Goal: Use online tool/utility: Utilize a website feature to perform a specific function

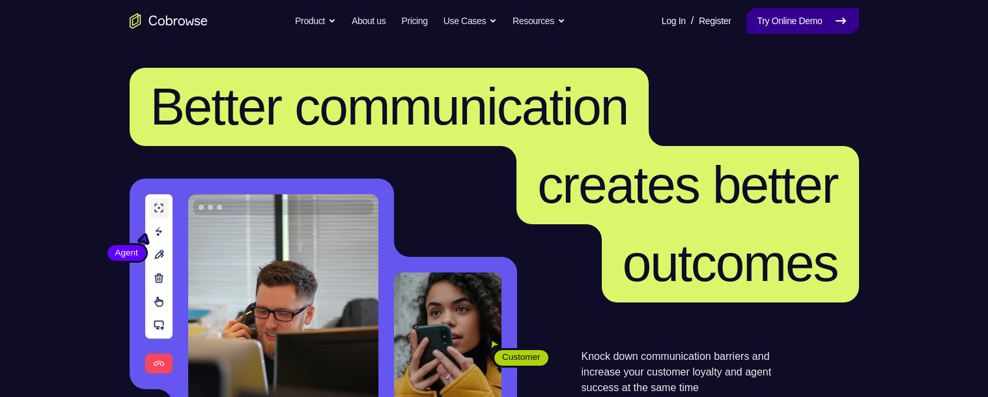
click at [795, 12] on link "Try Online Demo" at bounding box center [802, 21] width 112 height 26
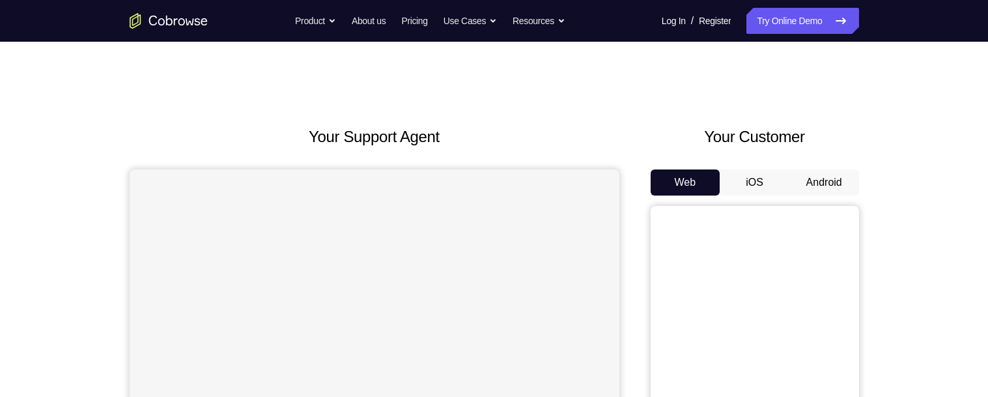
scroll to position [83, 0]
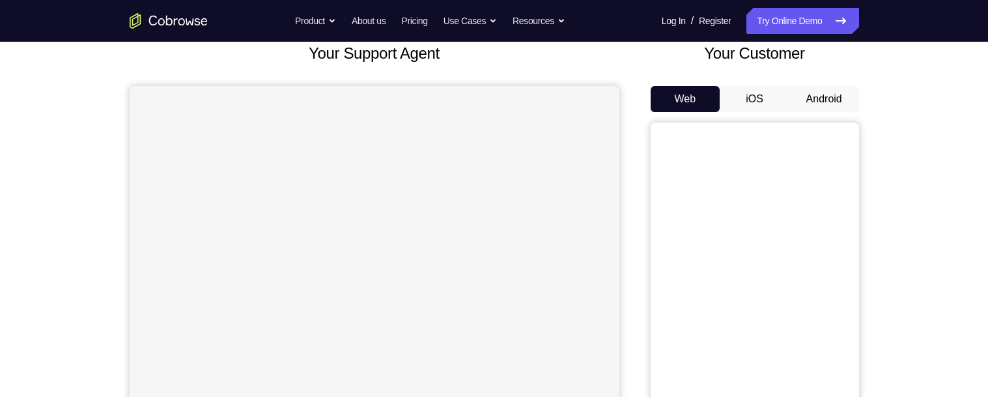
click at [841, 98] on button "Android" at bounding box center [824, 99] width 70 height 26
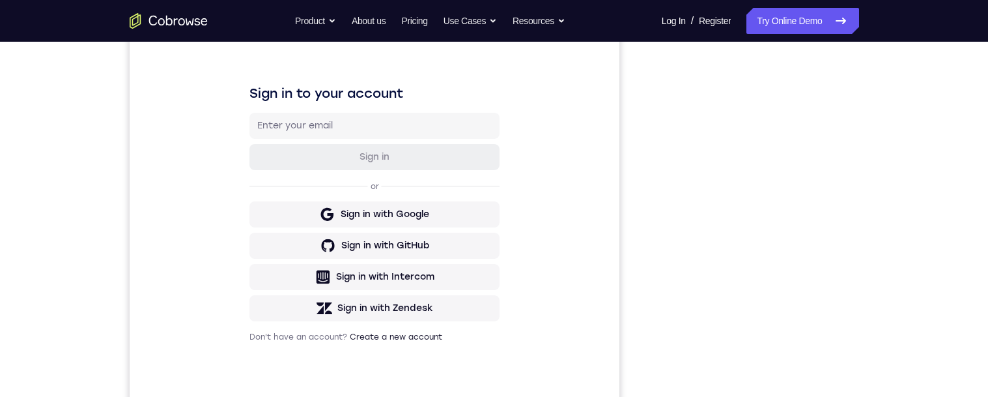
scroll to position [217, 0]
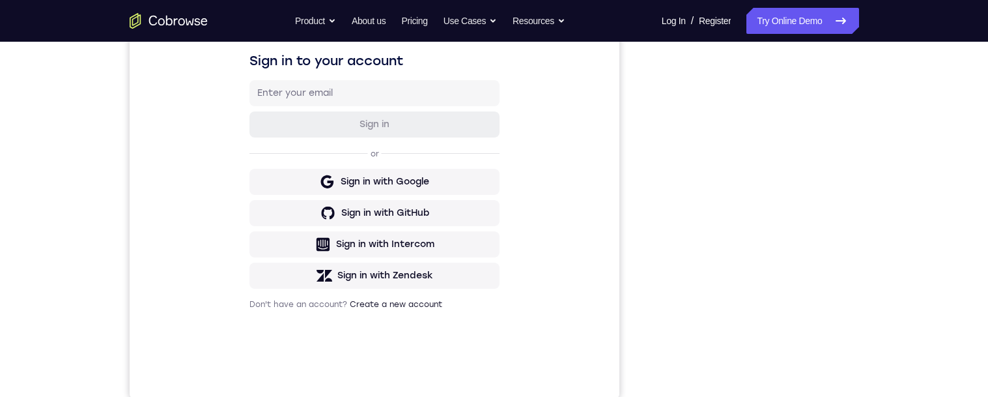
click at [918, 217] on div "Your Support Agent Your Customer Web iOS Android Next Steps We’d be happy to gi…" at bounding box center [494, 264] width 988 height 859
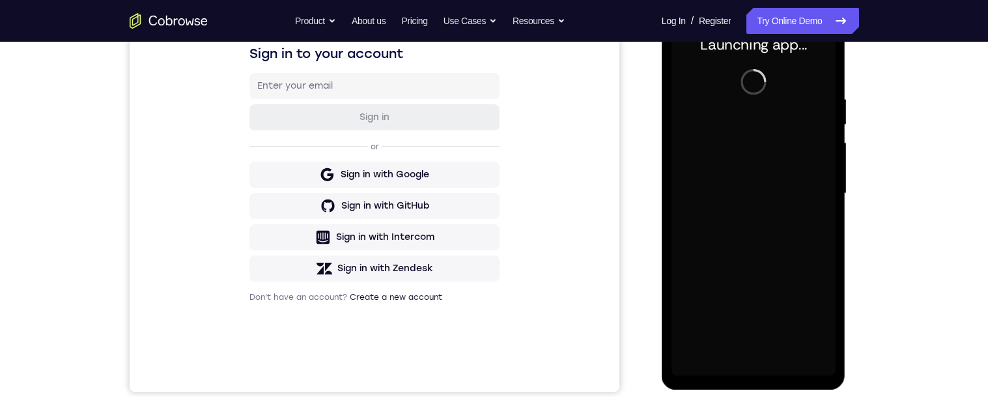
scroll to position [219, 0]
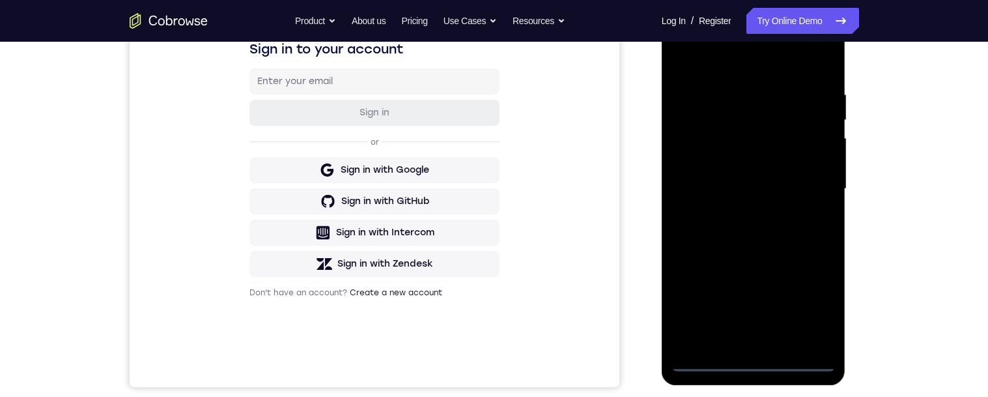
click at [757, 359] on div at bounding box center [753, 189] width 164 height 365
click at [813, 292] on div at bounding box center [753, 189] width 164 height 365
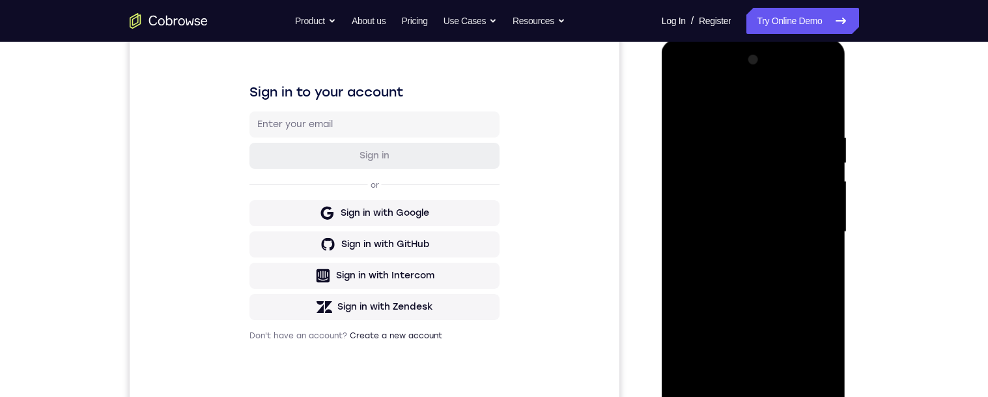
click at [808, 335] on div at bounding box center [753, 231] width 164 height 365
click at [816, 337] on div at bounding box center [753, 231] width 164 height 365
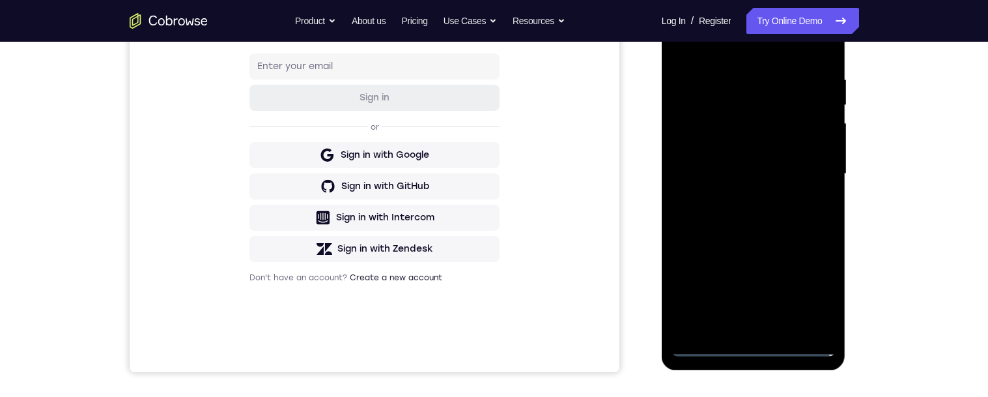
scroll to position [188, 0]
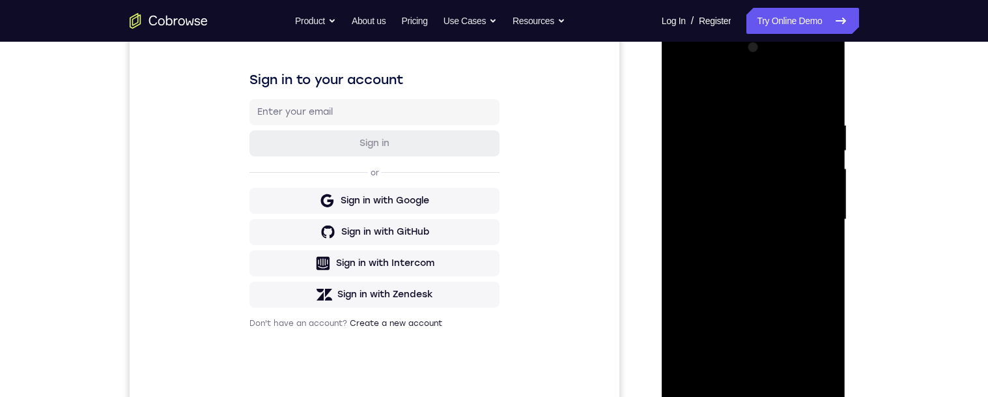
click at [774, 102] on div at bounding box center [753, 219] width 164 height 365
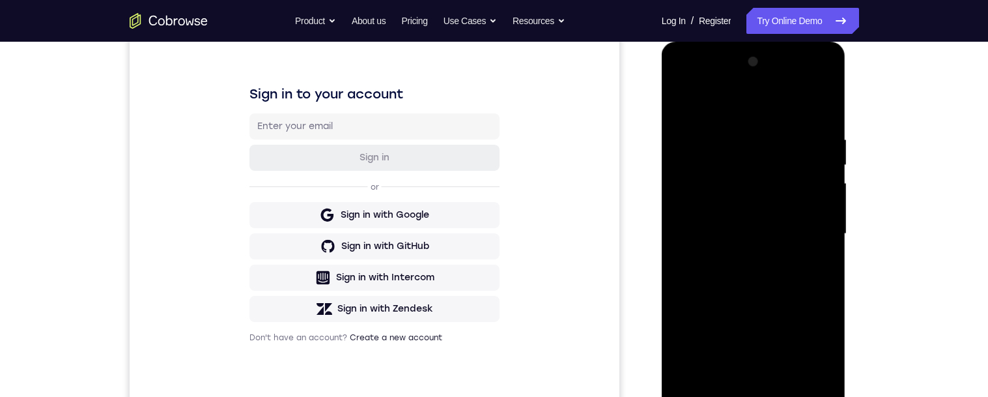
click at [925, 184] on div "Your Support Agent Your Customer Web iOS Android Next Steps We’d be happy to gi…" at bounding box center [494, 297] width 988 height 859
click at [813, 227] on div at bounding box center [753, 233] width 164 height 365
click at [740, 259] on div at bounding box center [753, 233] width 164 height 365
click at [811, 220] on div at bounding box center [753, 233] width 164 height 365
click at [801, 205] on div at bounding box center [753, 233] width 164 height 365
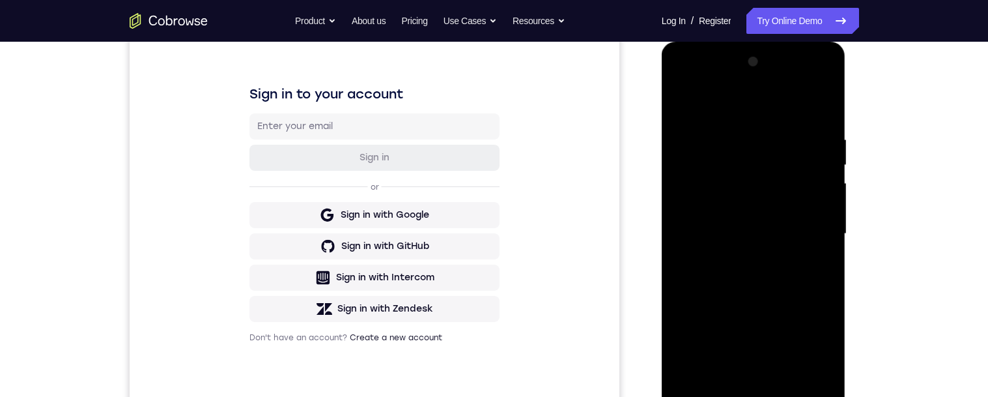
click at [818, 203] on div at bounding box center [753, 233] width 164 height 365
click at [802, 236] on div at bounding box center [753, 233] width 164 height 365
click at [776, 275] on div at bounding box center [753, 233] width 164 height 365
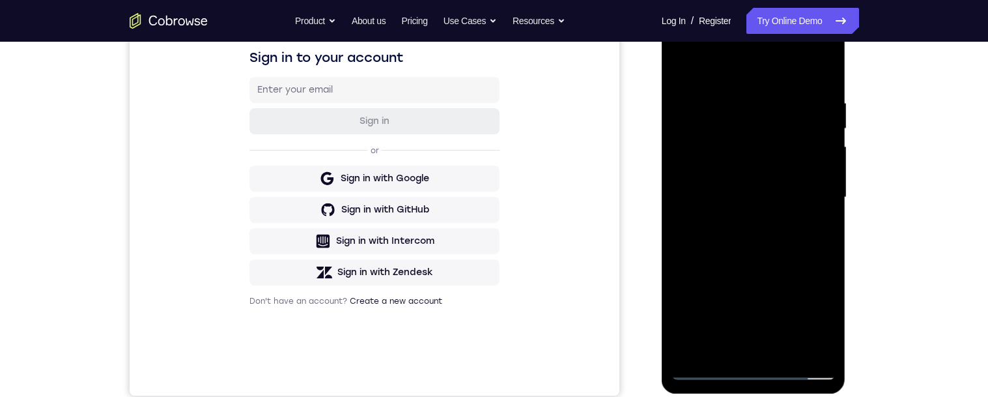
scroll to position [214, 0]
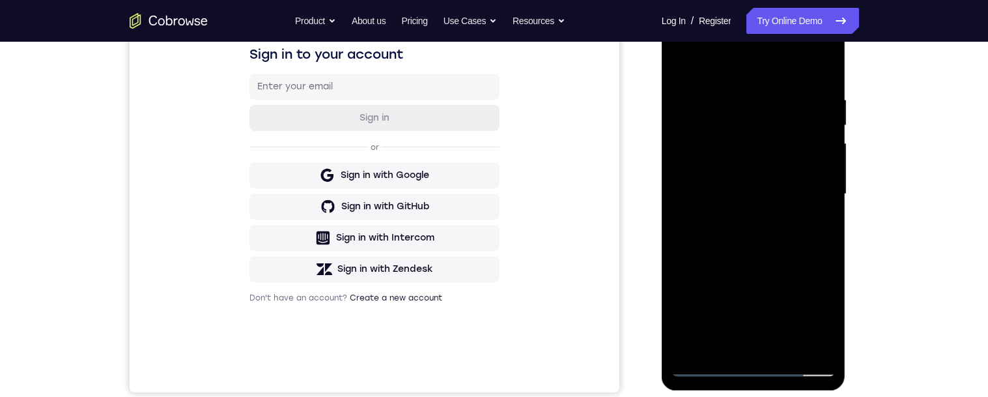
click at [790, 245] on div at bounding box center [753, 194] width 164 height 365
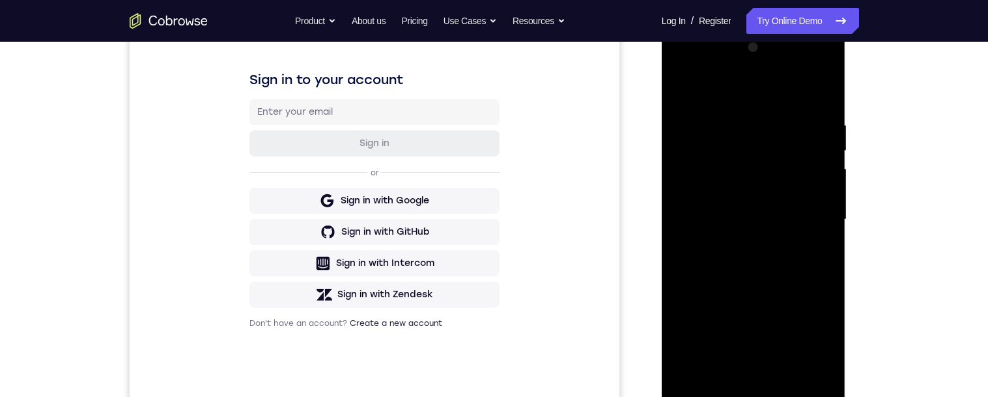
click at [825, 81] on div at bounding box center [753, 219] width 164 height 365
click at [810, 107] on div at bounding box center [753, 219] width 164 height 365
click at [789, 107] on div at bounding box center [753, 219] width 164 height 365
click at [815, 231] on div at bounding box center [753, 219] width 164 height 365
click at [815, 259] on div at bounding box center [753, 219] width 164 height 365
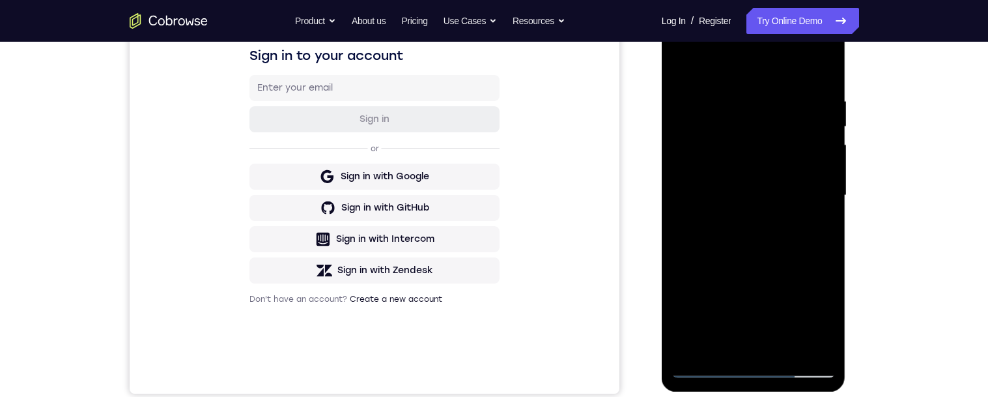
scroll to position [213, 0]
click at [818, 315] on div at bounding box center [753, 194] width 164 height 365
click at [822, 131] on div at bounding box center [753, 194] width 164 height 365
click at [813, 260] on div at bounding box center [753, 194] width 164 height 365
click at [810, 233] on div at bounding box center [753, 194] width 164 height 365
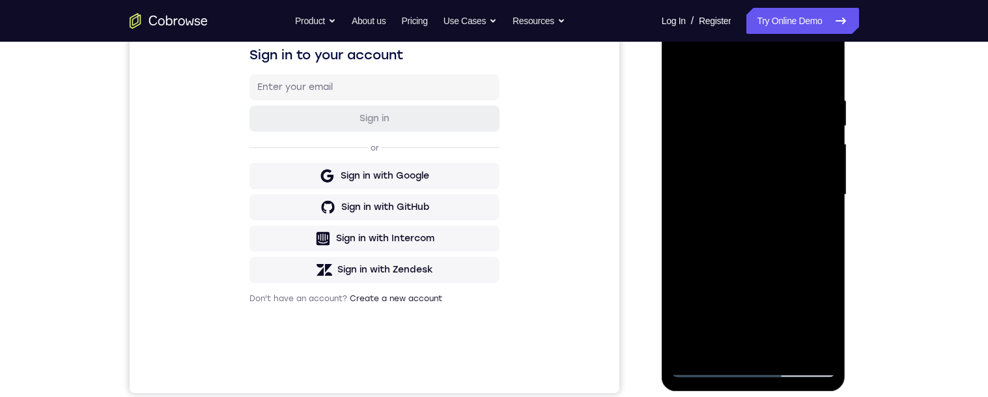
click at [814, 285] on div at bounding box center [753, 194] width 164 height 365
click at [818, 309] on div at bounding box center [753, 194] width 164 height 365
click at [793, 348] on div at bounding box center [753, 194] width 164 height 365
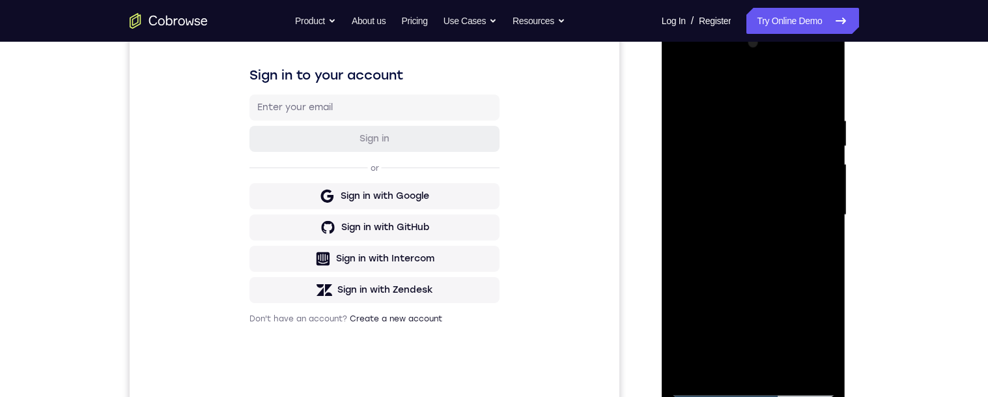
scroll to position [180, 0]
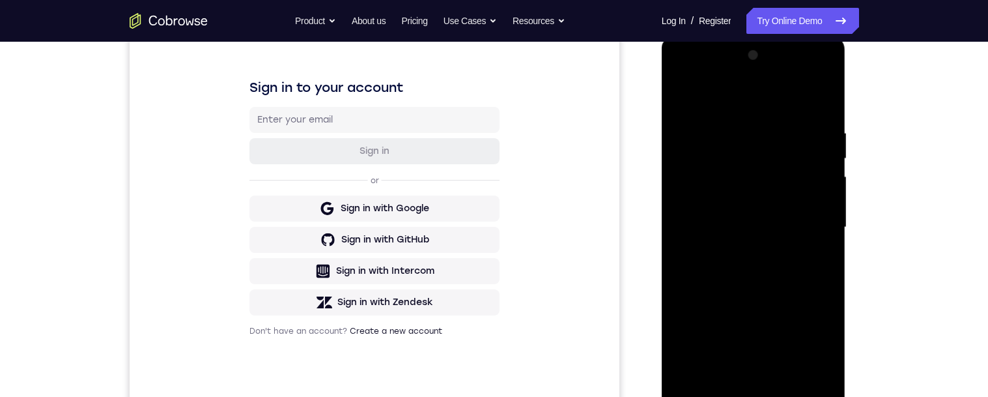
click at [786, 287] on div at bounding box center [753, 227] width 164 height 365
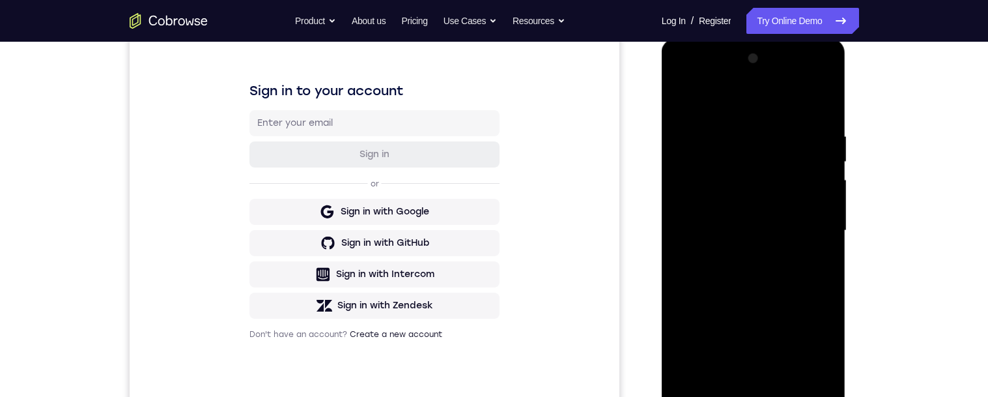
click at [692, 96] on div at bounding box center [753, 230] width 164 height 365
click at [895, 130] on div "Your Support Agent Your Customer Web iOS Android Next Steps We’d be happy to gi…" at bounding box center [493, 294] width 833 height 859
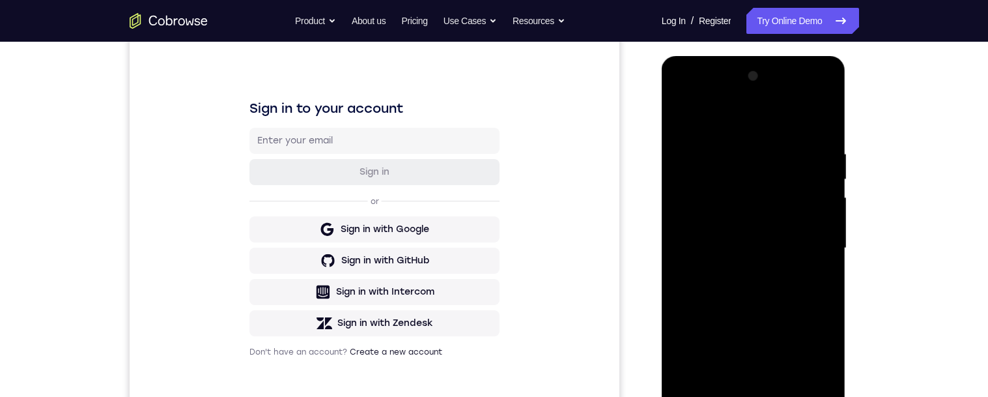
click at [700, 136] on div at bounding box center [753, 248] width 164 height 365
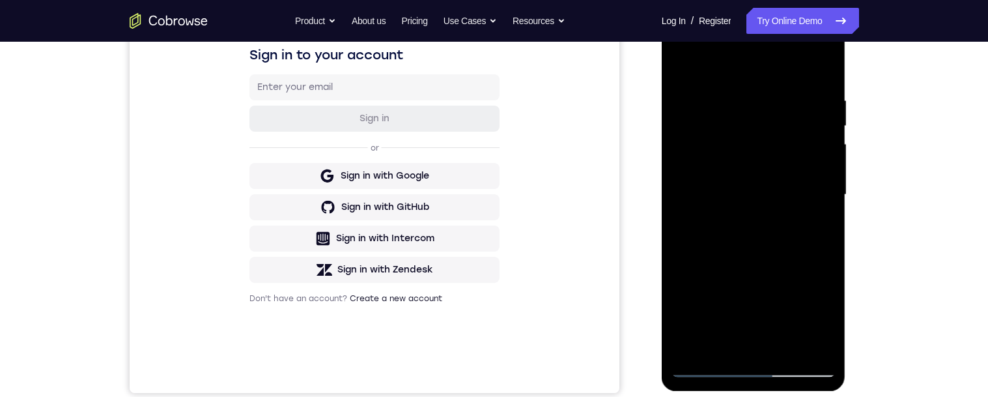
scroll to position [216, 0]
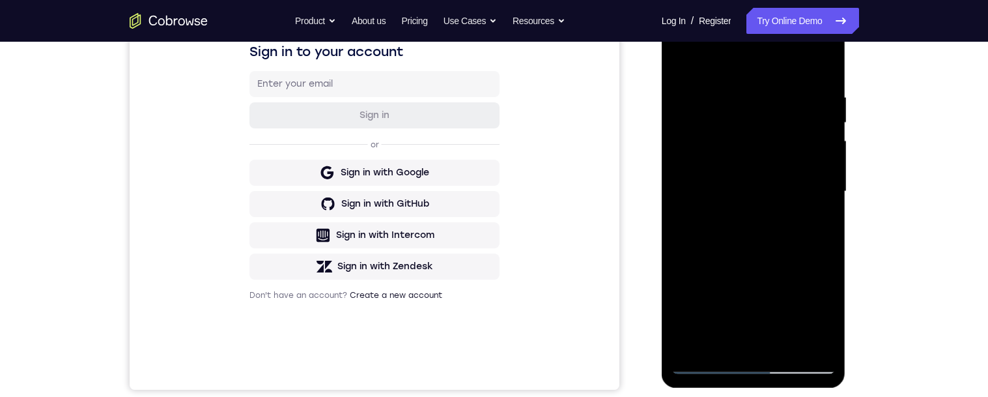
click at [693, 331] on div at bounding box center [753, 191] width 164 height 365
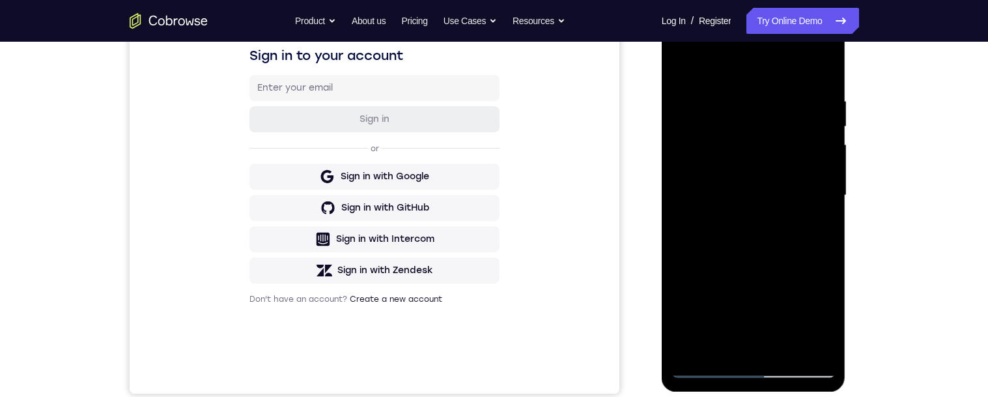
click at [695, 143] on div at bounding box center [753, 195] width 164 height 365
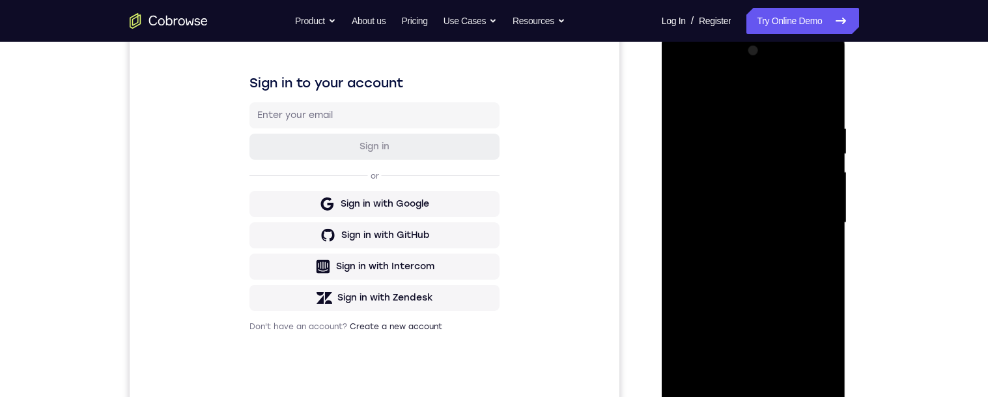
scroll to position [149, 0]
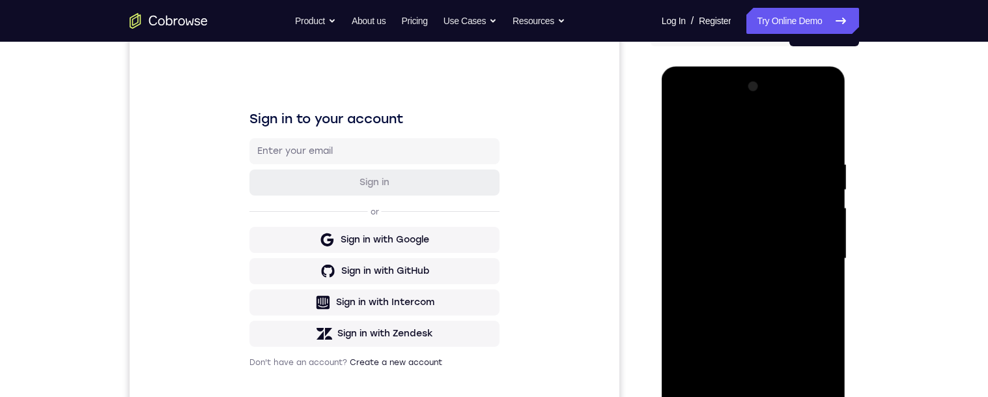
click at [701, 202] on div at bounding box center [753, 258] width 164 height 365
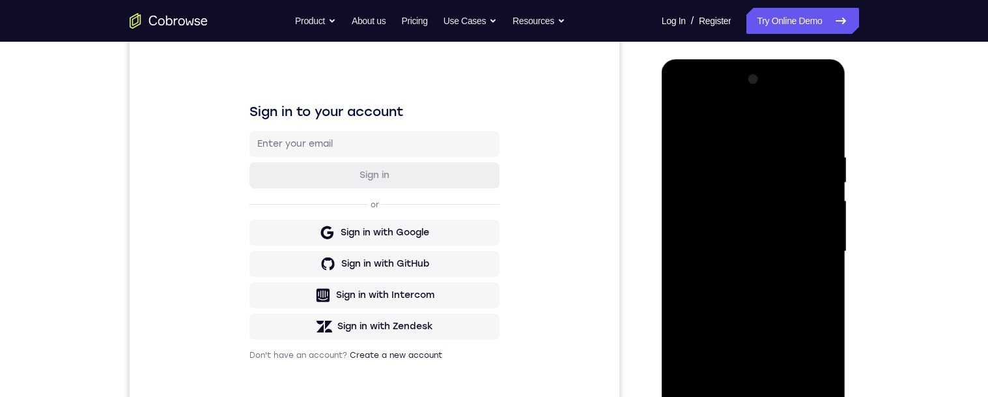
scroll to position [156, 0]
click at [830, 186] on div at bounding box center [753, 252] width 164 height 365
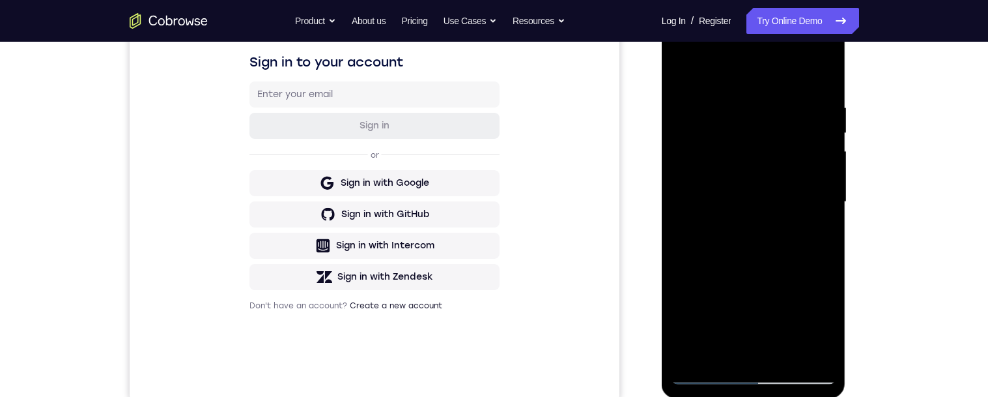
scroll to position [201, 0]
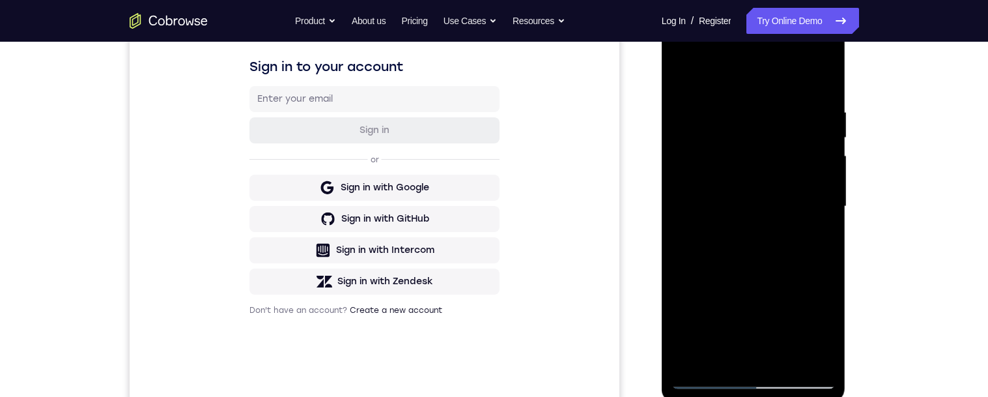
click at [689, 353] on div at bounding box center [753, 206] width 164 height 365
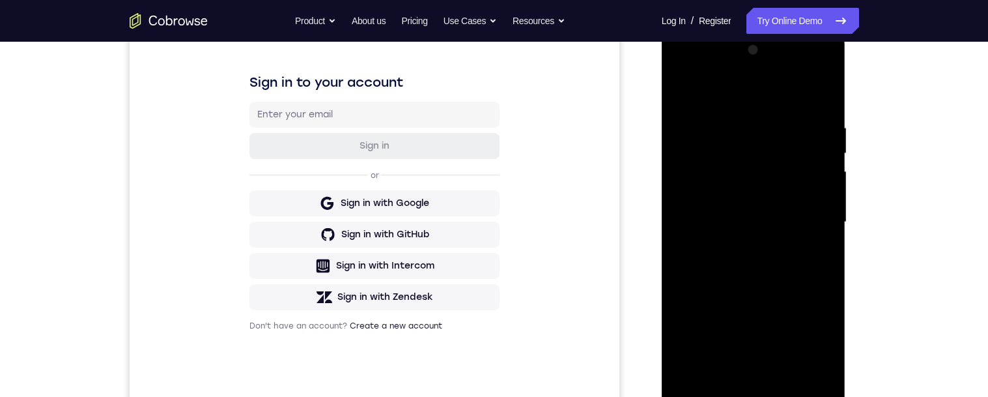
scroll to position [182, 0]
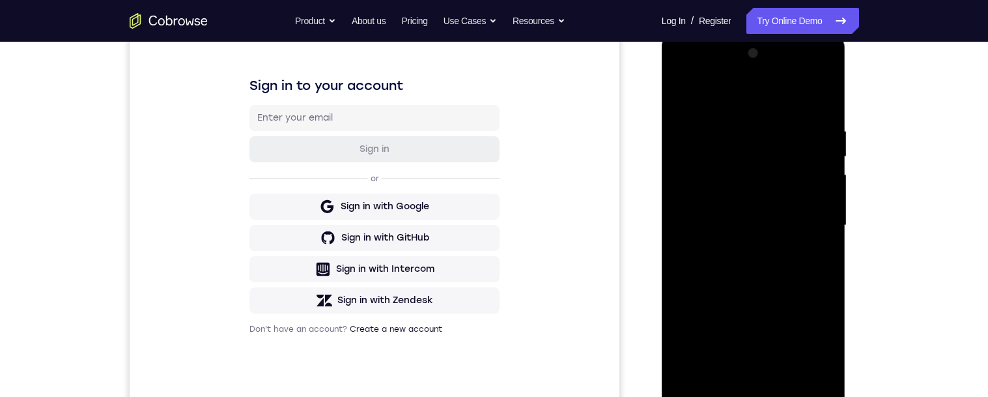
click at [798, 333] on div at bounding box center [753, 225] width 164 height 365
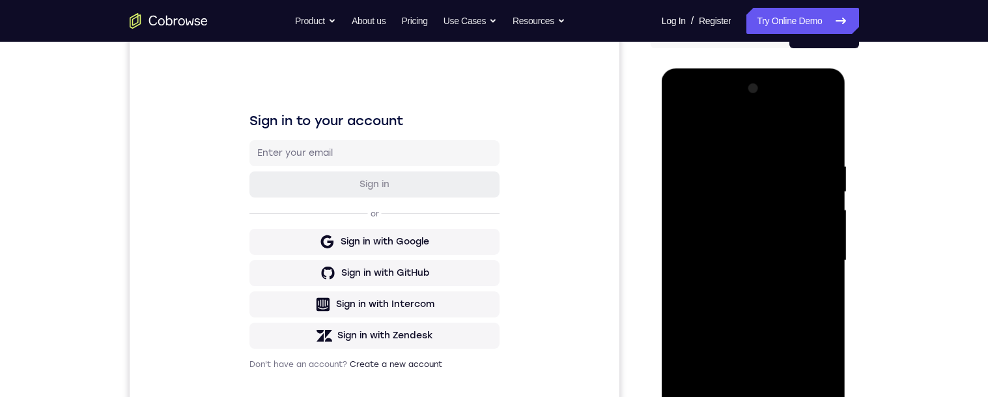
click at [822, 175] on div at bounding box center [753, 260] width 164 height 365
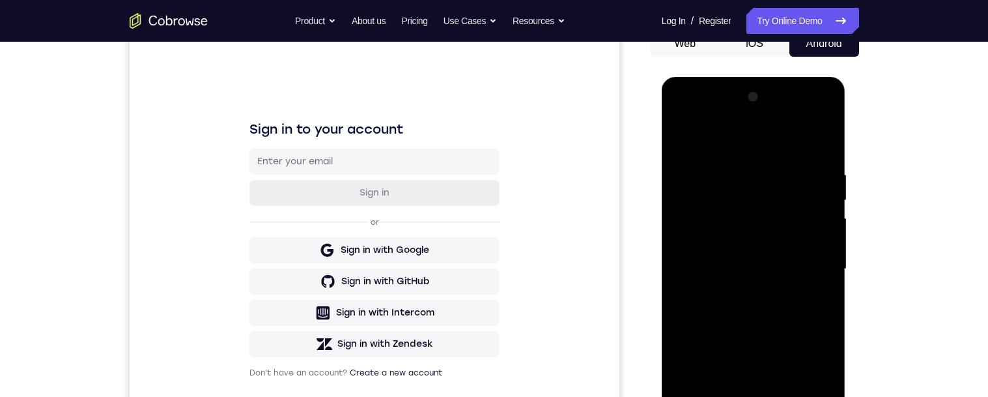
click at [817, 146] on div at bounding box center [753, 269] width 164 height 365
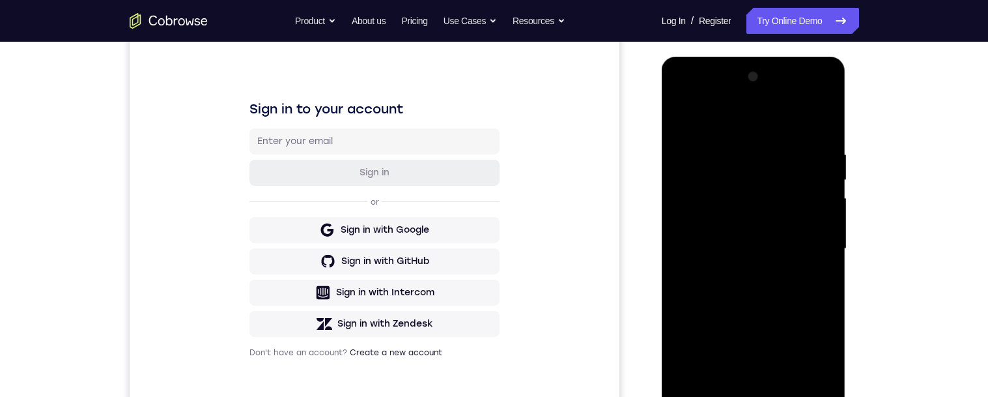
scroll to position [210, 0]
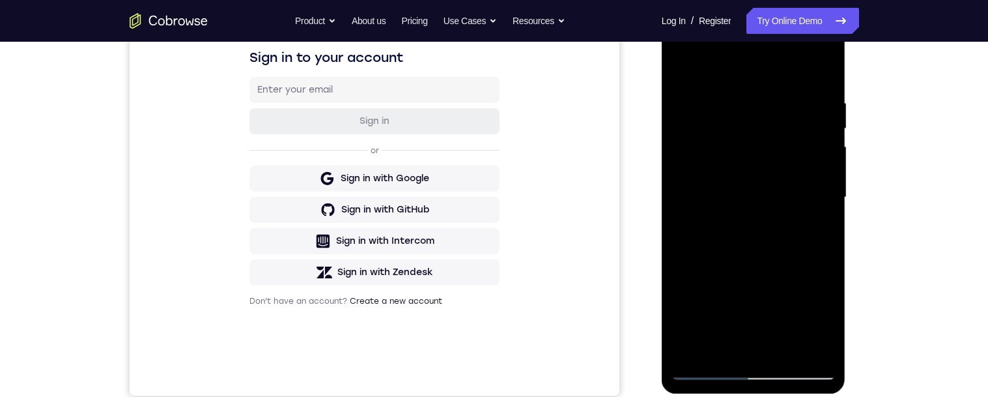
click at [789, 350] on div at bounding box center [753, 197] width 164 height 365
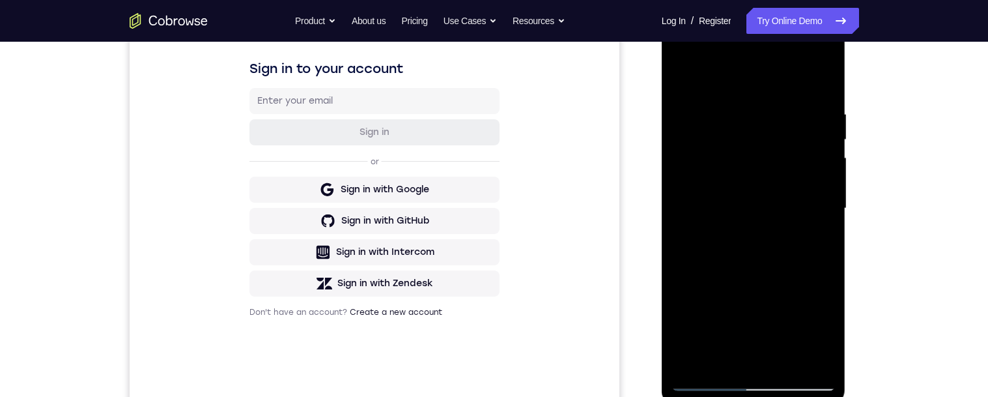
click at [807, 176] on div at bounding box center [753, 208] width 164 height 365
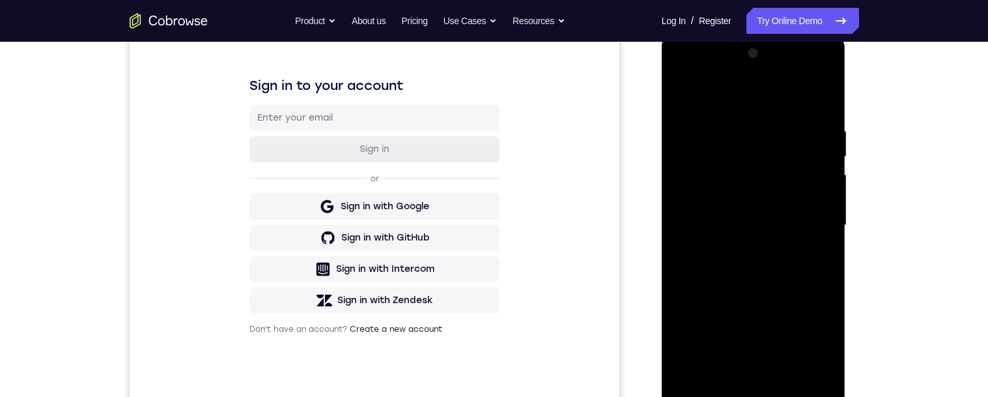
scroll to position [204, 0]
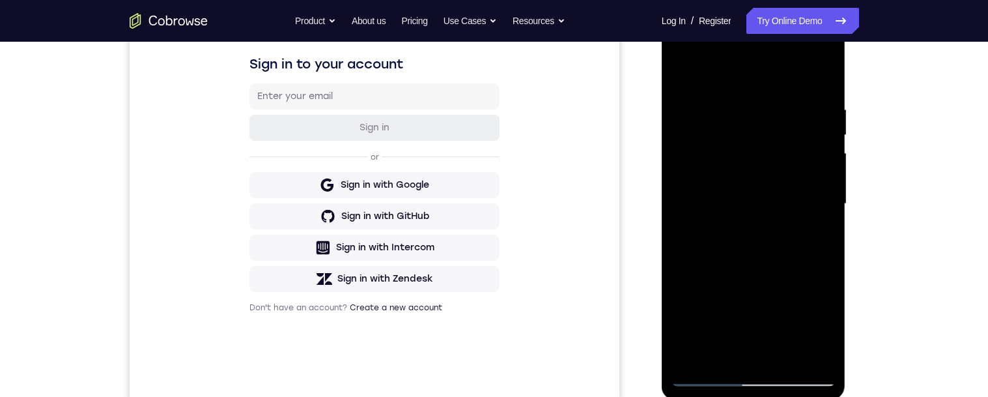
click at [725, 326] on div at bounding box center [753, 203] width 164 height 365
click at [757, 324] on div at bounding box center [753, 203] width 164 height 365
click at [721, 352] on div at bounding box center [753, 203] width 164 height 365
click at [787, 275] on div at bounding box center [753, 203] width 164 height 365
click at [819, 223] on div at bounding box center [753, 203] width 164 height 365
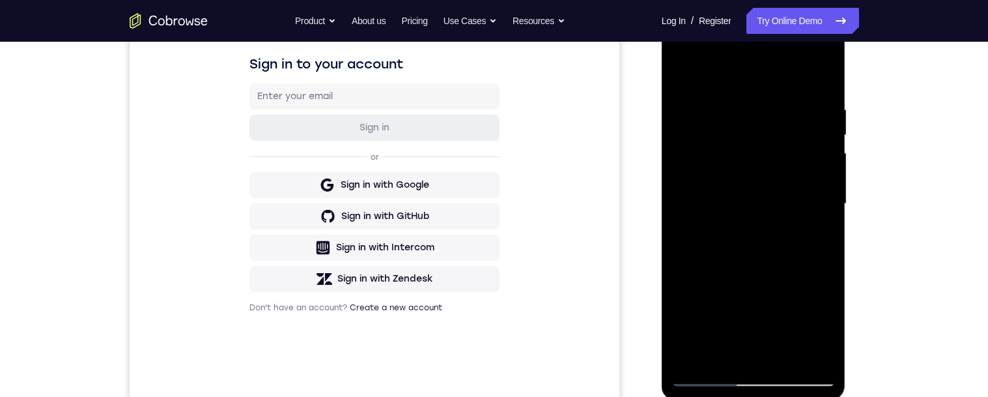
scroll to position [180, 0]
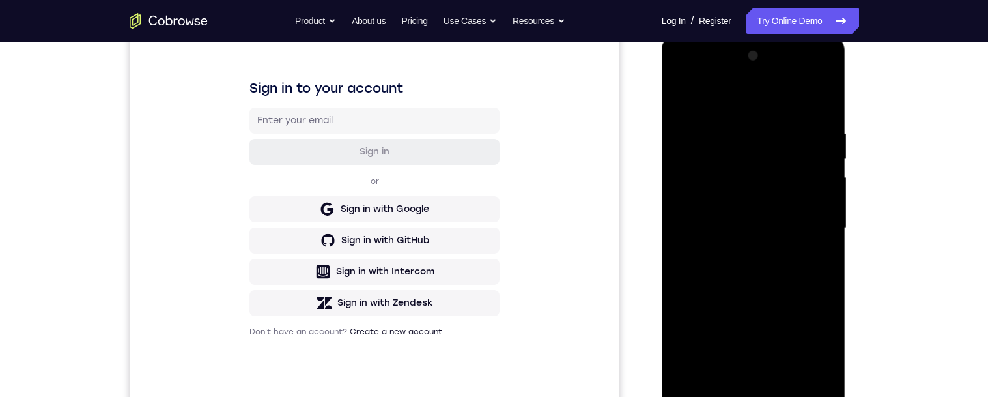
click at [869, 257] on div "Your Support Agent Your Customer Web iOS Android Next Steps We’d be happy to gi…" at bounding box center [493, 291] width 833 height 859
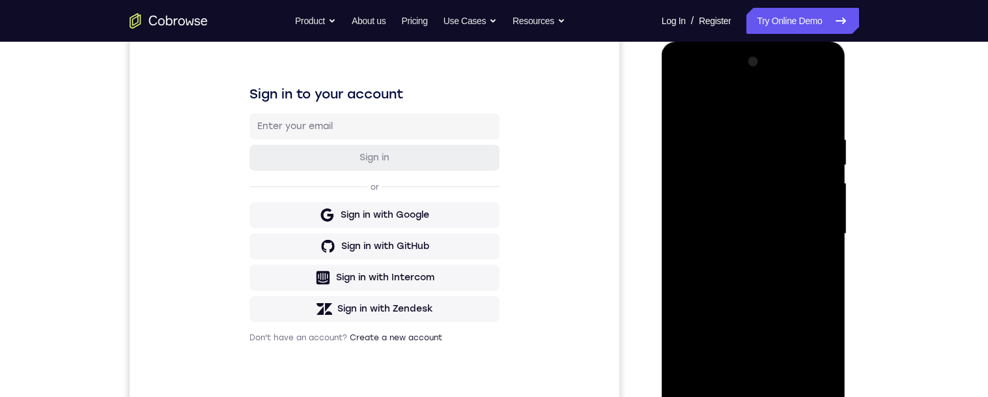
click at [687, 98] on div at bounding box center [753, 233] width 164 height 365
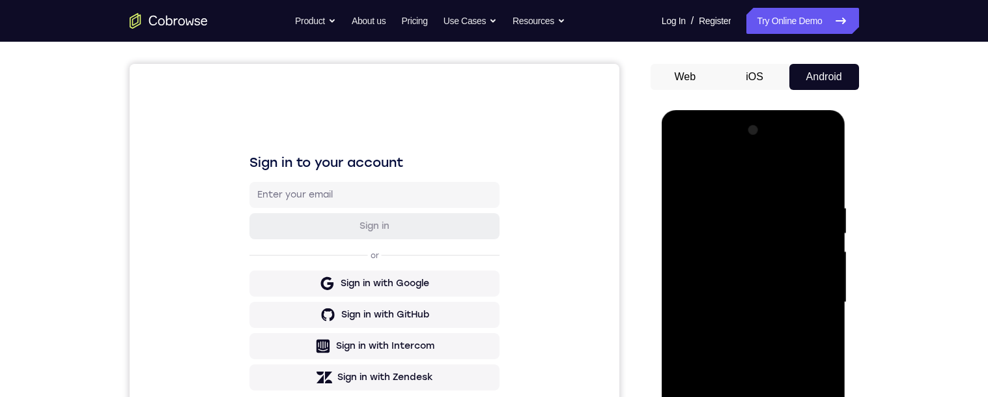
scroll to position [147, 0]
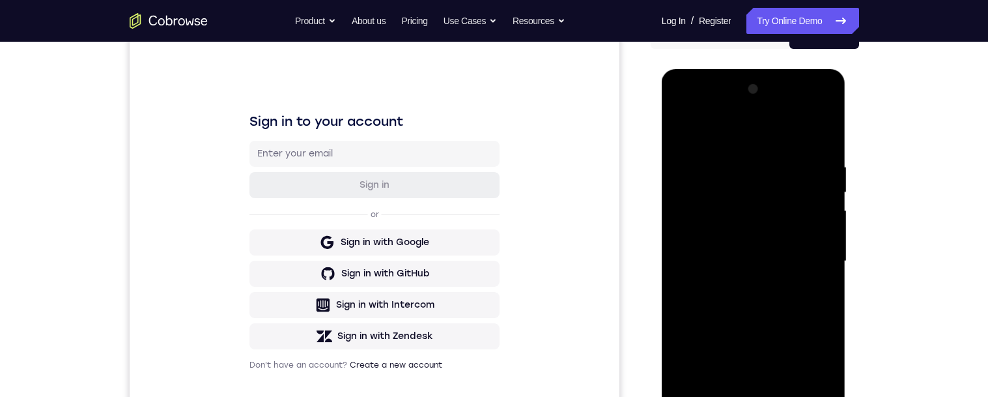
click at [790, 253] on div at bounding box center [753, 261] width 164 height 365
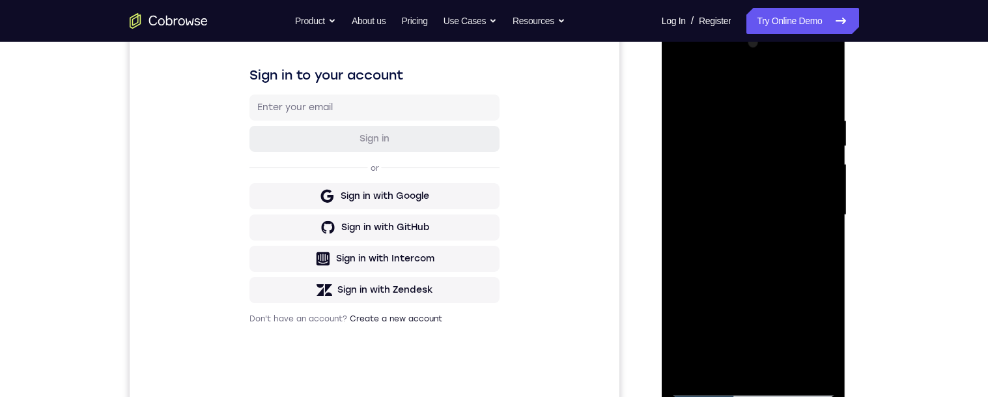
scroll to position [193, 0]
click at [729, 242] on div at bounding box center [753, 214] width 164 height 365
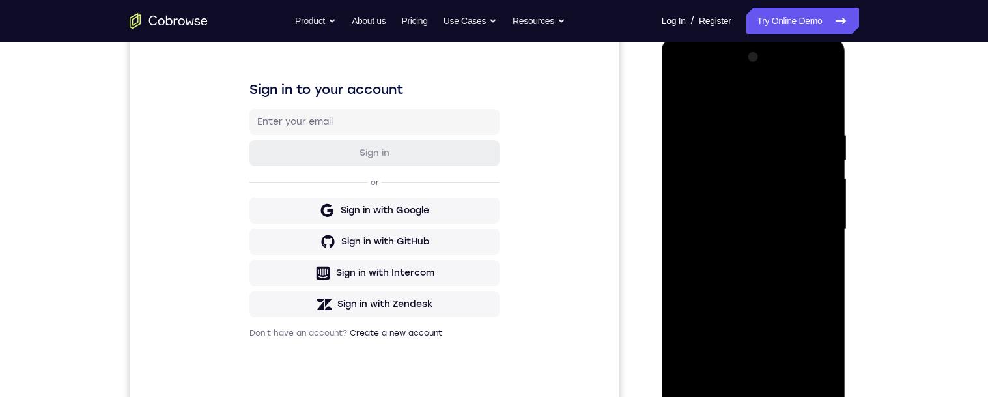
click at [822, 98] on div at bounding box center [753, 229] width 164 height 365
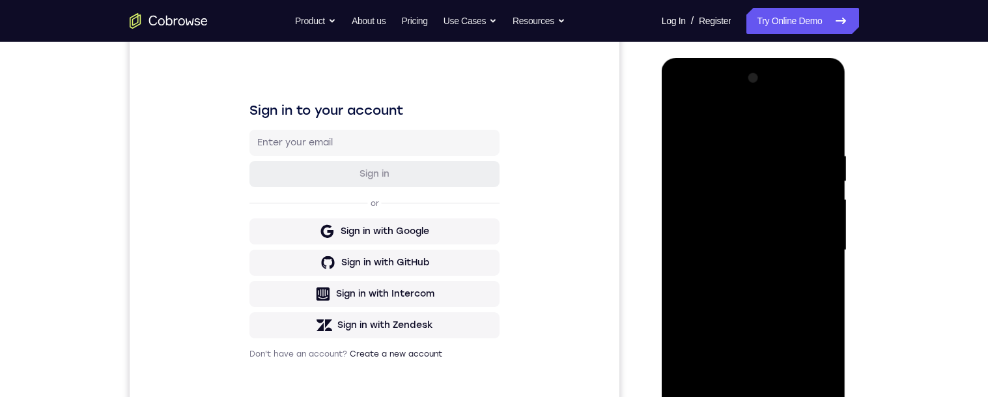
click at [826, 121] on div at bounding box center [753, 250] width 164 height 365
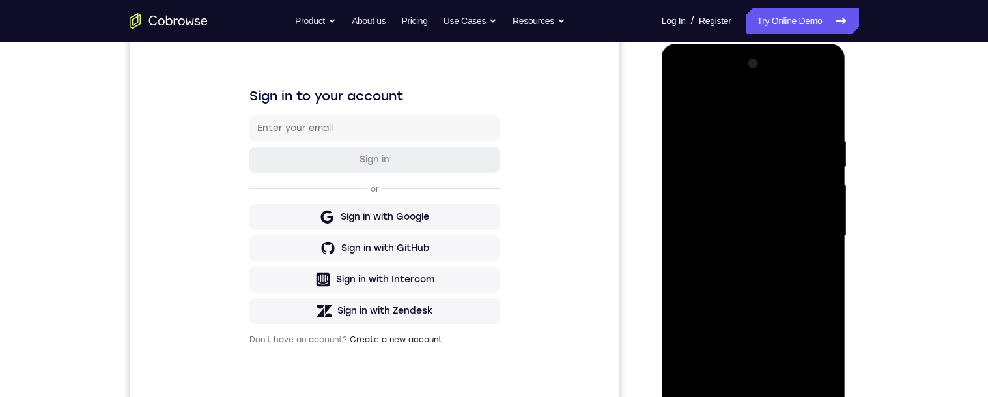
click at [790, 385] on div at bounding box center [753, 235] width 164 height 365
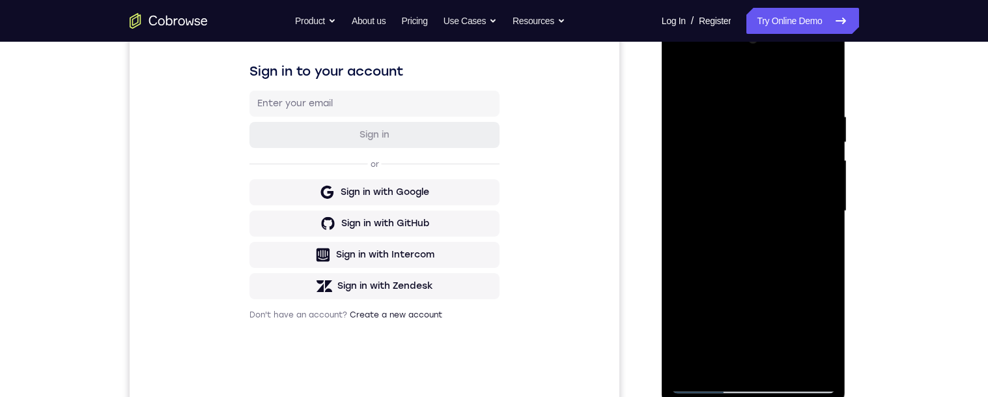
click at [861, 211] on div "Your Support Agent Your Customer Web iOS Android Next Steps We’d be happy to gi…" at bounding box center [493, 274] width 833 height 859
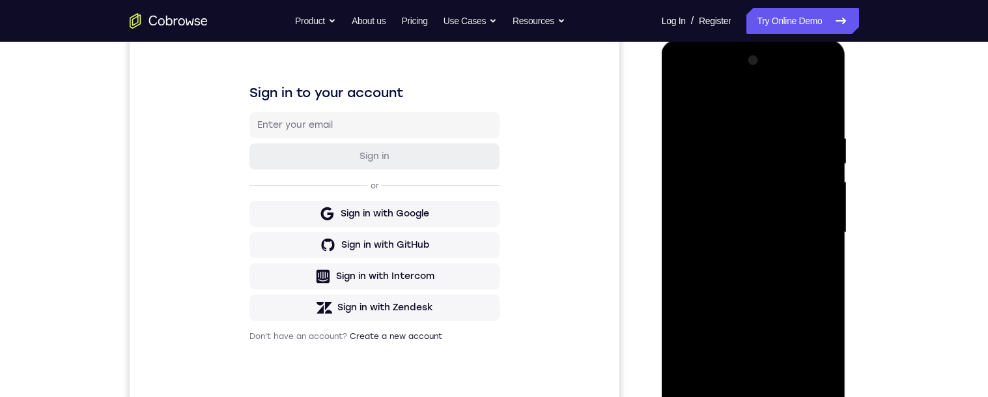
click at [805, 223] on div at bounding box center [753, 232] width 164 height 365
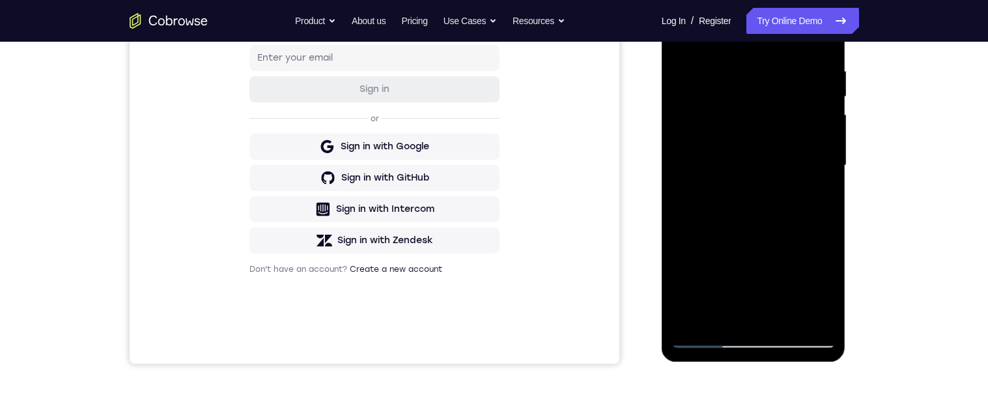
scroll to position [238, 0]
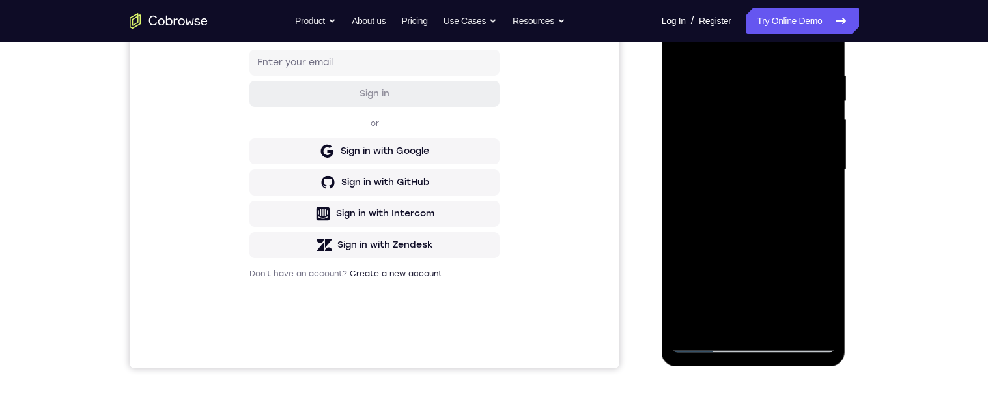
click at [823, 298] on div at bounding box center [753, 170] width 164 height 365
click at [818, 205] on div at bounding box center [753, 170] width 164 height 365
click at [819, 204] on div at bounding box center [753, 170] width 164 height 365
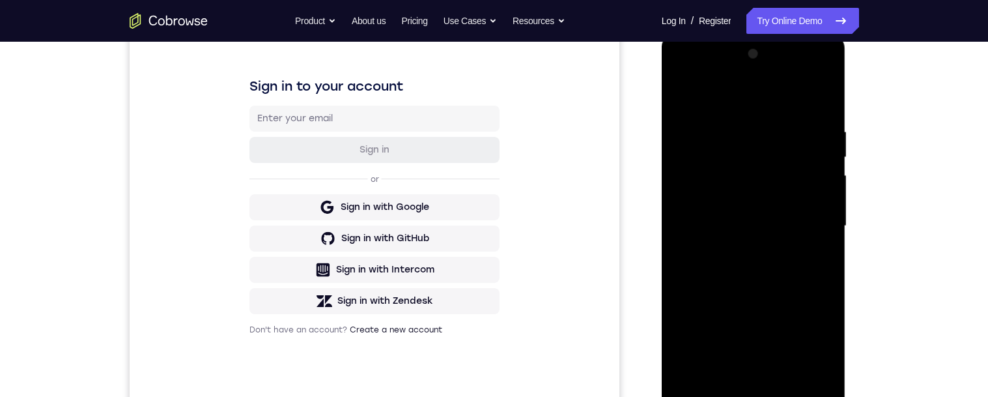
click at [686, 95] on div at bounding box center [753, 226] width 164 height 365
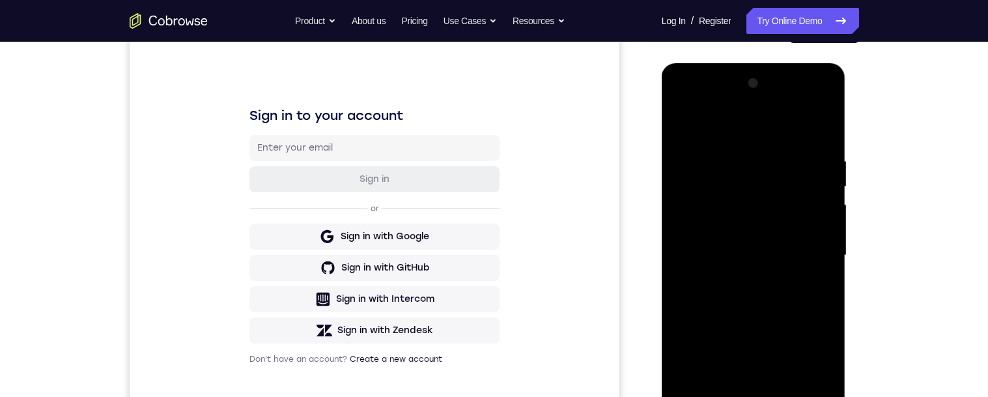
scroll to position [176, 0]
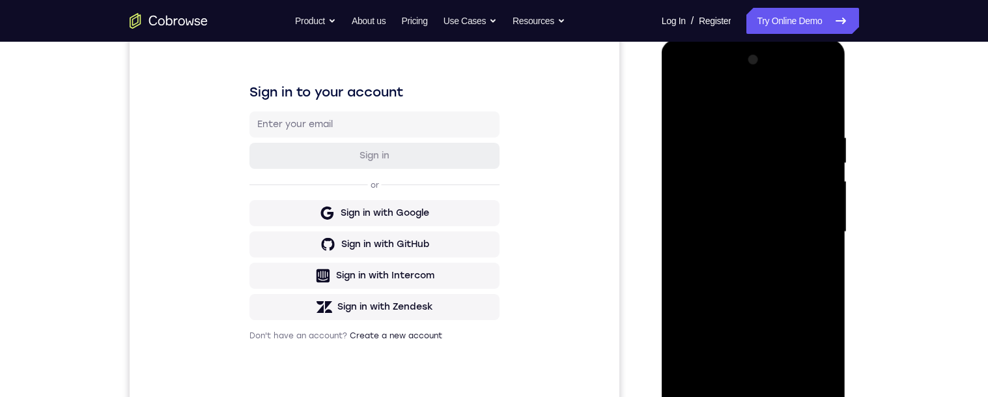
click at [790, 259] on div at bounding box center [753, 231] width 164 height 365
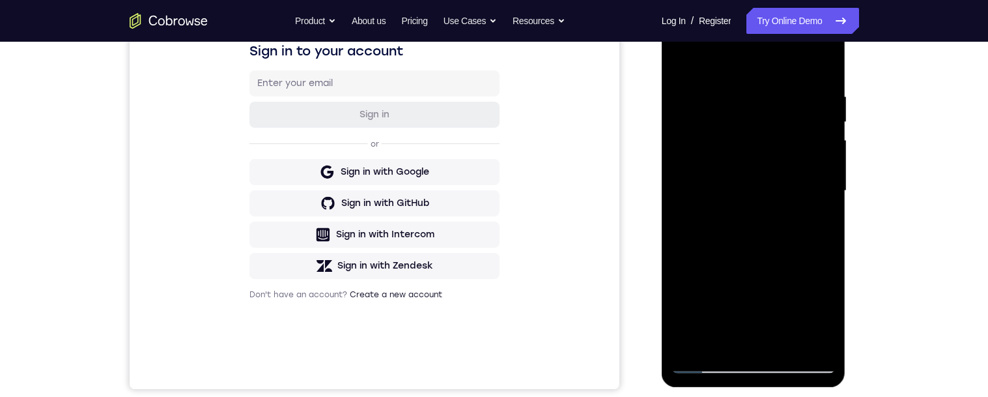
scroll to position [217, 0]
click at [819, 225] on div at bounding box center [753, 190] width 164 height 365
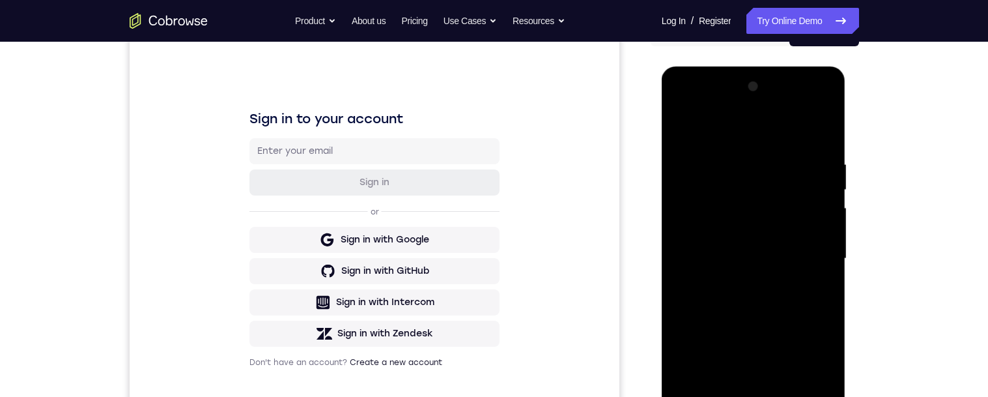
scroll to position [163, 0]
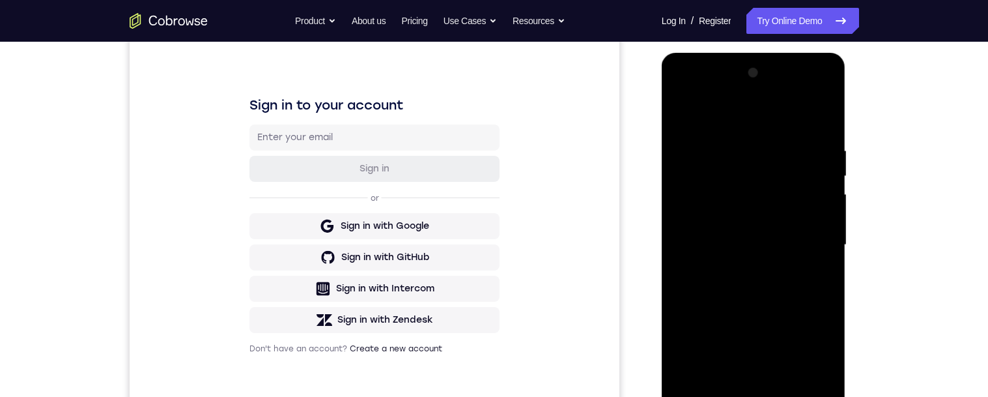
click at [819, 279] on div at bounding box center [753, 245] width 164 height 365
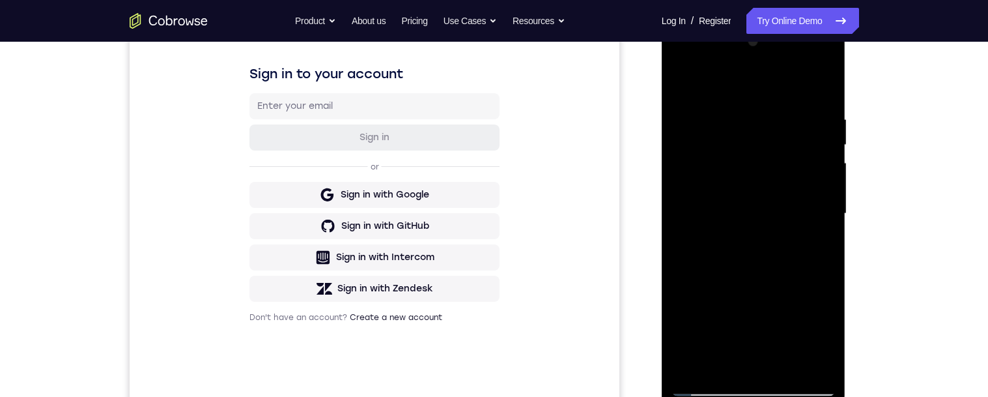
scroll to position [130, 0]
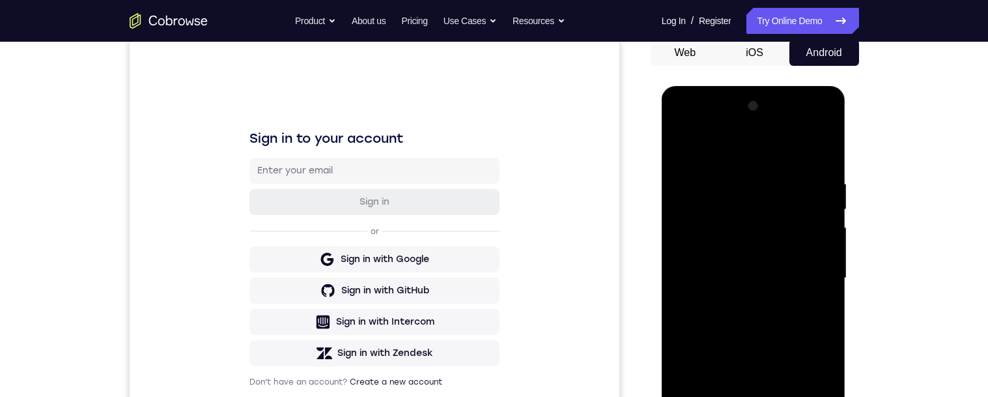
click at [681, 146] on div at bounding box center [753, 278] width 164 height 365
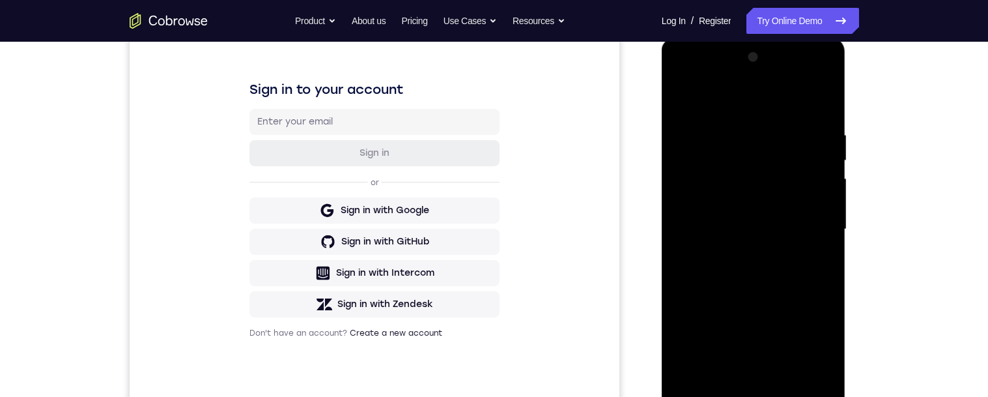
scroll to position [145, 0]
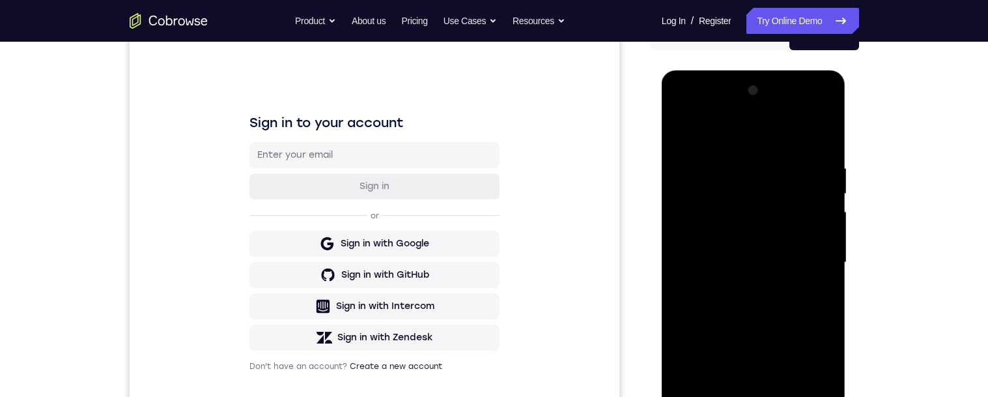
click at [826, 190] on div at bounding box center [753, 262] width 164 height 365
click at [828, 191] on div at bounding box center [753, 262] width 164 height 365
click at [684, 129] on div at bounding box center [753, 262] width 164 height 365
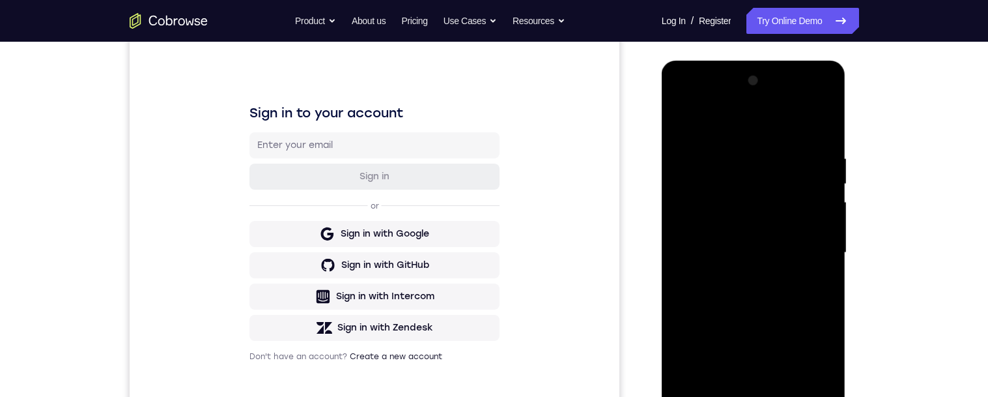
click at [750, 148] on div at bounding box center [753, 252] width 164 height 365
click at [824, 167] on div at bounding box center [753, 252] width 164 height 365
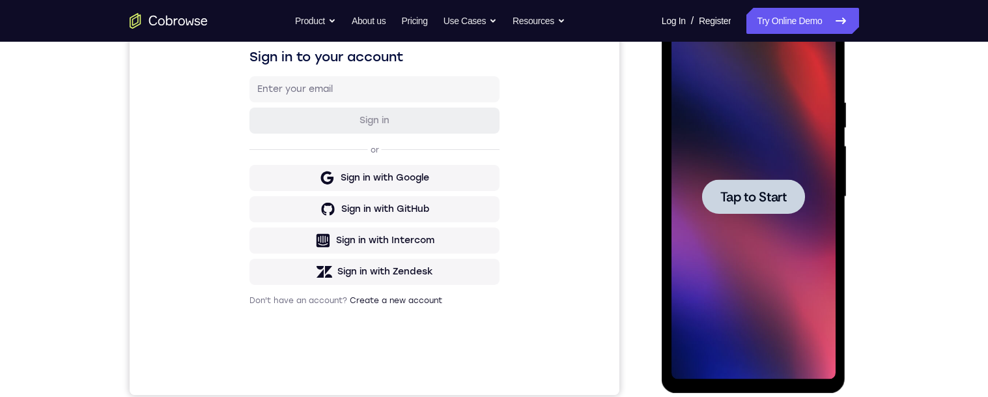
click at [780, 196] on span "Tap to Start" at bounding box center [753, 196] width 66 height 13
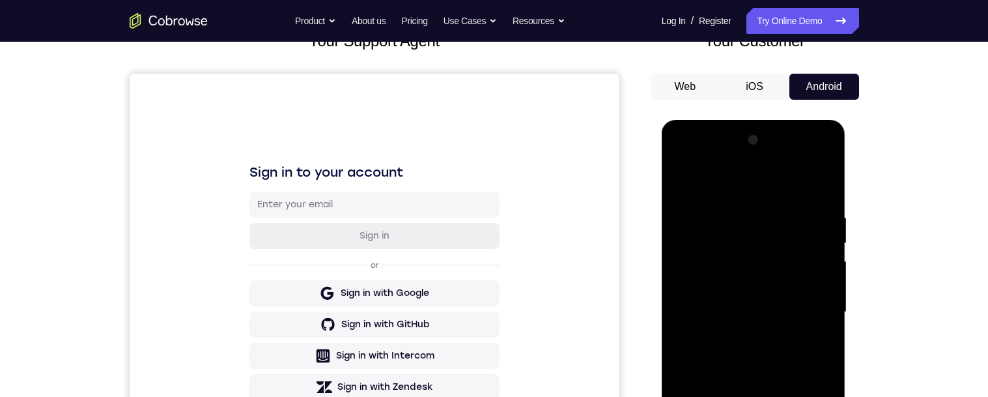
scroll to position [229, 0]
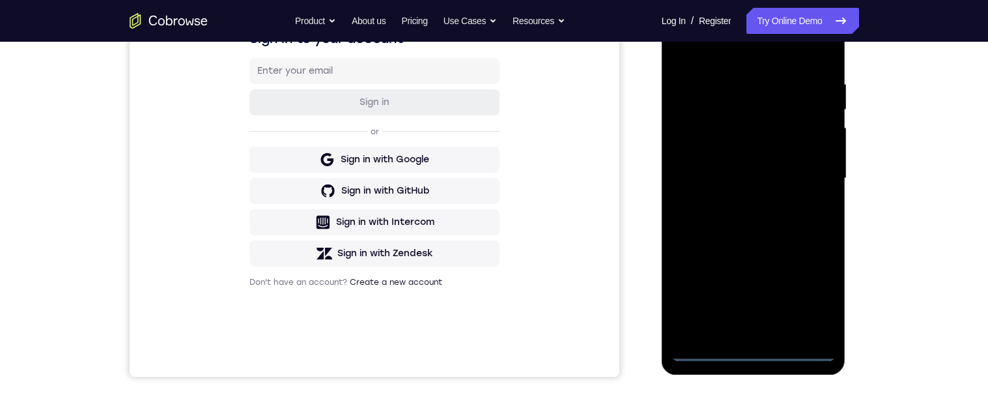
click at [756, 346] on div at bounding box center [753, 178] width 164 height 365
click at [759, 351] on div at bounding box center [753, 178] width 164 height 365
click at [811, 294] on div at bounding box center [753, 178] width 164 height 365
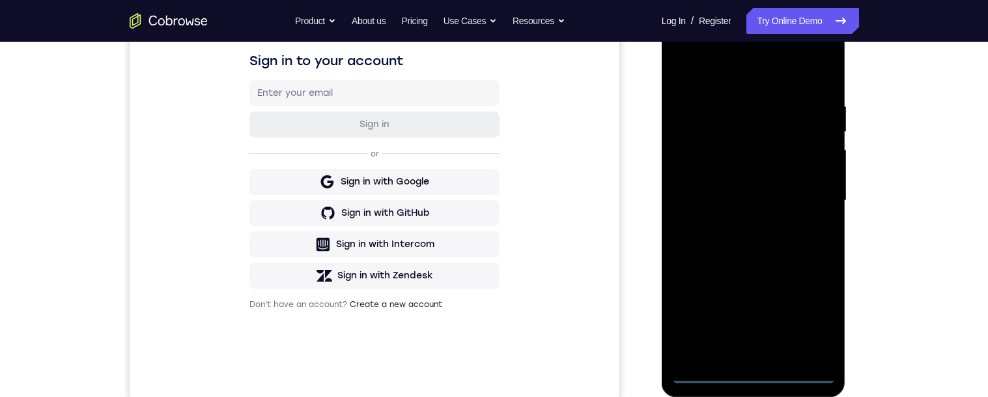
scroll to position [182, 0]
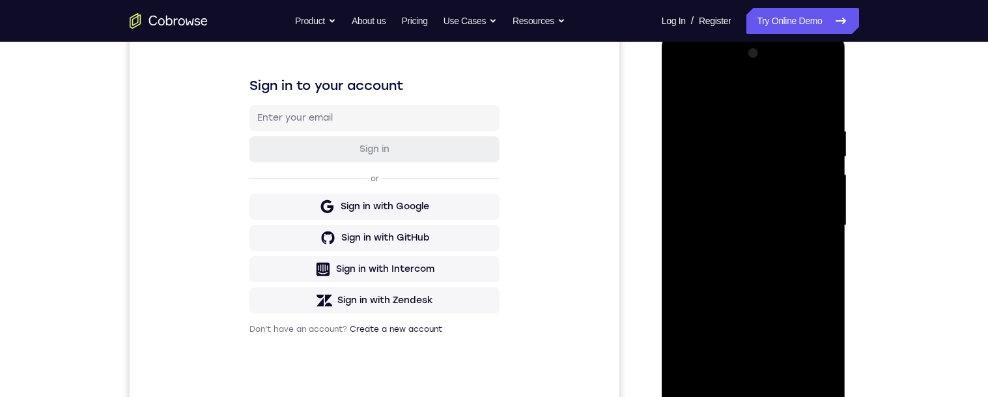
click at [786, 92] on div at bounding box center [753, 225] width 164 height 365
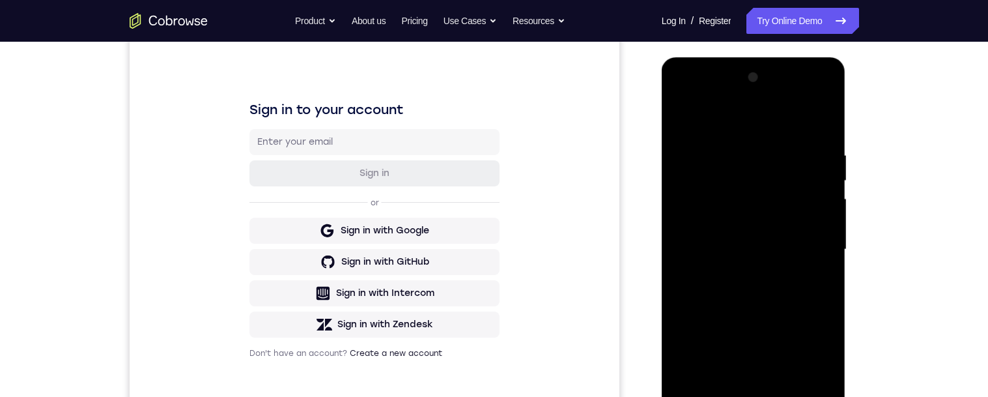
click at [811, 244] on div at bounding box center [753, 249] width 164 height 365
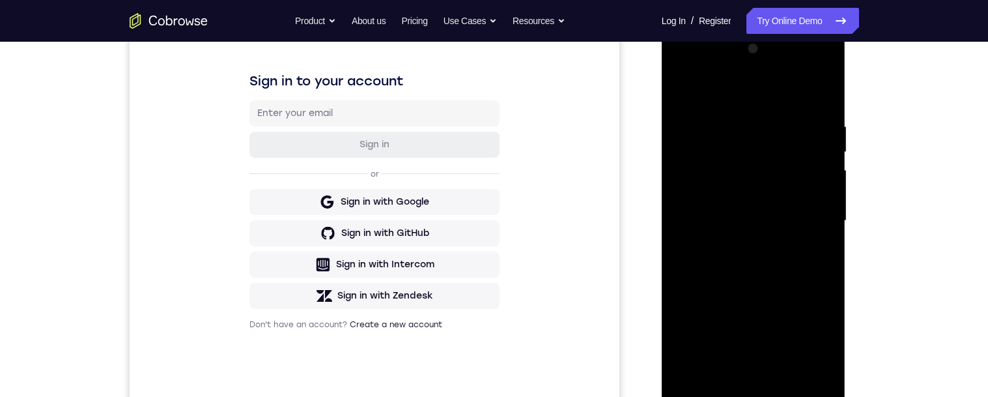
click at [740, 245] on div at bounding box center [753, 220] width 164 height 365
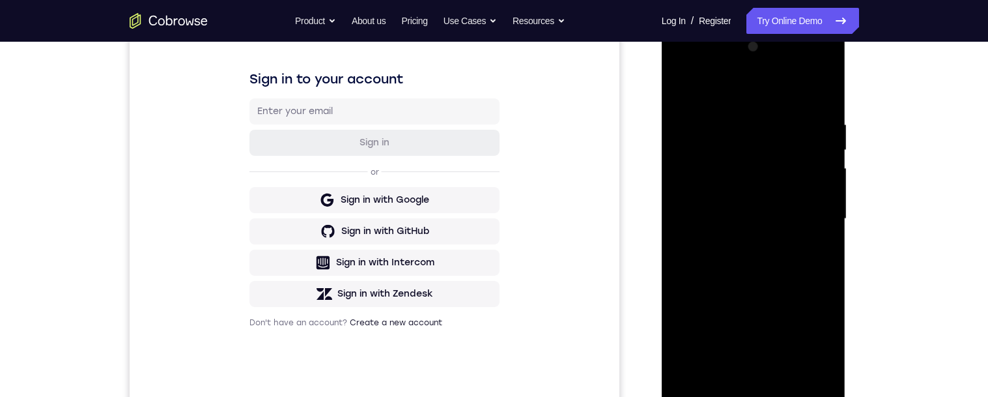
click at [795, 213] on div at bounding box center [753, 218] width 164 height 365
click at [788, 184] on div at bounding box center [753, 218] width 164 height 365
click at [808, 219] on div at bounding box center [753, 218] width 164 height 365
click at [792, 264] on div at bounding box center [753, 218] width 164 height 365
click at [787, 258] on div at bounding box center [753, 218] width 164 height 365
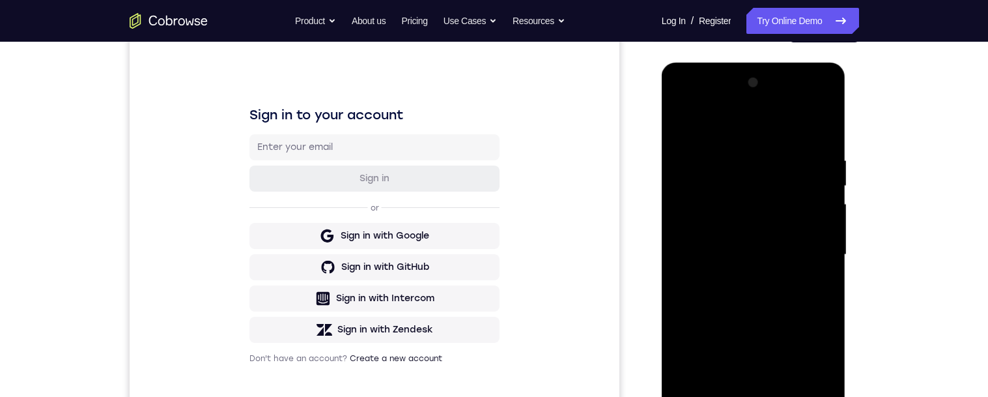
scroll to position [147, 0]
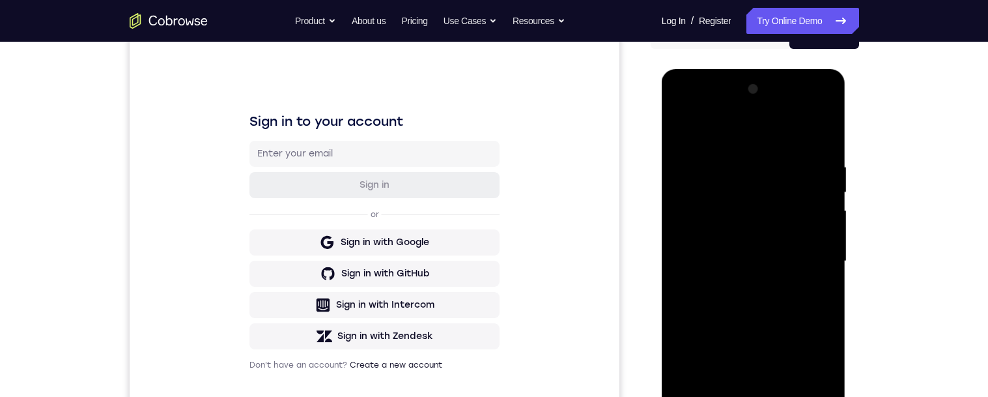
click at [782, 313] on div at bounding box center [753, 261] width 164 height 365
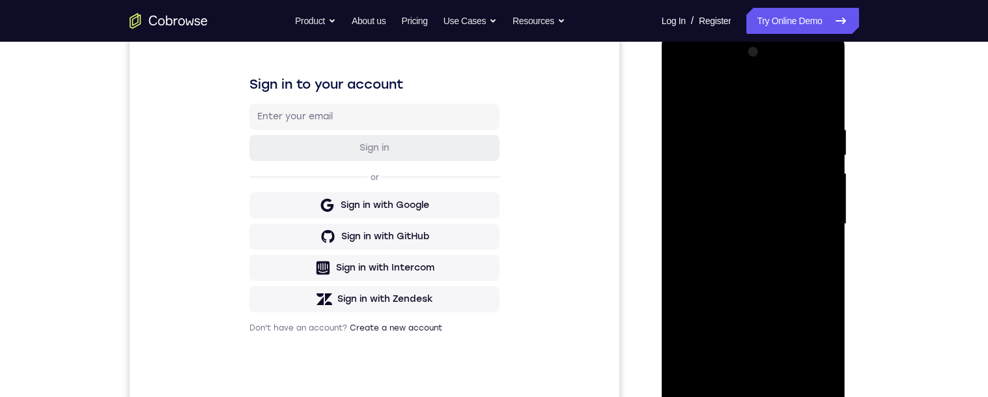
scroll to position [215, 0]
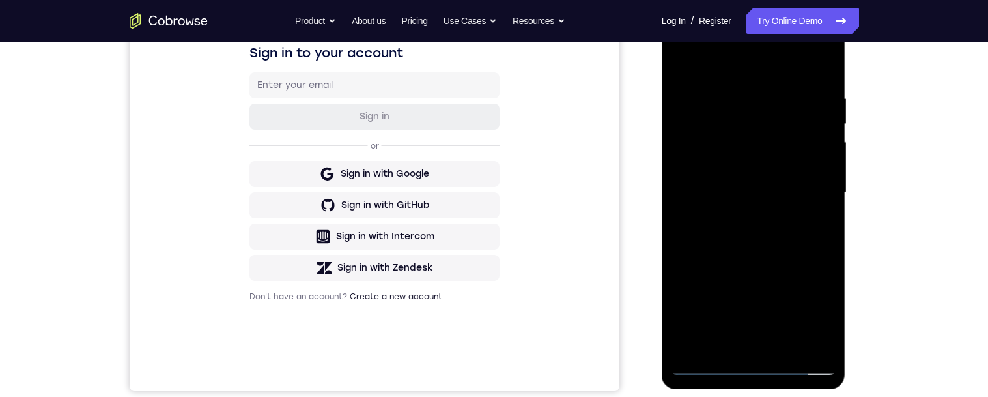
click at [734, 350] on div at bounding box center [753, 192] width 164 height 365
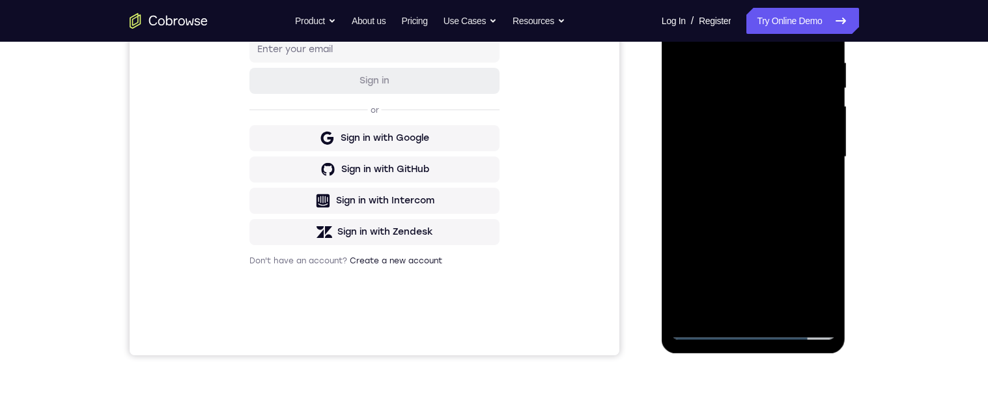
scroll to position [202, 0]
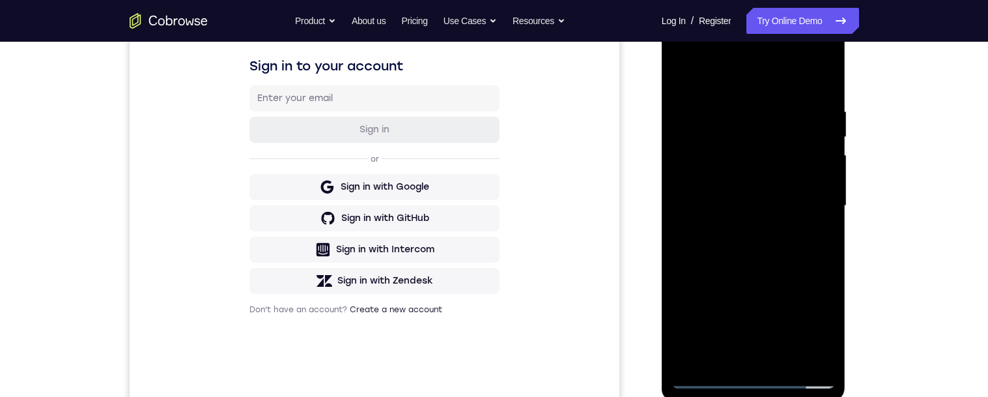
click at [810, 79] on div at bounding box center [753, 205] width 164 height 365
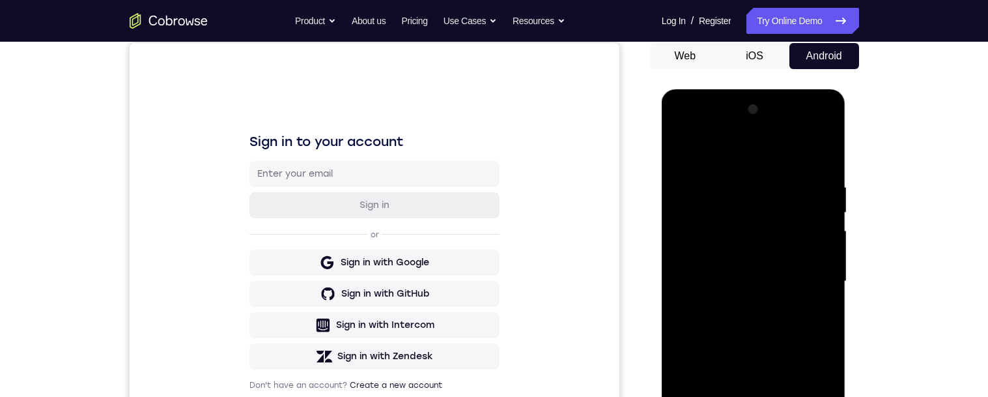
click at [782, 202] on div at bounding box center [753, 281] width 164 height 365
click at [777, 195] on div at bounding box center [753, 281] width 164 height 365
click at [746, 221] on div at bounding box center [753, 281] width 164 height 365
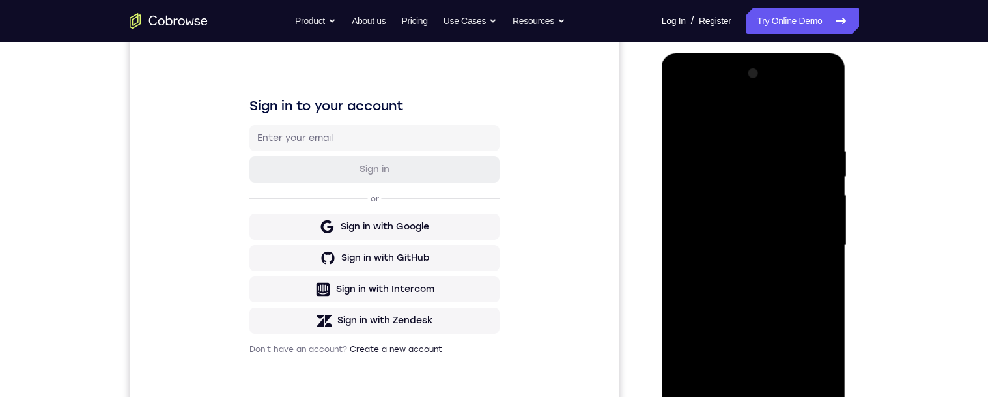
scroll to position [161, 0]
click at [687, 112] on div at bounding box center [753, 246] width 164 height 365
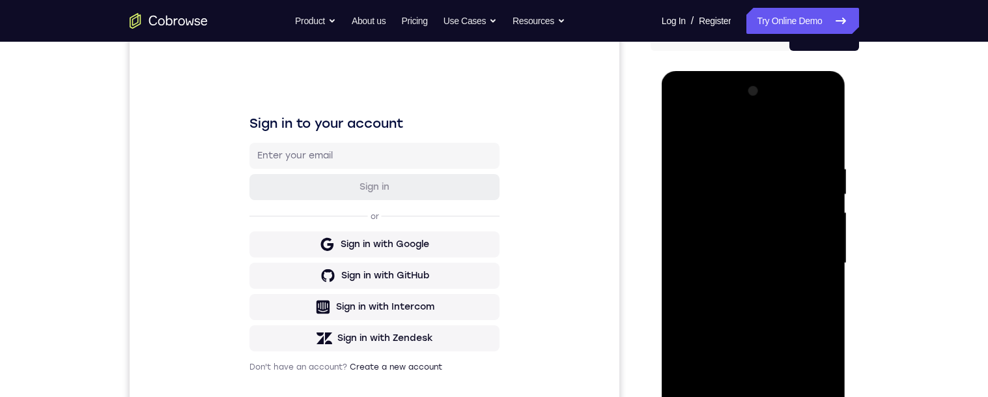
click at [693, 130] on div at bounding box center [753, 263] width 164 height 365
click at [683, 132] on div at bounding box center [753, 263] width 164 height 365
click at [790, 156] on div at bounding box center [753, 263] width 164 height 365
click at [700, 154] on div at bounding box center [753, 263] width 164 height 365
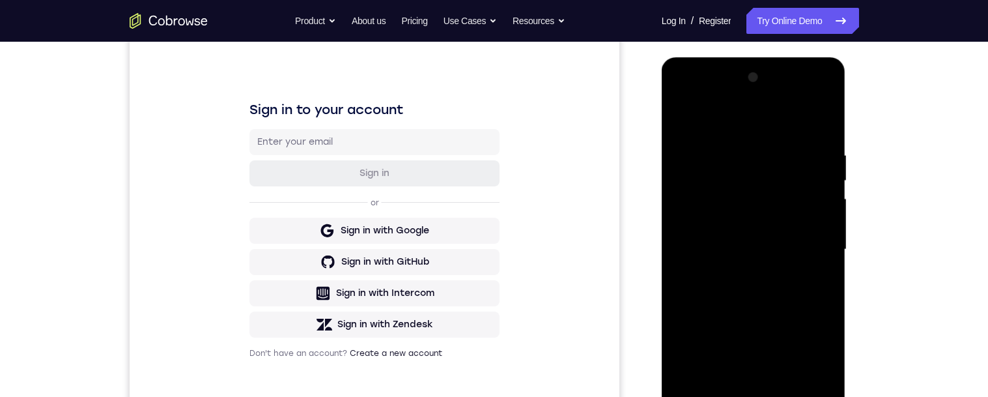
scroll to position [150, 0]
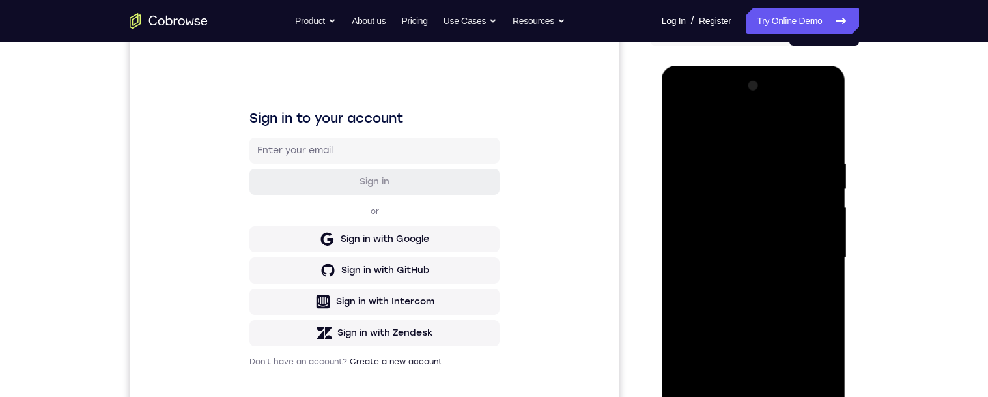
click at [827, 178] on div at bounding box center [753, 258] width 164 height 365
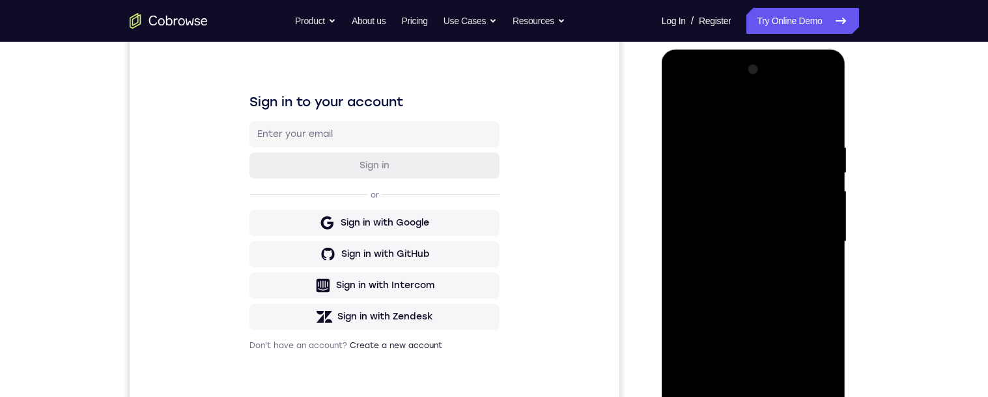
scroll to position [177, 0]
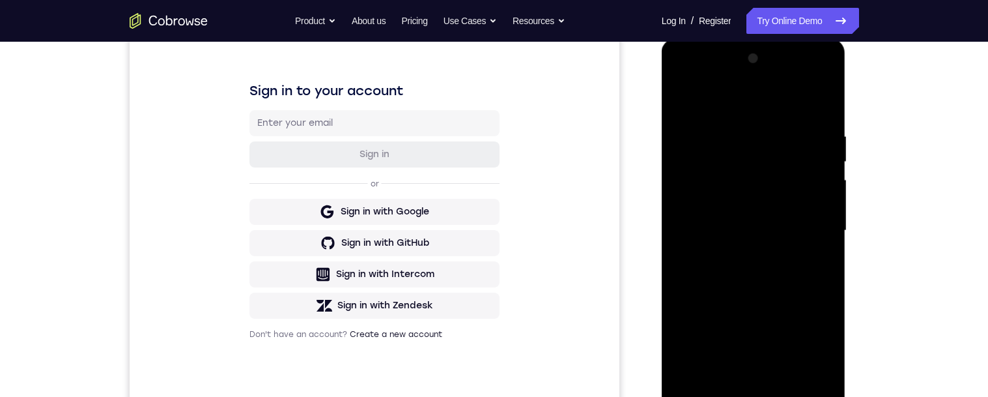
click at [717, 339] on div at bounding box center [753, 230] width 164 height 365
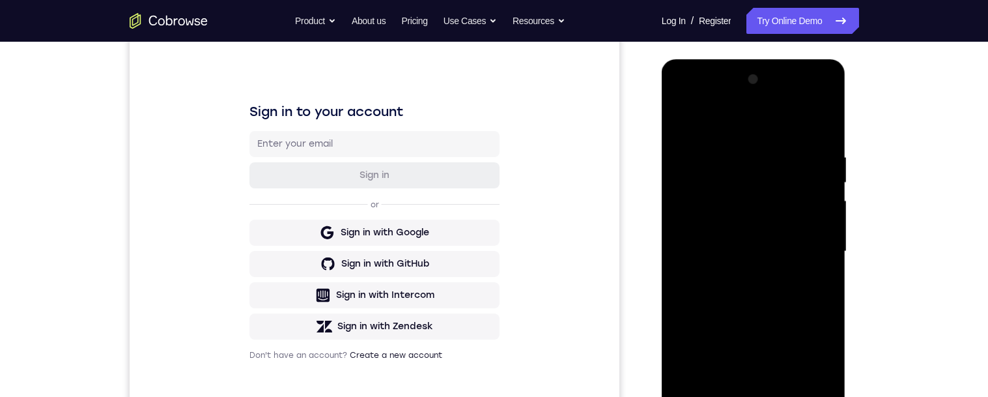
scroll to position [150, 0]
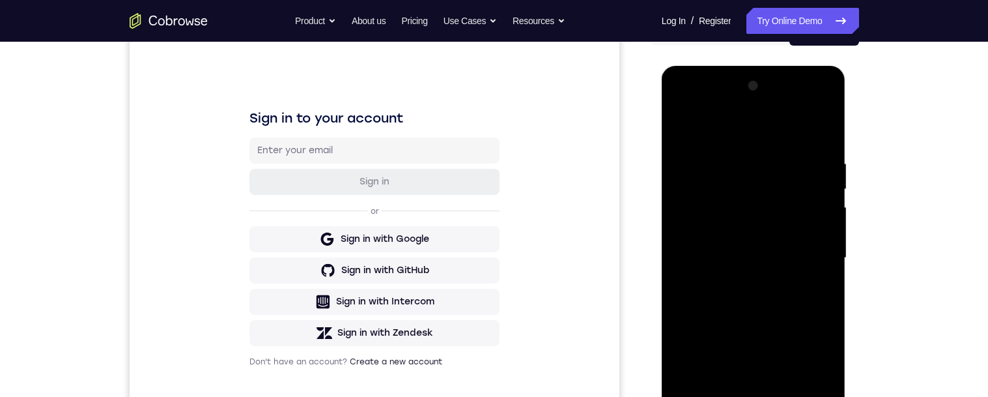
click at [684, 130] on div at bounding box center [753, 258] width 164 height 365
click at [691, 154] on div at bounding box center [753, 258] width 164 height 365
click at [818, 199] on div at bounding box center [753, 258] width 164 height 365
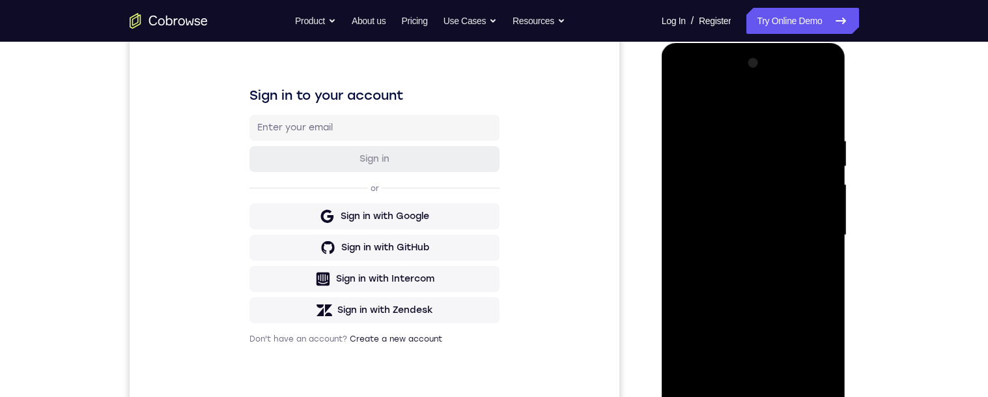
scroll to position [156, 0]
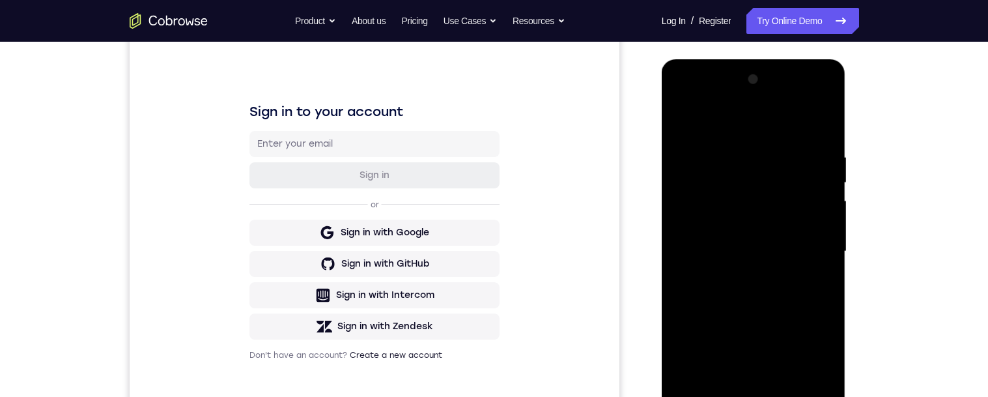
click at [822, 201] on div at bounding box center [753, 251] width 164 height 365
click at [684, 120] on div at bounding box center [753, 251] width 164 height 365
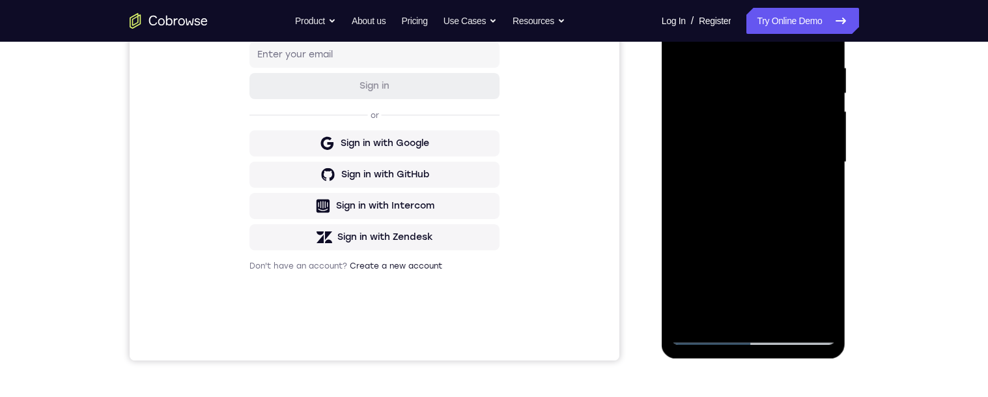
scroll to position [145, 0]
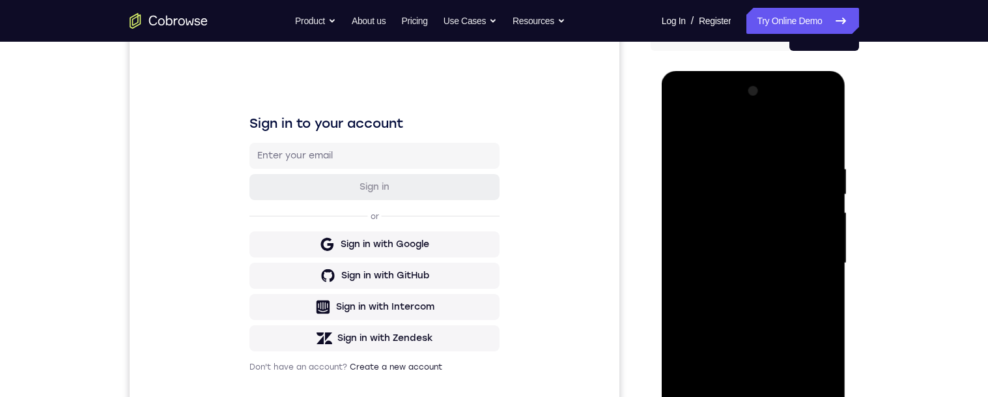
click at [710, 396] on div at bounding box center [753, 263] width 164 height 365
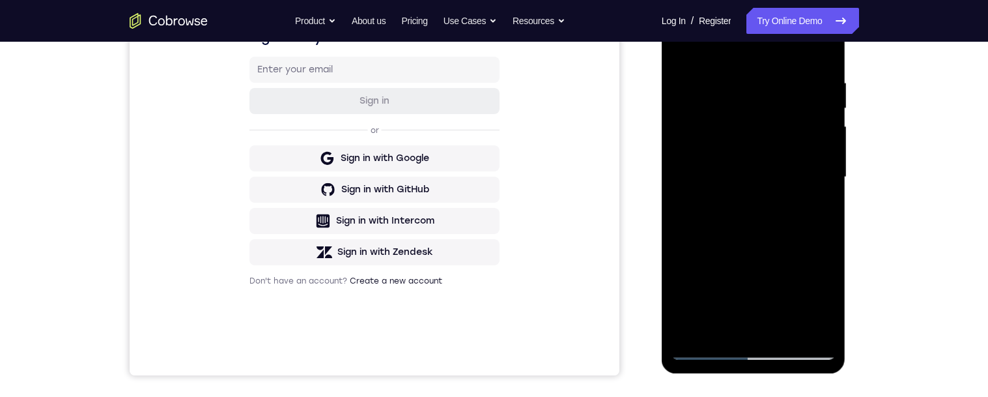
click at [712, 343] on div at bounding box center [753, 177] width 164 height 365
click at [877, 205] on div "Your Support Agent Your Customer Web iOS Android Next Steps We’d be happy to gi…" at bounding box center [493, 241] width 833 height 859
click at [869, 237] on div "Your Support Agent Your Customer Web iOS Android Next Steps We’d be happy to gi…" at bounding box center [493, 241] width 833 height 859
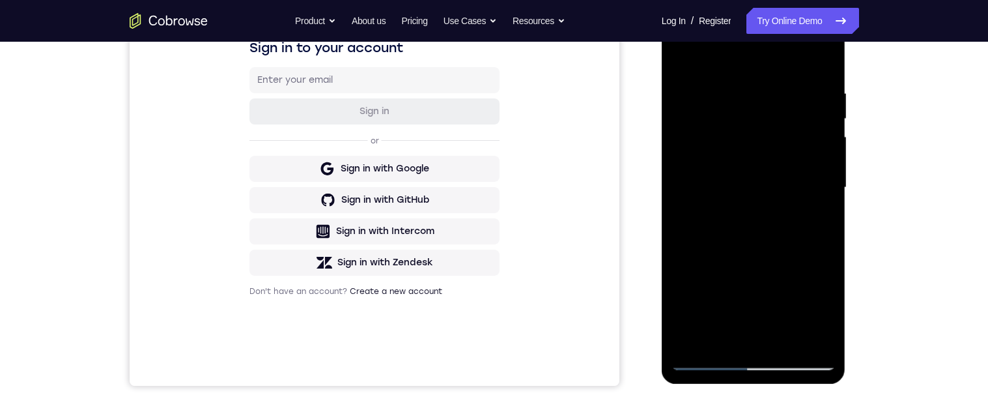
scroll to position [169, 0]
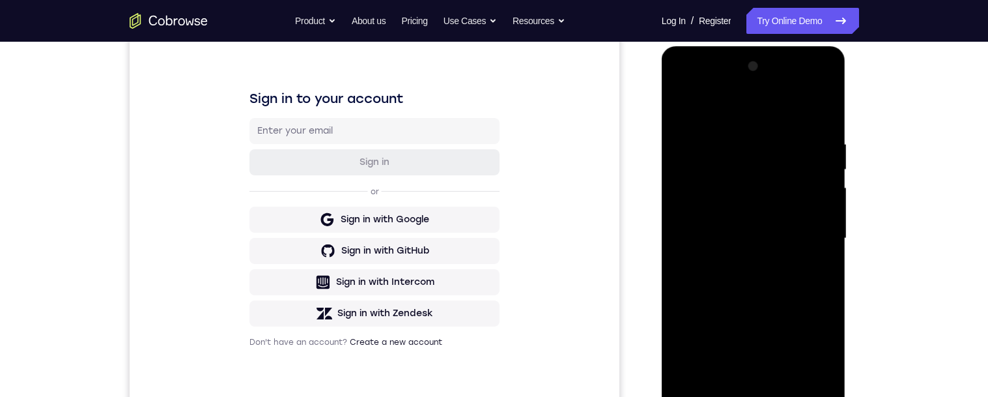
click at [697, 396] on div at bounding box center [753, 238] width 164 height 365
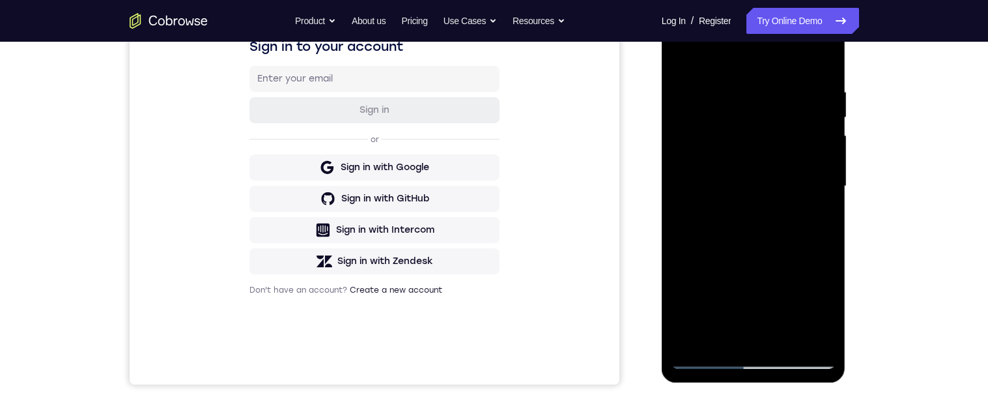
click at [738, 81] on div at bounding box center [753, 186] width 164 height 365
click at [825, 143] on div at bounding box center [753, 186] width 164 height 365
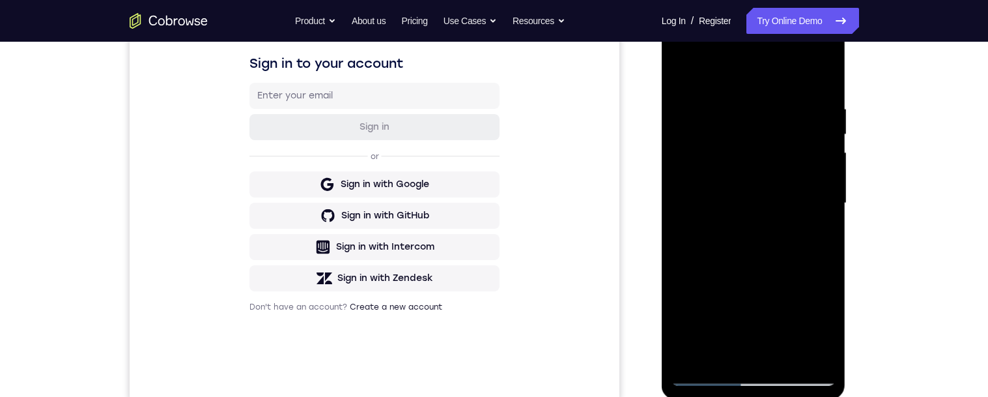
click at [825, 76] on div at bounding box center [753, 203] width 164 height 365
click at [818, 107] on div at bounding box center [753, 203] width 164 height 365
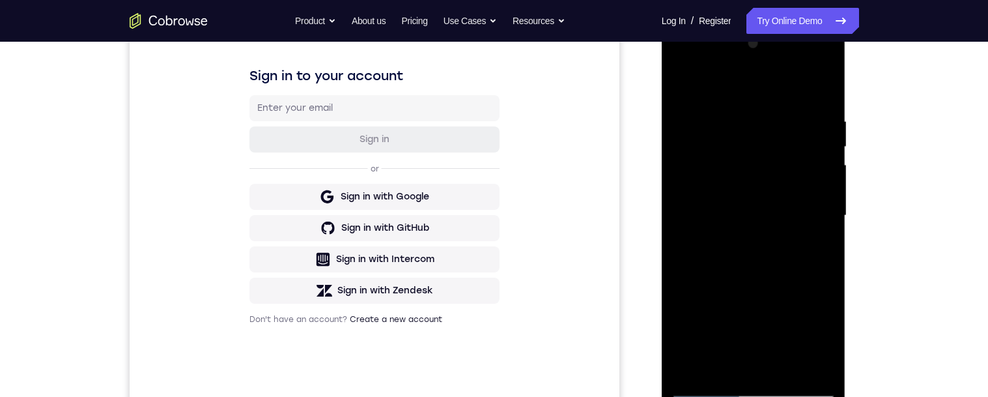
click at [817, 86] on div at bounding box center [753, 215] width 164 height 365
click at [782, 115] on div at bounding box center [753, 215] width 164 height 365
click at [820, 91] on div at bounding box center [753, 215] width 164 height 365
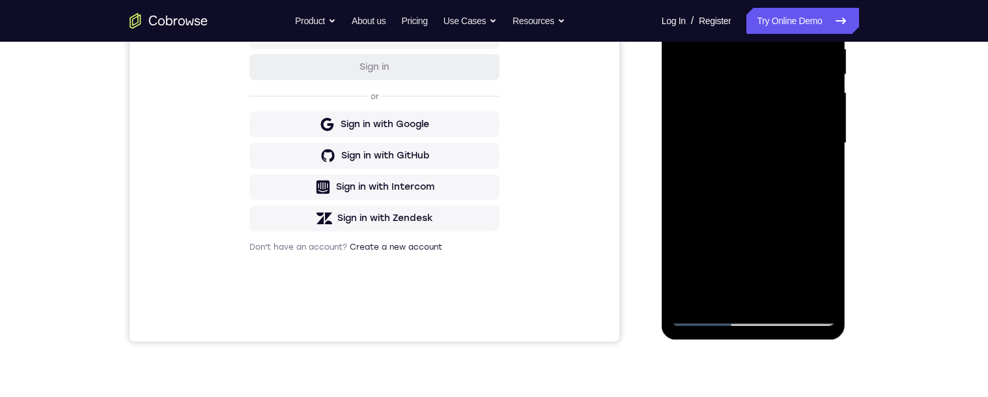
scroll to position [198, 0]
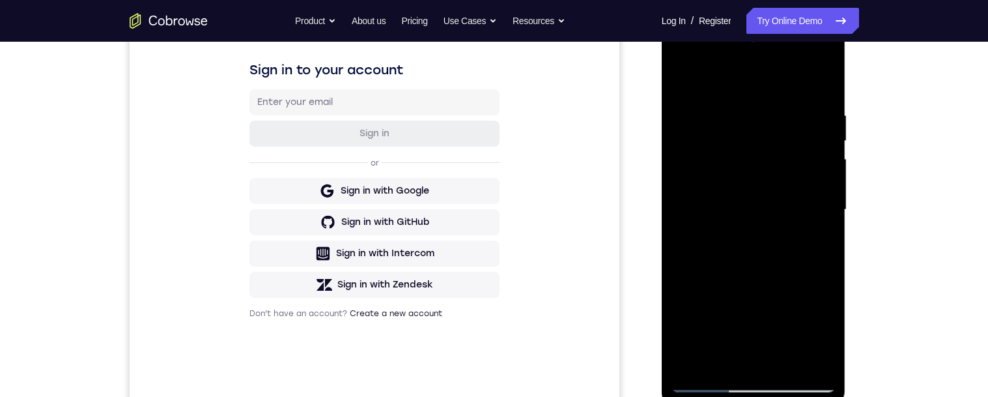
click at [794, 110] on div at bounding box center [753, 209] width 164 height 365
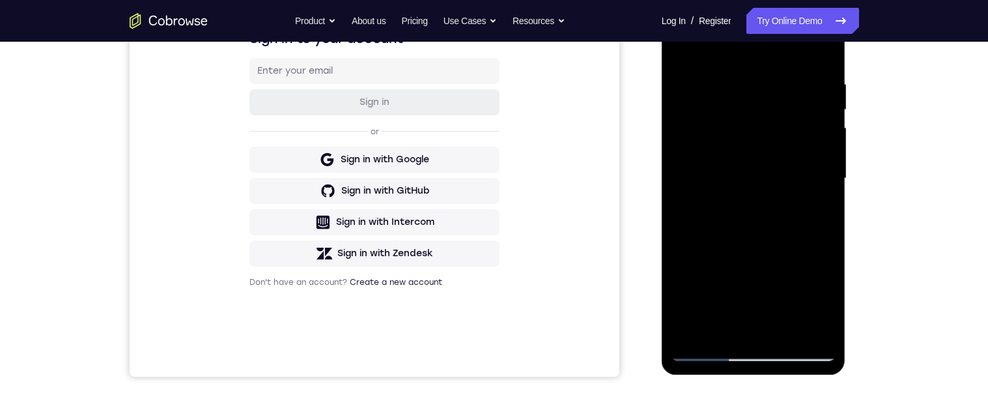
scroll to position [207, 0]
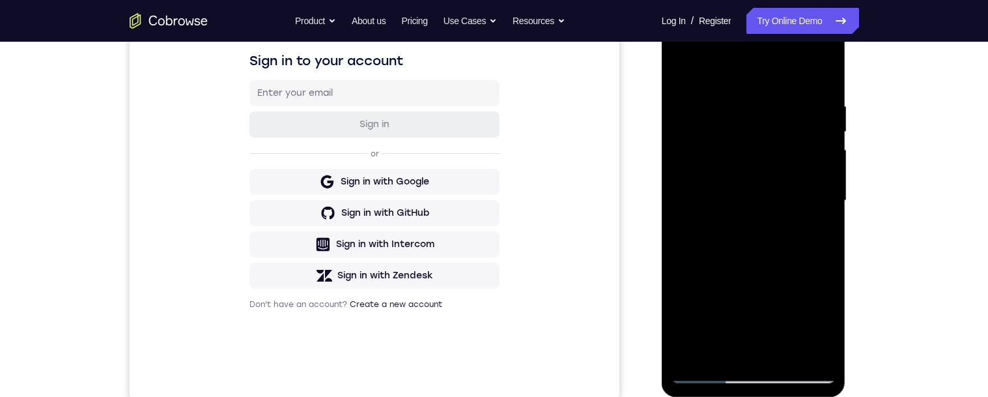
click at [814, 77] on div at bounding box center [753, 200] width 164 height 365
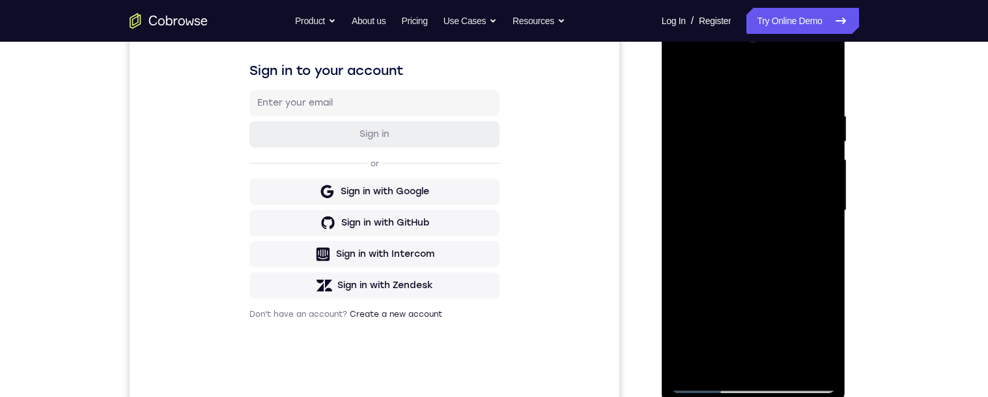
click at [759, 118] on div at bounding box center [753, 210] width 164 height 365
click at [813, 137] on div at bounding box center [753, 210] width 164 height 365
click at [821, 135] on div at bounding box center [753, 210] width 164 height 365
click at [823, 132] on div at bounding box center [753, 210] width 164 height 365
click at [825, 135] on div at bounding box center [753, 210] width 164 height 365
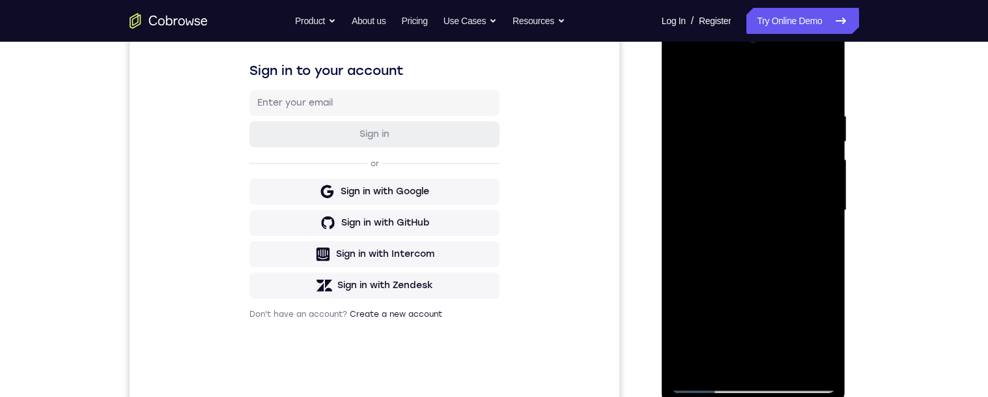
click at [826, 135] on div at bounding box center [753, 210] width 164 height 365
click at [818, 133] on div at bounding box center [753, 210] width 164 height 365
click at [818, 140] on div at bounding box center [753, 210] width 164 height 365
click at [827, 139] on div at bounding box center [753, 210] width 164 height 365
click at [822, 93] on div at bounding box center [753, 210] width 164 height 365
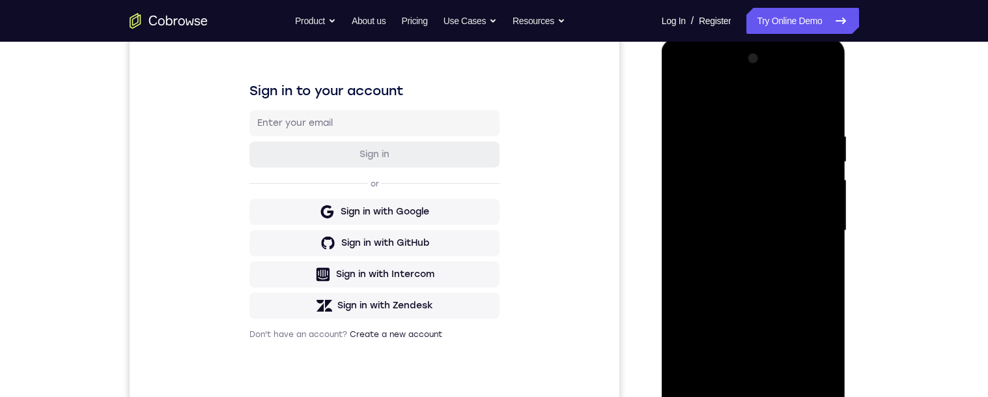
scroll to position [175, 0]
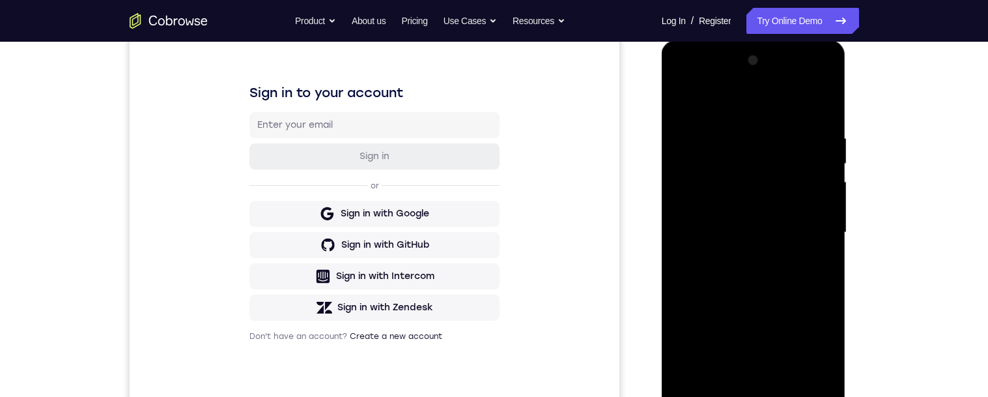
click at [741, 139] on div at bounding box center [753, 232] width 164 height 365
click at [813, 146] on div at bounding box center [753, 232] width 164 height 365
click at [824, 158] on div at bounding box center [753, 232] width 164 height 365
click at [817, 148] on div at bounding box center [753, 232] width 164 height 365
click at [826, 148] on div at bounding box center [753, 232] width 164 height 365
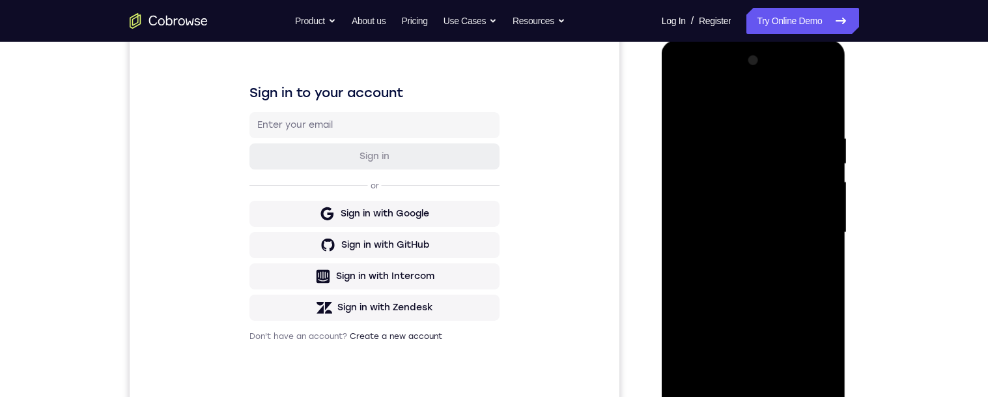
click at [819, 152] on div at bounding box center [753, 232] width 164 height 365
click at [823, 105] on div at bounding box center [753, 232] width 164 height 365
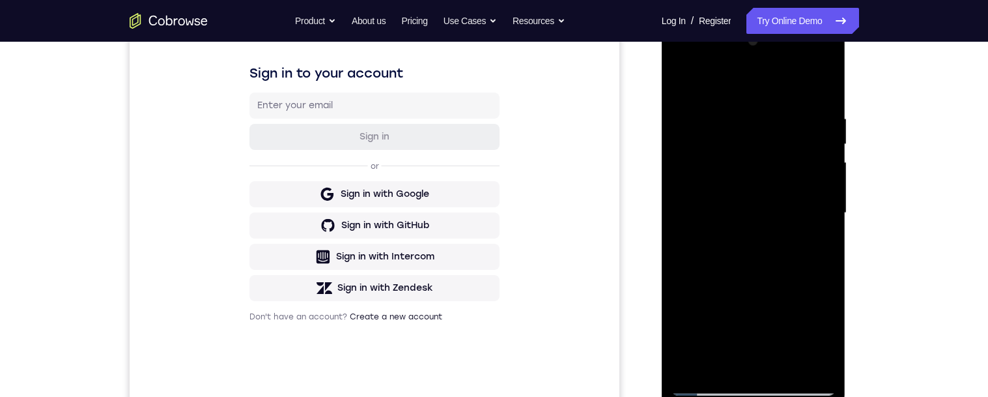
scroll to position [276, 0]
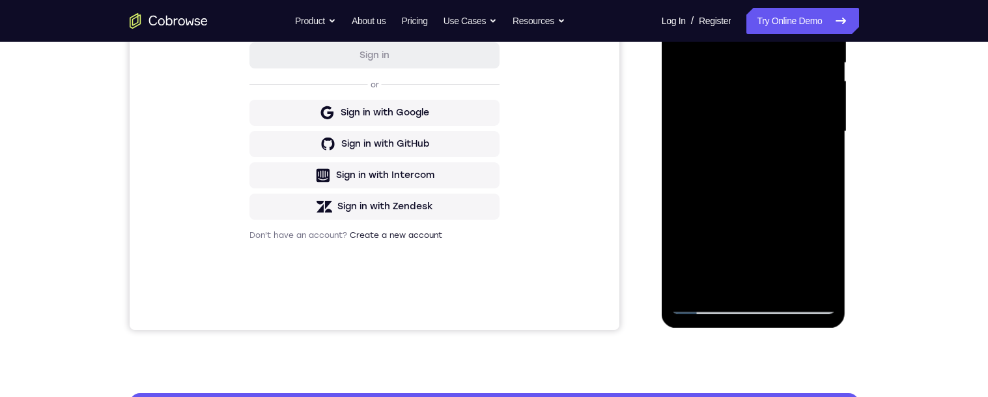
click at [813, 282] on div at bounding box center [753, 131] width 164 height 365
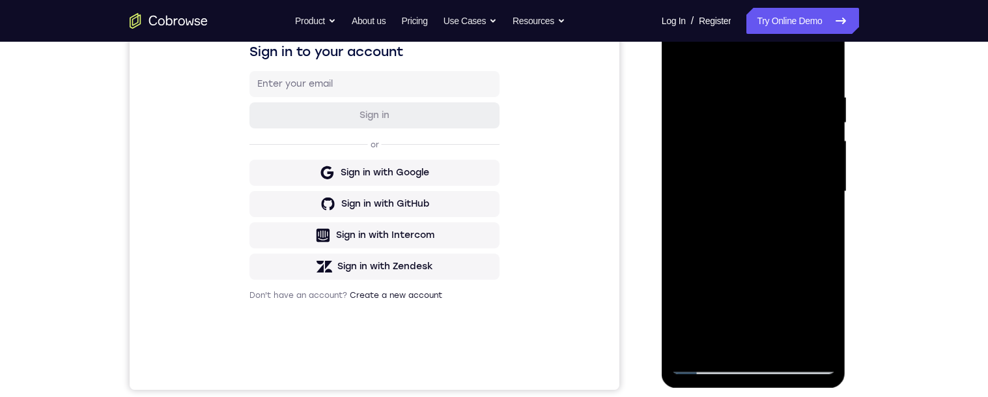
scroll to position [223, 0]
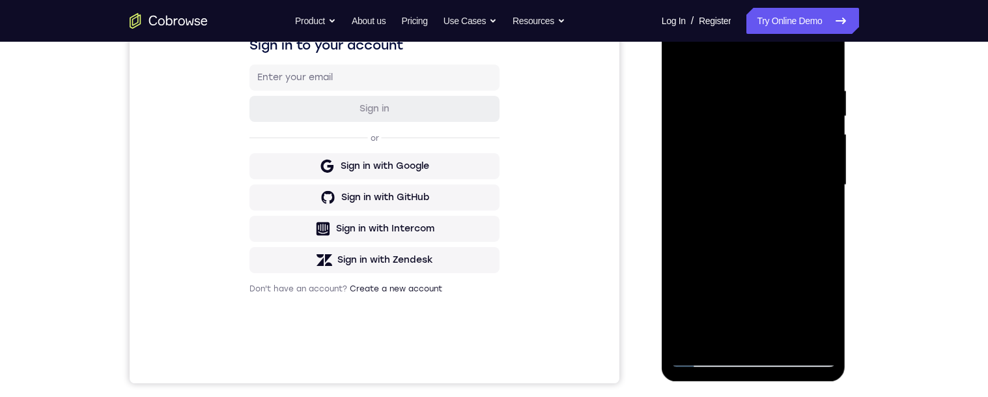
click at [693, 336] on div at bounding box center [753, 185] width 164 height 365
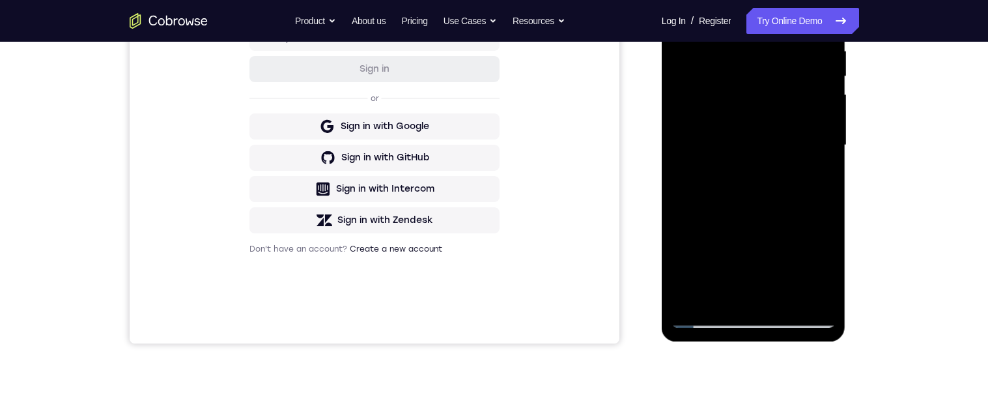
scroll to position [257, 0]
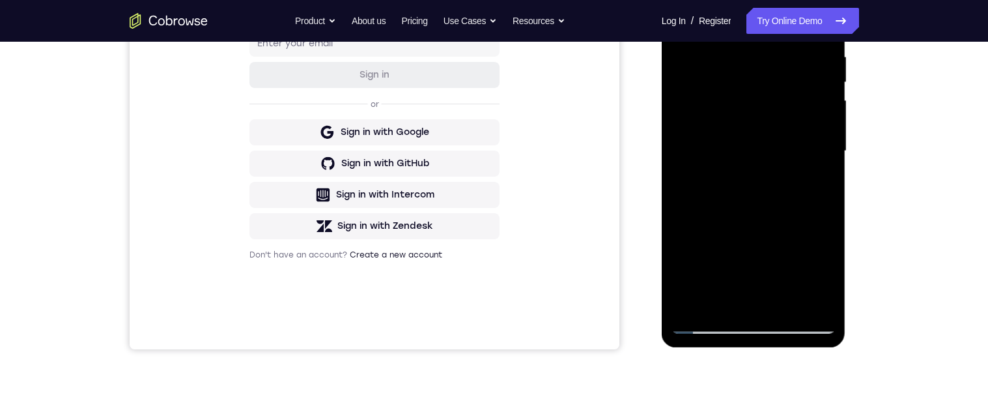
click at [789, 46] on div at bounding box center [753, 151] width 164 height 365
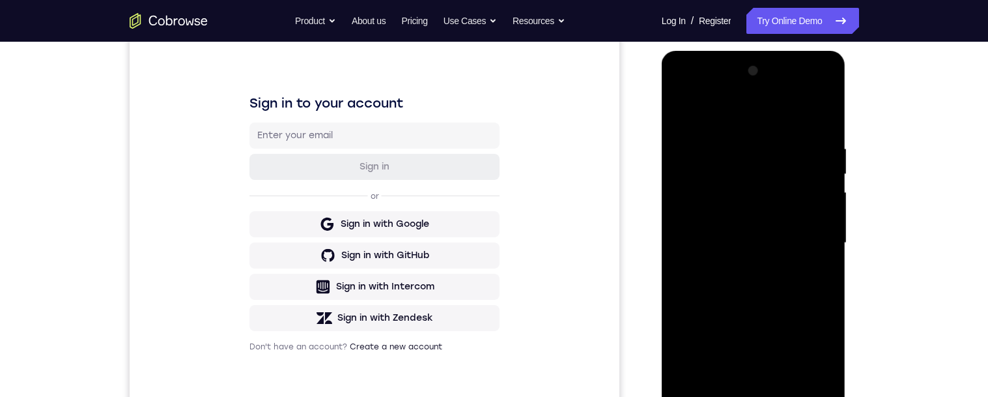
click at [819, 115] on div at bounding box center [753, 243] width 164 height 365
click at [740, 145] on div at bounding box center [753, 243] width 164 height 365
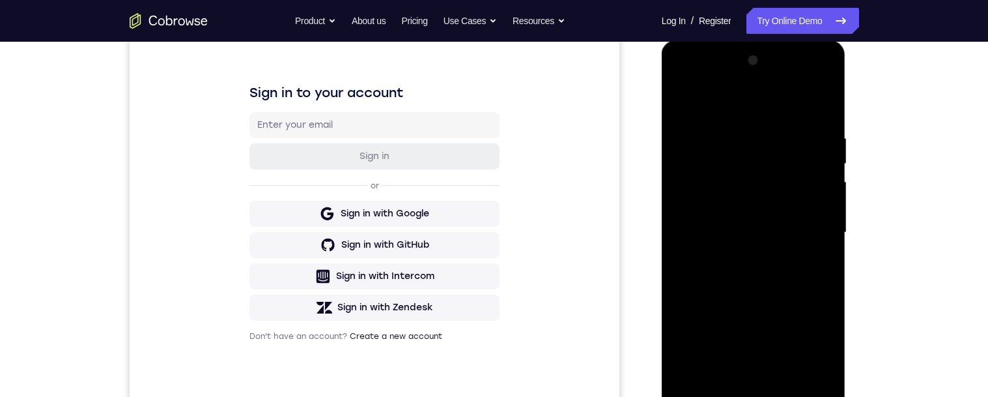
scroll to position [188, 0]
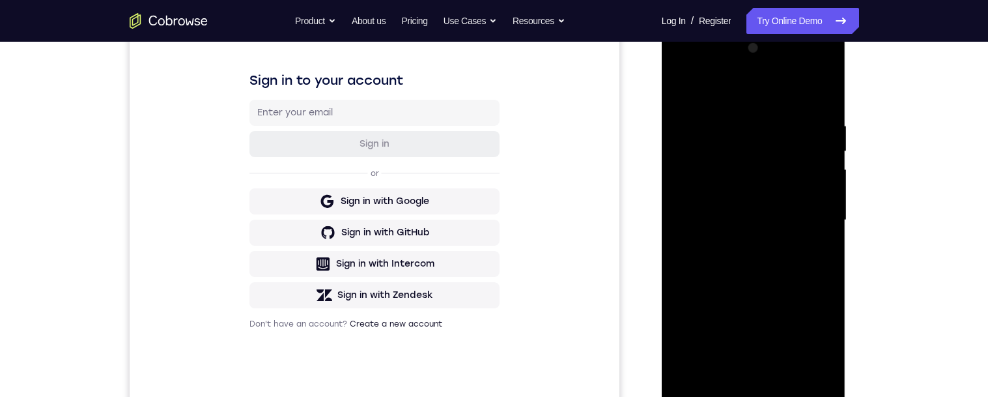
click at [818, 94] on div at bounding box center [753, 220] width 164 height 365
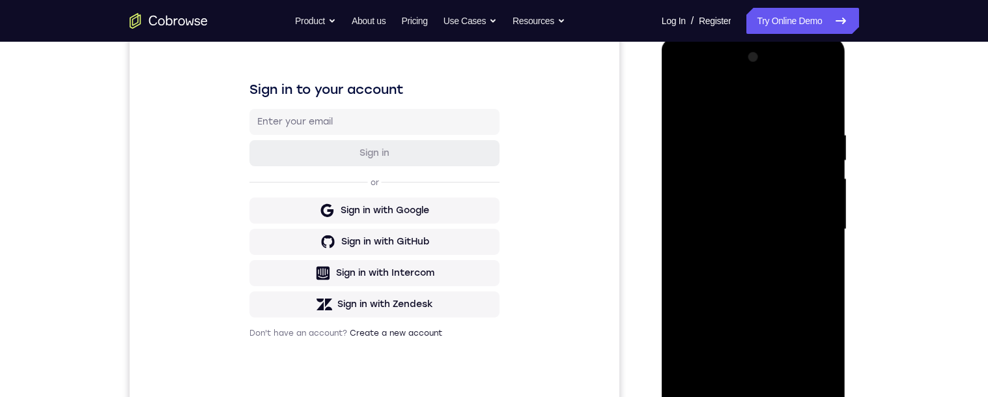
click at [821, 119] on div at bounding box center [753, 229] width 164 height 365
click at [819, 101] on div at bounding box center [753, 229] width 164 height 365
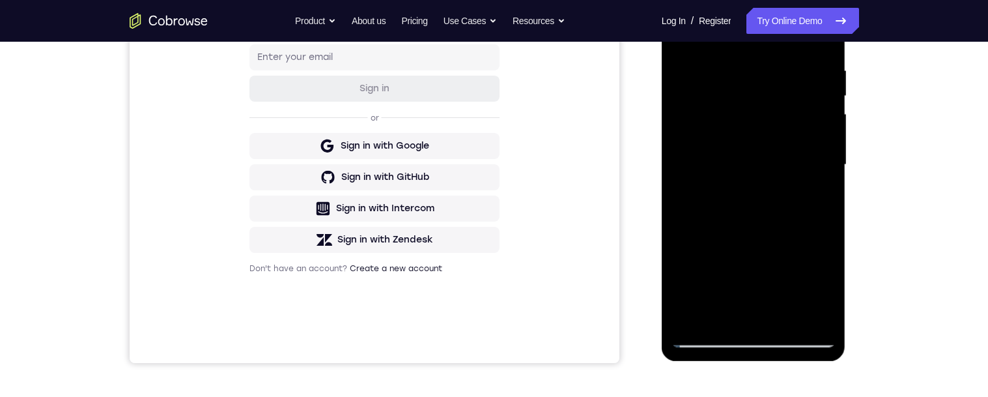
scroll to position [253, 0]
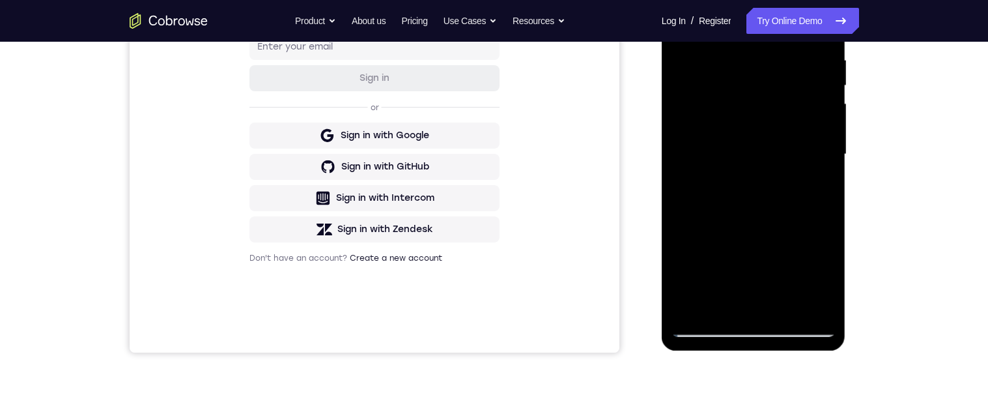
click at [787, 303] on div at bounding box center [753, 154] width 164 height 365
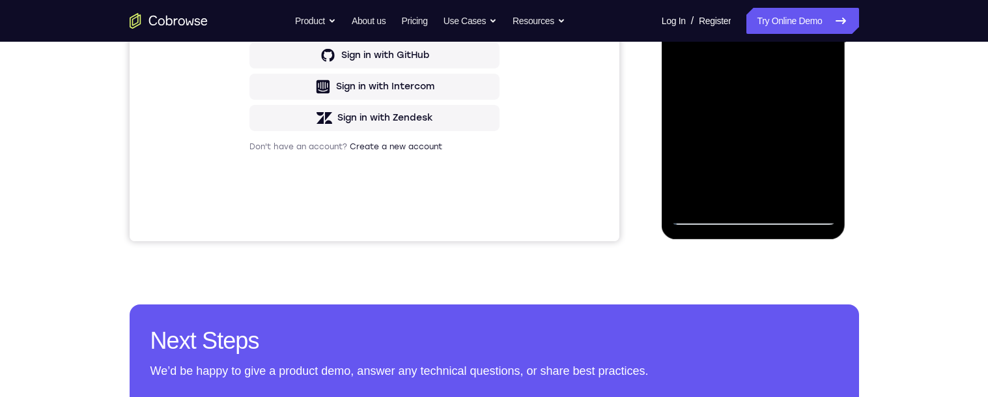
scroll to position [335, 0]
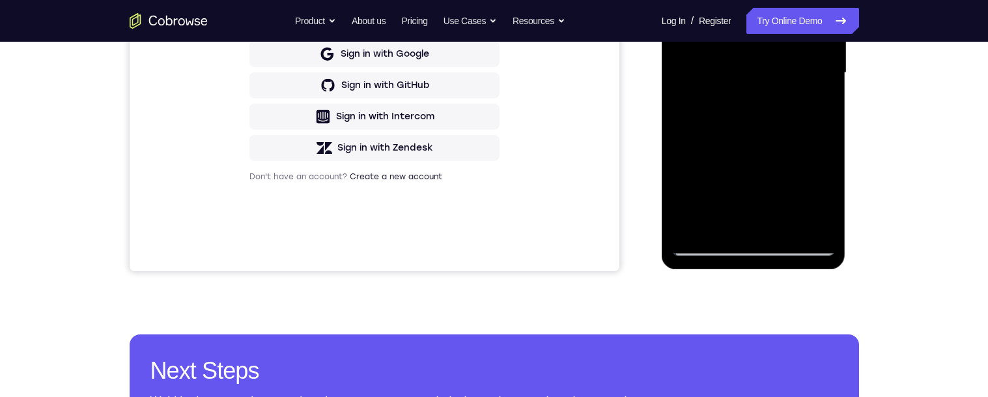
click at [783, 143] on div at bounding box center [753, 73] width 164 height 365
click at [783, 208] on div at bounding box center [753, 73] width 164 height 365
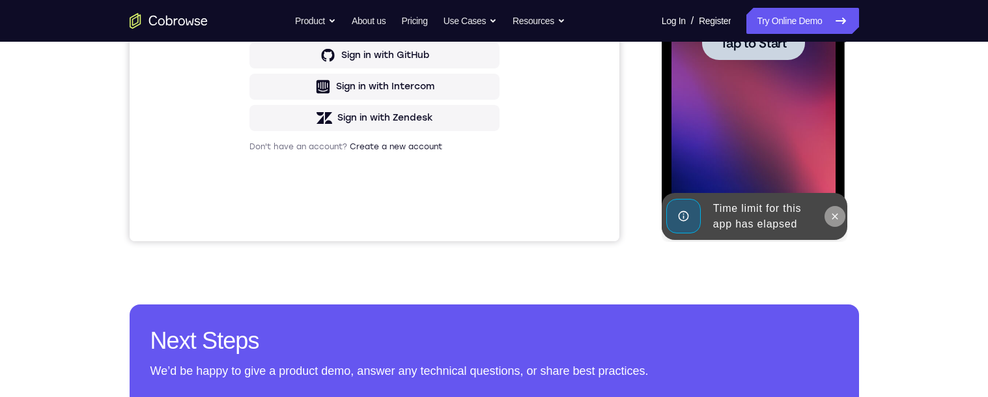
click at [843, 218] on button at bounding box center [834, 216] width 21 height 21
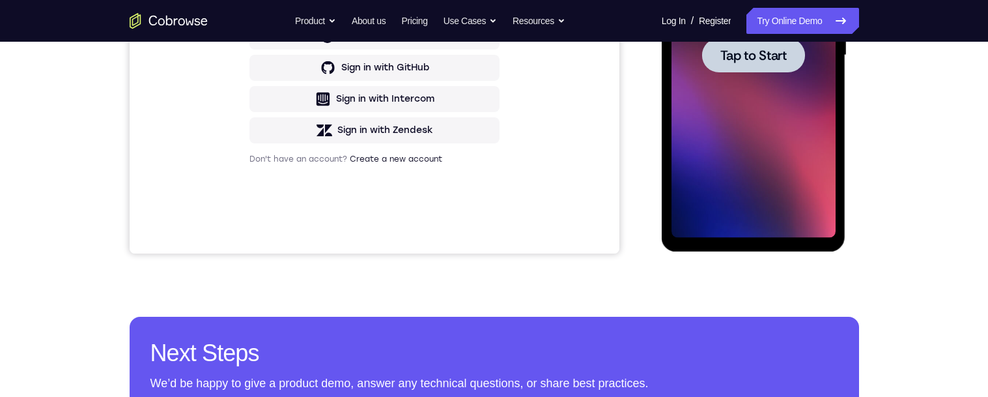
click at [789, 64] on div at bounding box center [753, 55] width 103 height 35
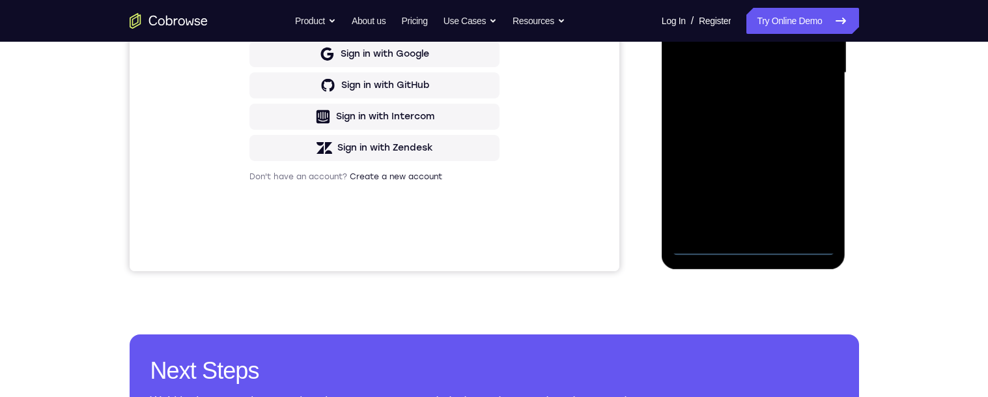
scroll to position [369, 0]
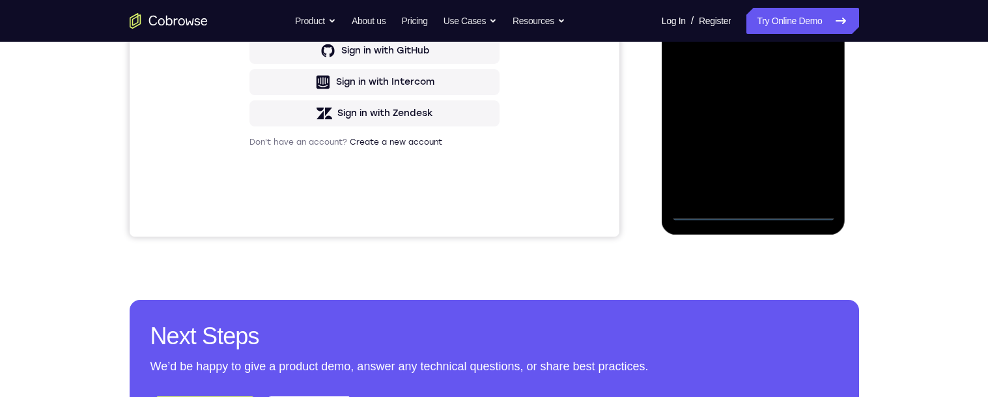
click at [760, 210] on div at bounding box center [753, 38] width 164 height 365
click at [810, 152] on div at bounding box center [753, 38] width 164 height 365
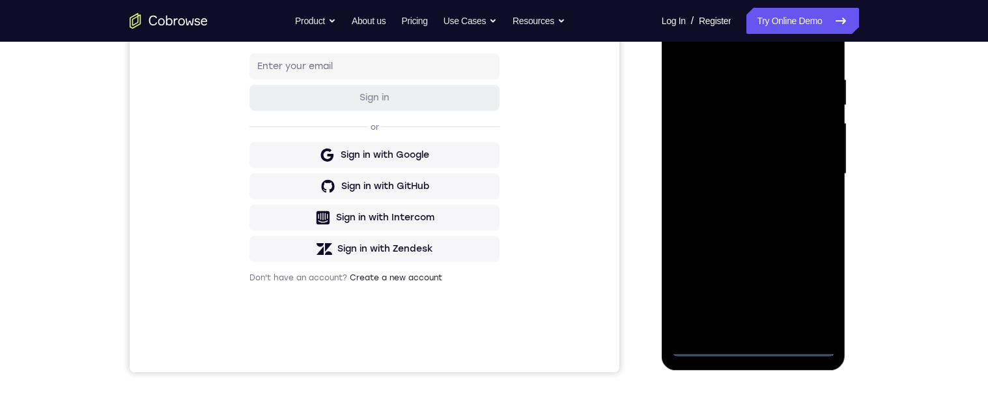
click at [779, 46] on div at bounding box center [753, 174] width 164 height 365
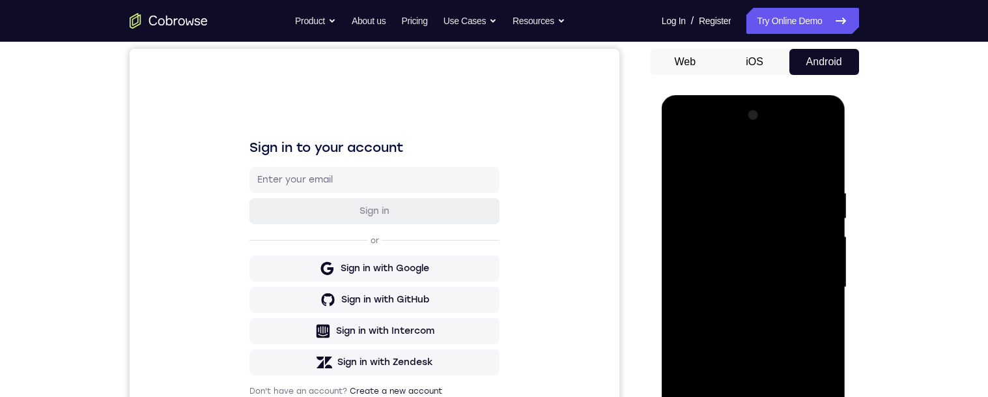
scroll to position [188, 0]
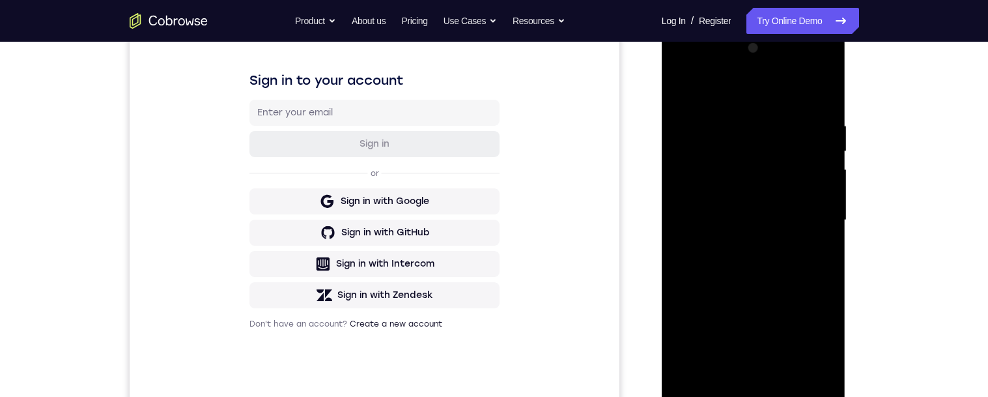
click at [807, 207] on div at bounding box center [753, 220] width 164 height 365
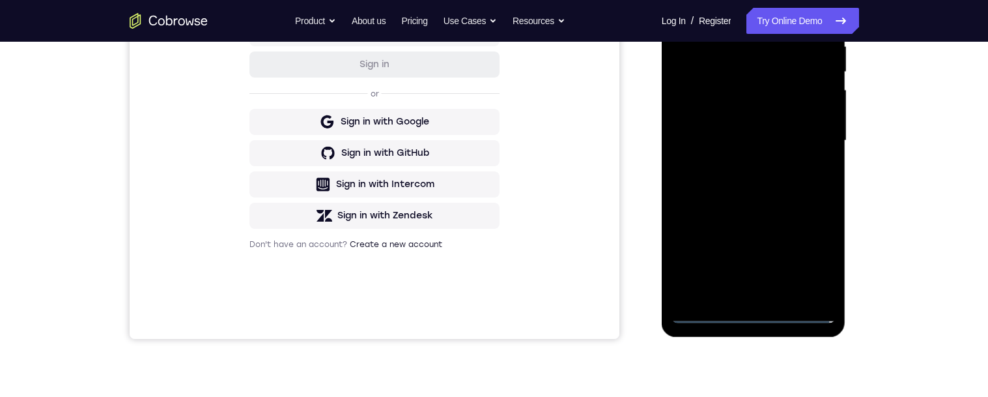
click at [736, 292] on div at bounding box center [753, 140] width 164 height 365
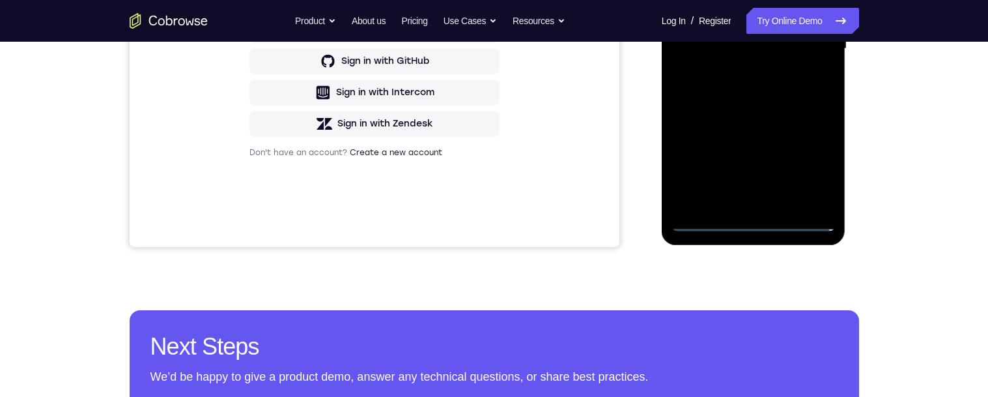
scroll to position [345, 0]
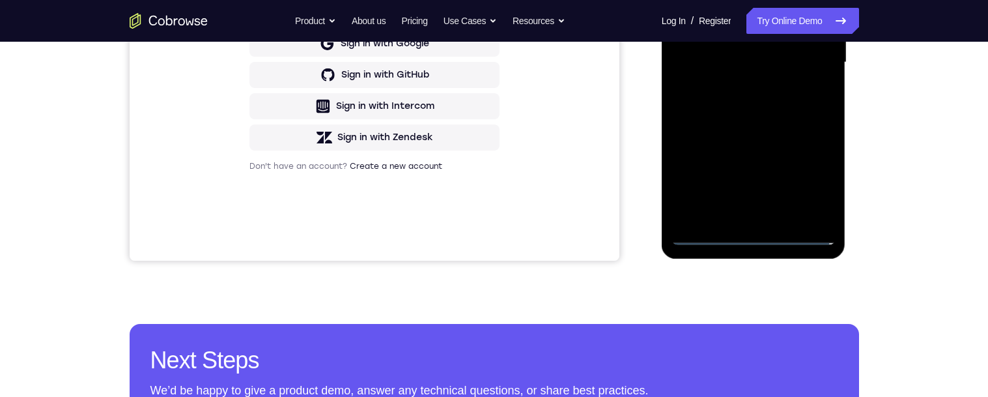
click at [871, 141] on div "Your Support Agent Your Customer Web iOS Android Next Steps We’d be happy to gi…" at bounding box center [493, 126] width 833 height 859
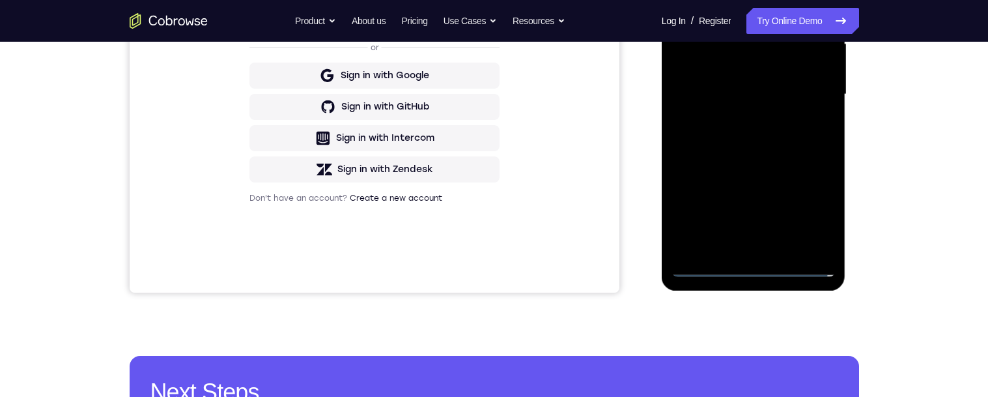
click at [740, 245] on div at bounding box center [753, 94] width 164 height 365
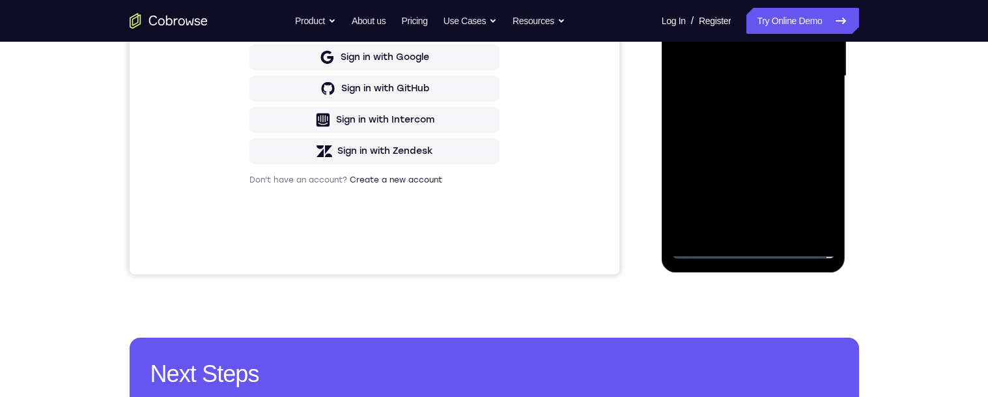
click at [742, 225] on div at bounding box center [753, 76] width 164 height 365
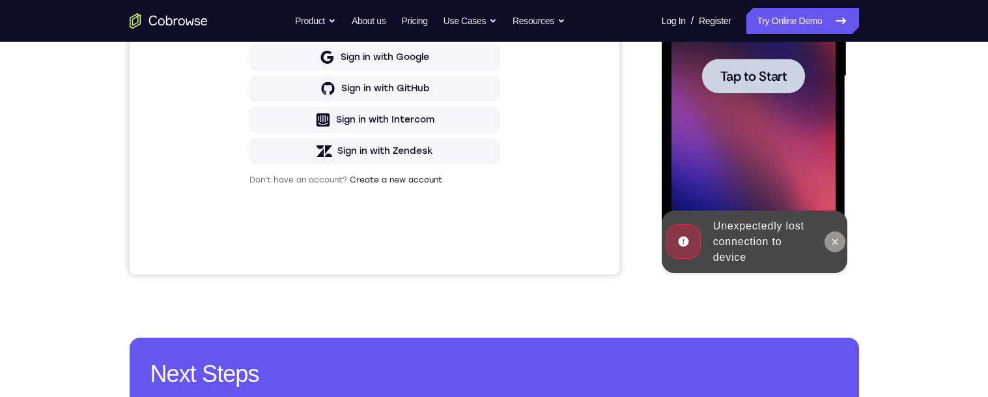
click at [832, 238] on icon at bounding box center [835, 241] width 10 height 10
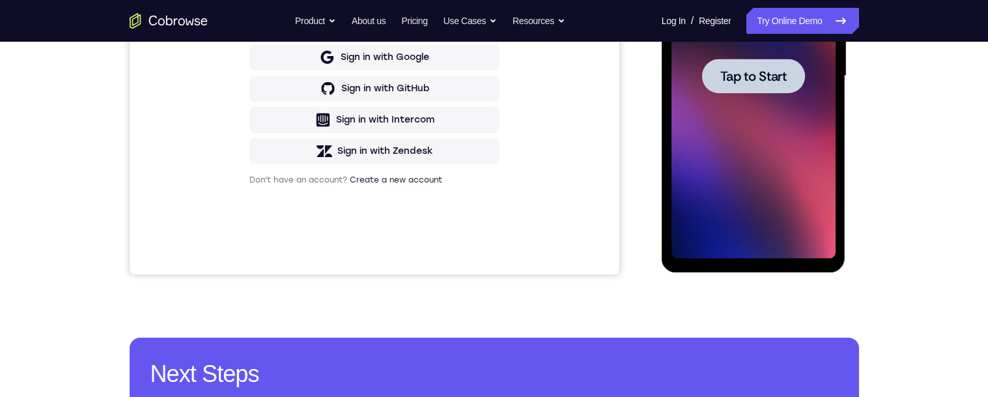
click at [790, 80] on div at bounding box center [753, 76] width 103 height 35
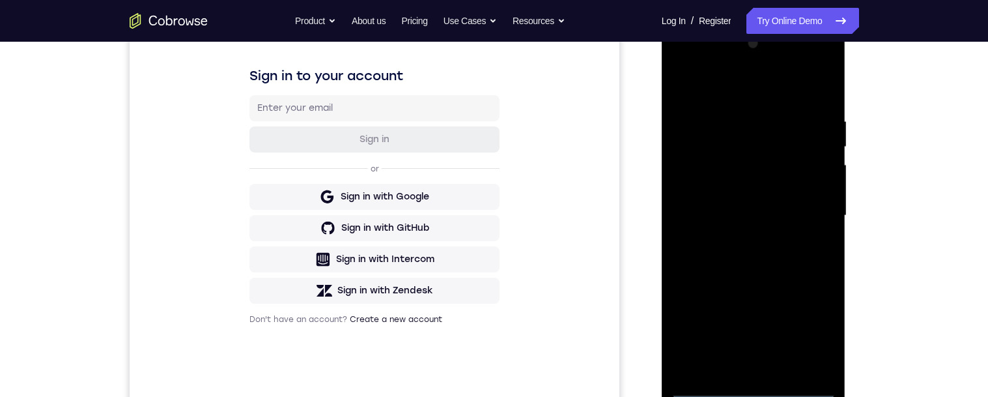
scroll to position [307, 0]
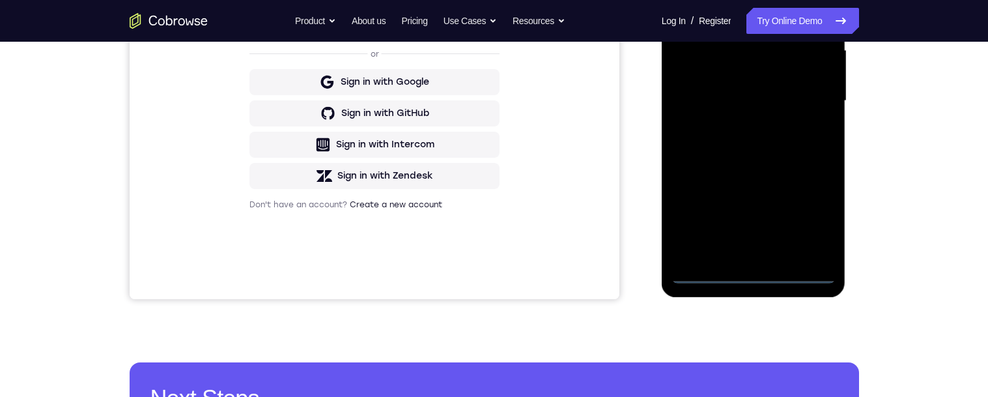
click at [754, 277] on div at bounding box center [753, 101] width 164 height 365
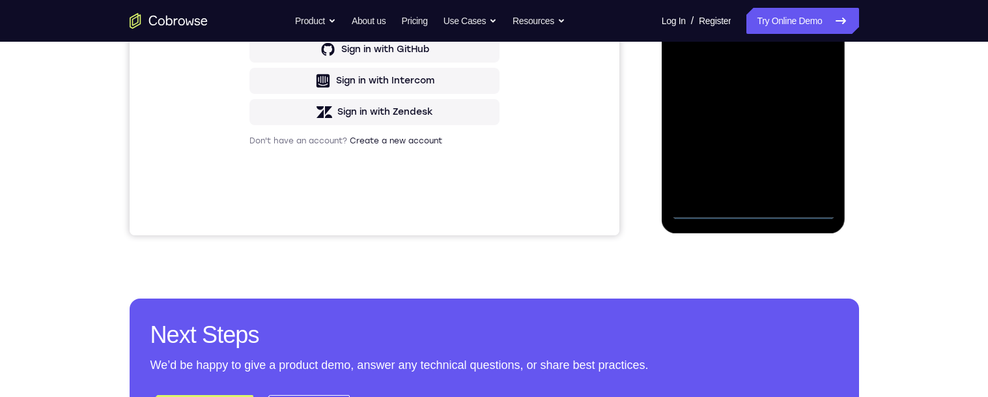
click at [817, 149] on div at bounding box center [753, 37] width 164 height 365
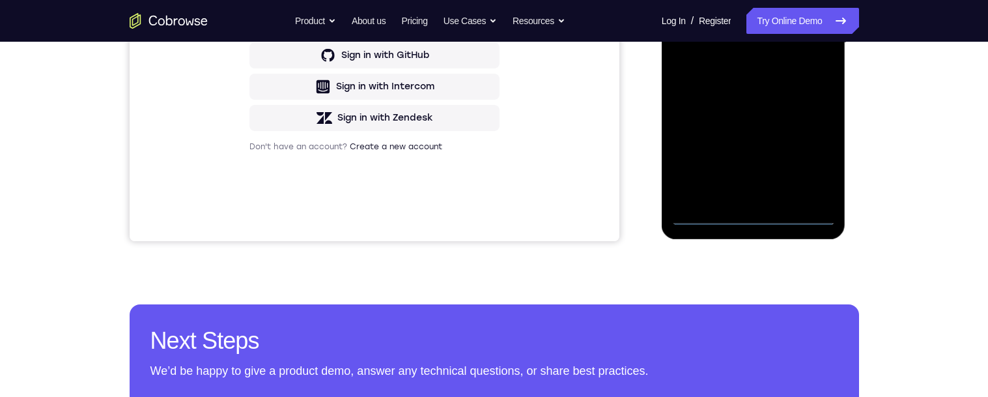
scroll to position [303, 0]
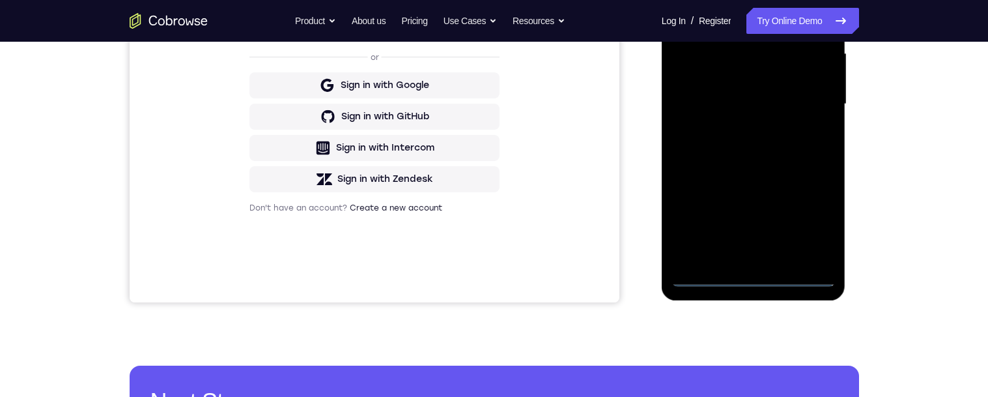
click at [781, 0] on div at bounding box center [753, 104] width 164 height 365
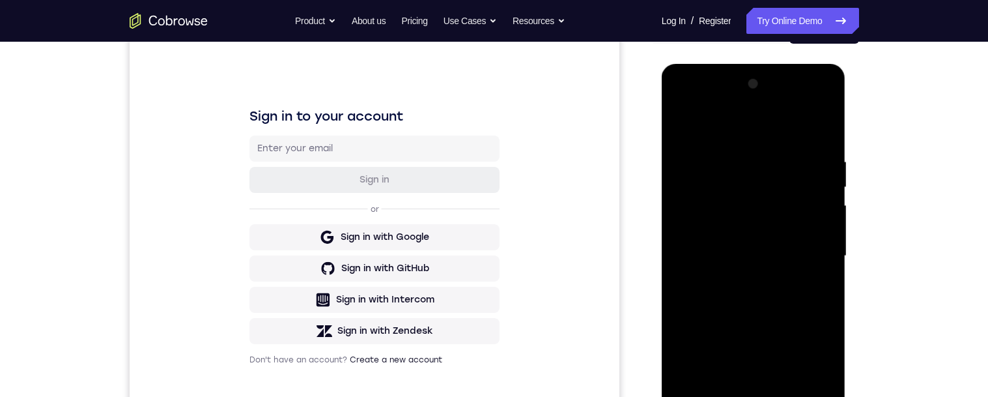
click at [809, 251] on div at bounding box center [753, 256] width 164 height 365
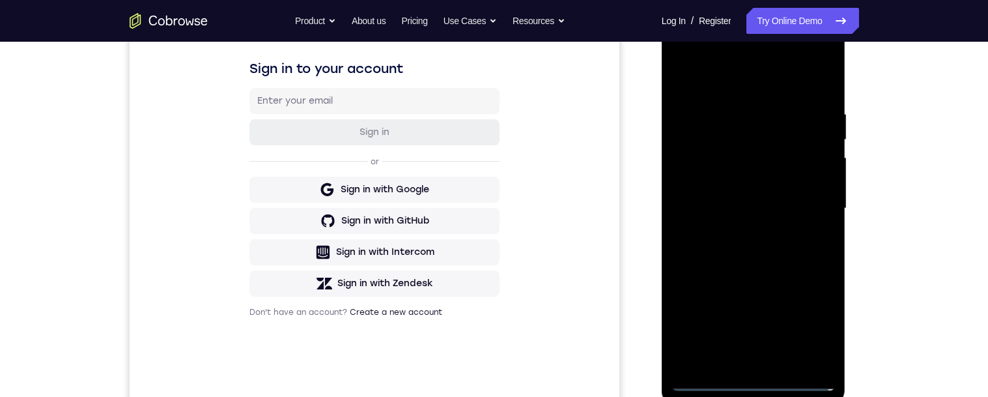
click at [740, 232] on div at bounding box center [753, 208] width 164 height 365
click at [813, 194] on div at bounding box center [753, 208] width 164 height 365
click at [771, 175] on div at bounding box center [753, 208] width 164 height 365
click at [820, 178] on div at bounding box center [753, 208] width 164 height 365
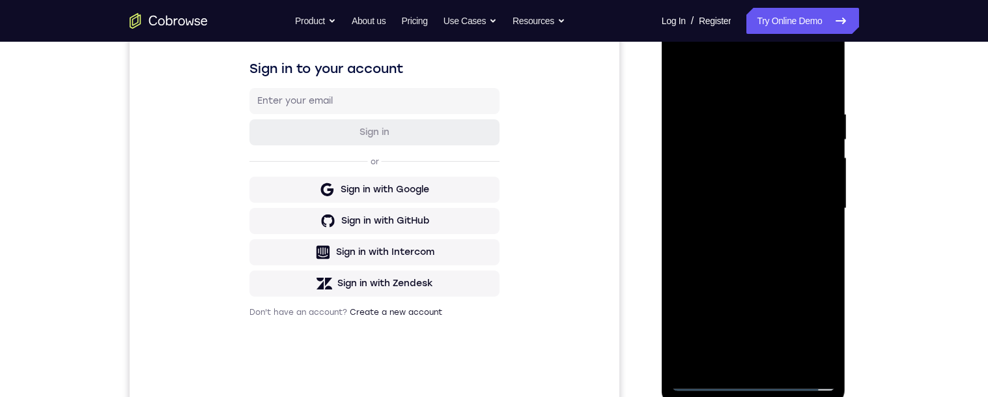
click at [814, 204] on div at bounding box center [753, 208] width 164 height 365
click at [790, 253] on div at bounding box center [753, 208] width 164 height 365
click at [783, 260] on div at bounding box center [753, 208] width 164 height 365
click at [784, 357] on div at bounding box center [753, 208] width 164 height 365
click at [801, 281] on div at bounding box center [753, 208] width 164 height 365
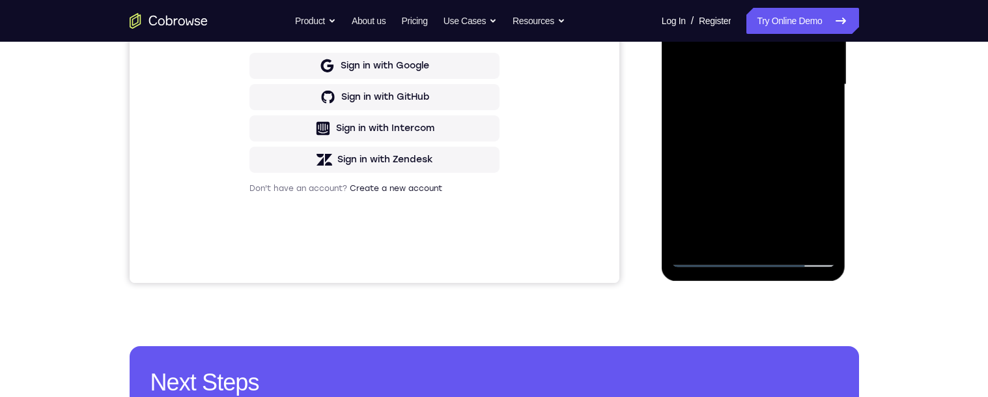
scroll to position [345, 0]
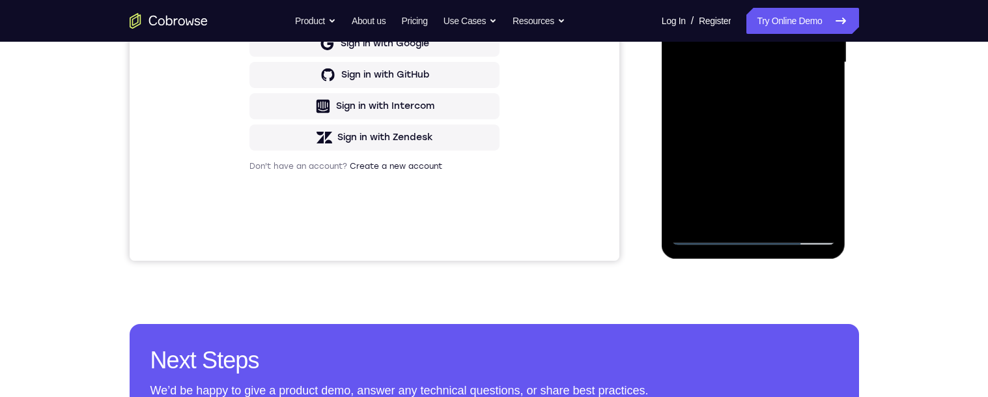
click at [795, 115] on div at bounding box center [753, 62] width 164 height 365
click at [818, 94] on div at bounding box center [753, 62] width 164 height 365
click at [819, 96] on div at bounding box center [753, 62] width 164 height 365
click at [822, 189] on div at bounding box center [753, 62] width 164 height 365
click at [852, 85] on div at bounding box center [754, 61] width 208 height 400
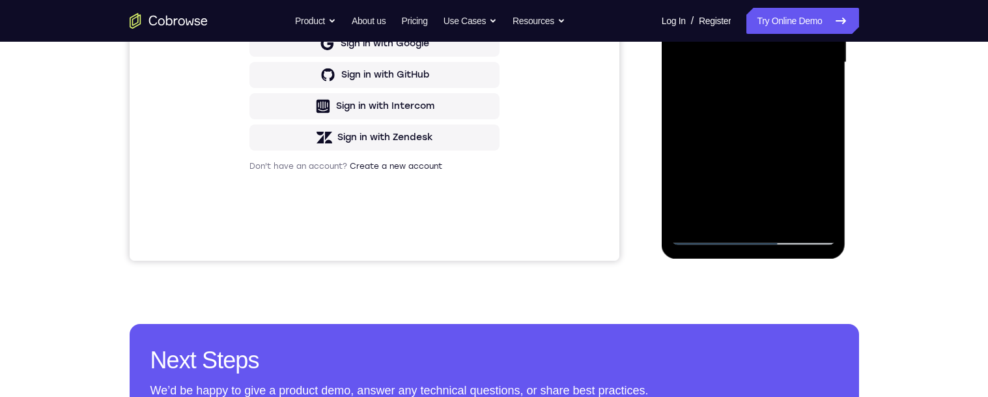
scroll to position [335, 0]
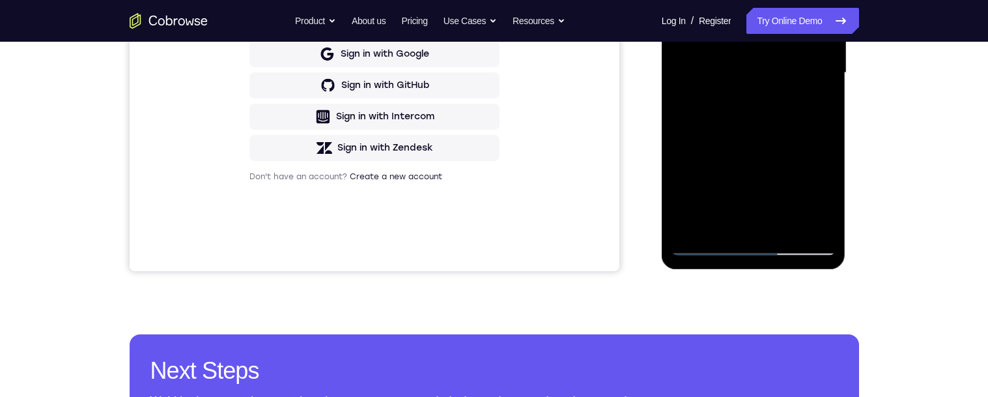
click at [818, 107] on div at bounding box center [753, 73] width 164 height 365
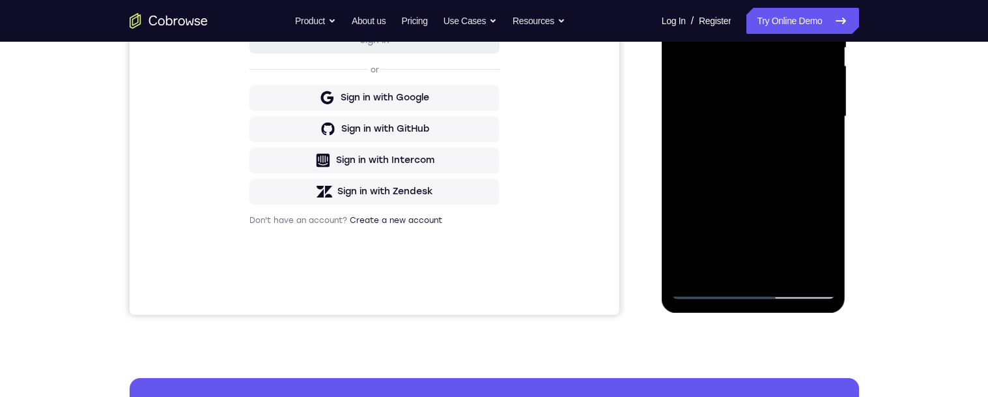
click at [757, 22] on div at bounding box center [753, 116] width 164 height 365
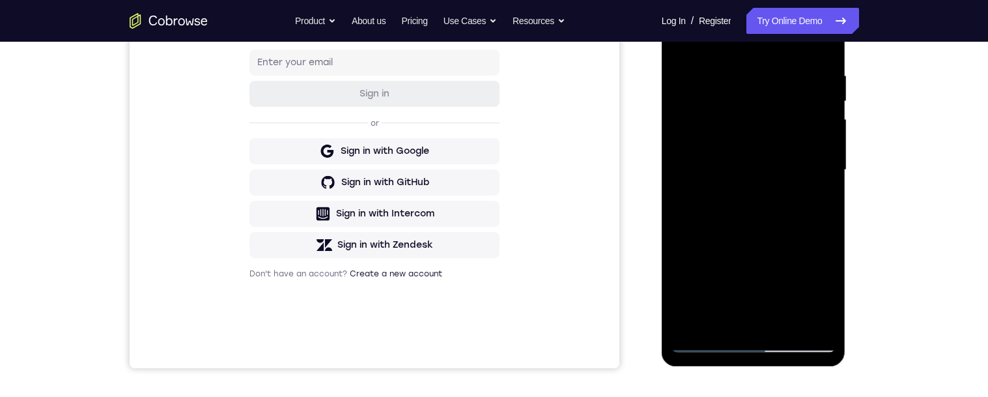
click at [822, 141] on div at bounding box center [753, 170] width 164 height 365
click at [832, 128] on div at bounding box center [753, 170] width 164 height 365
click at [826, 169] on div at bounding box center [753, 170] width 164 height 365
click at [722, 195] on div at bounding box center [753, 170] width 164 height 365
click at [826, 159] on div at bounding box center [753, 170] width 164 height 365
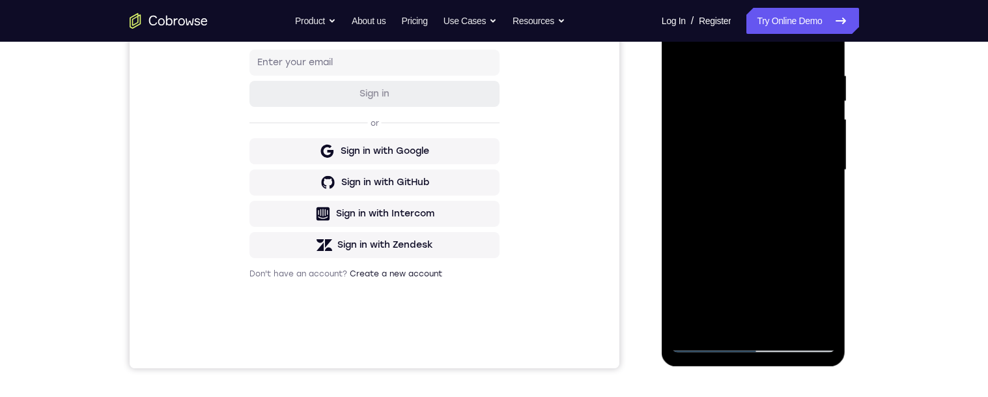
click at [745, 320] on div at bounding box center [753, 170] width 164 height 365
click at [789, 83] on div at bounding box center [753, 170] width 164 height 365
click at [819, 199] on div at bounding box center [753, 170] width 164 height 365
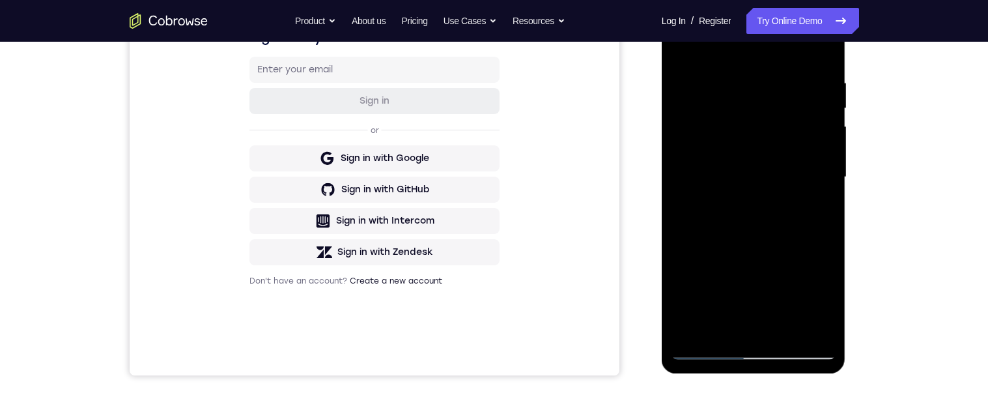
click at [692, 42] on div at bounding box center [753, 177] width 164 height 365
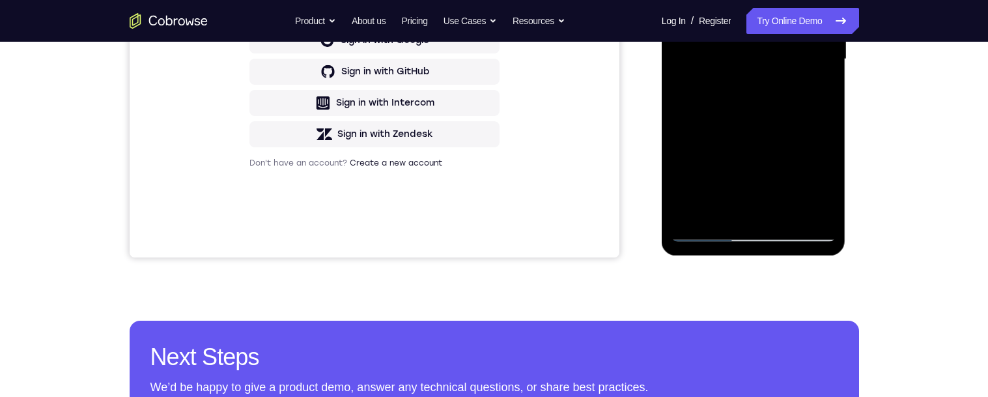
scroll to position [342, 0]
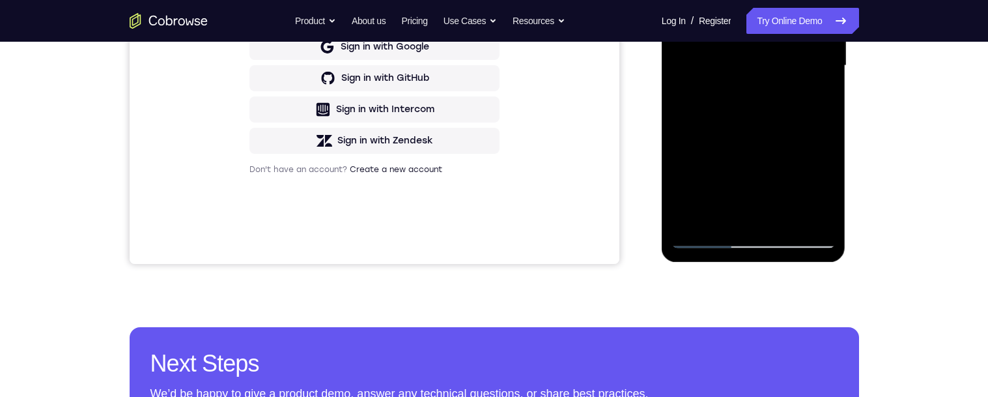
click at [801, 81] on div at bounding box center [753, 65] width 164 height 365
click at [817, 91] on div at bounding box center [753, 65] width 164 height 365
click at [819, 97] on div at bounding box center [753, 65] width 164 height 365
click at [818, 98] on div at bounding box center [753, 65] width 164 height 365
click at [682, 0] on div at bounding box center [753, 65] width 164 height 365
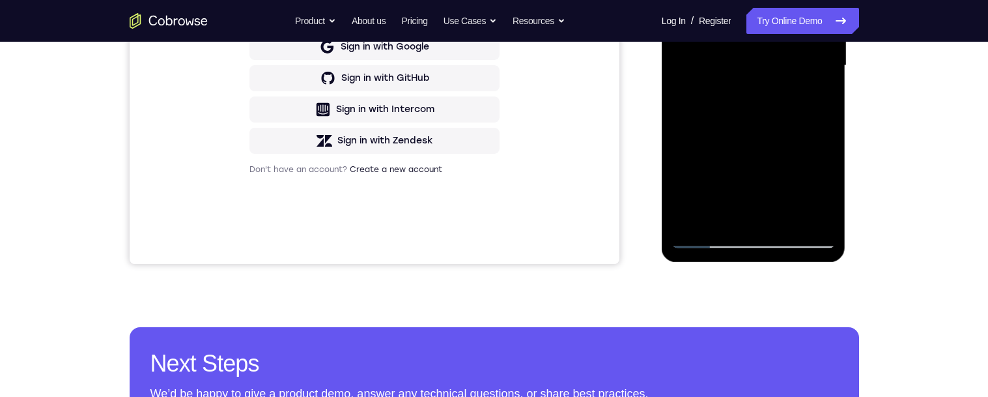
click at [692, 0] on div at bounding box center [753, 65] width 164 height 365
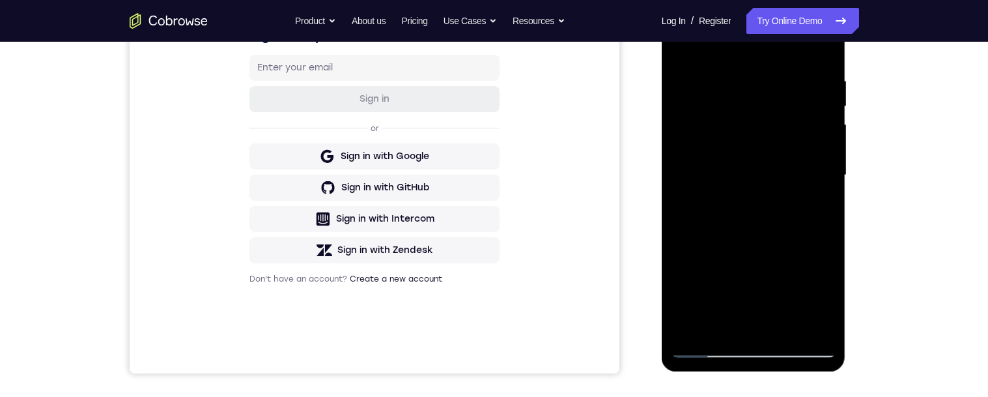
scroll to position [315, 0]
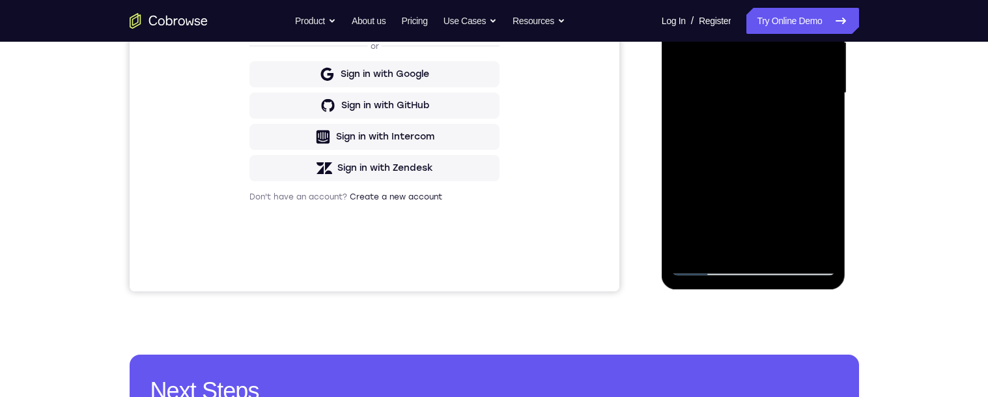
click at [790, 245] on div at bounding box center [753, 93] width 164 height 365
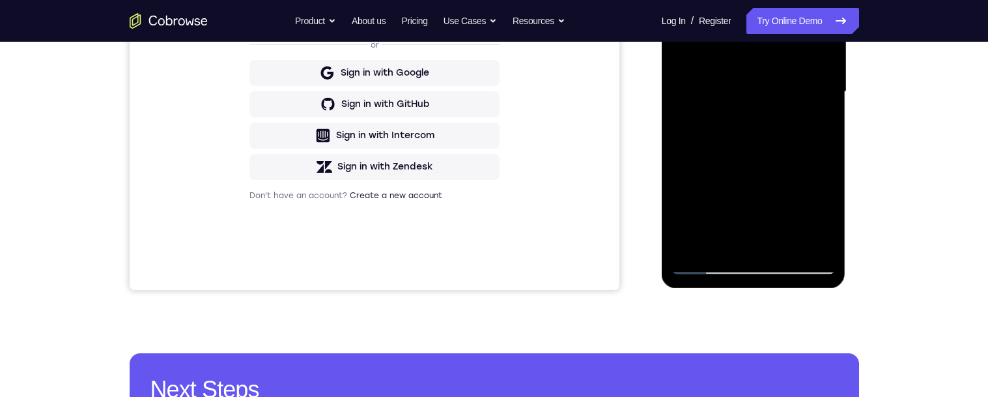
click at [805, 117] on div at bounding box center [753, 91] width 164 height 365
click at [819, 124] on div at bounding box center [753, 91] width 164 height 365
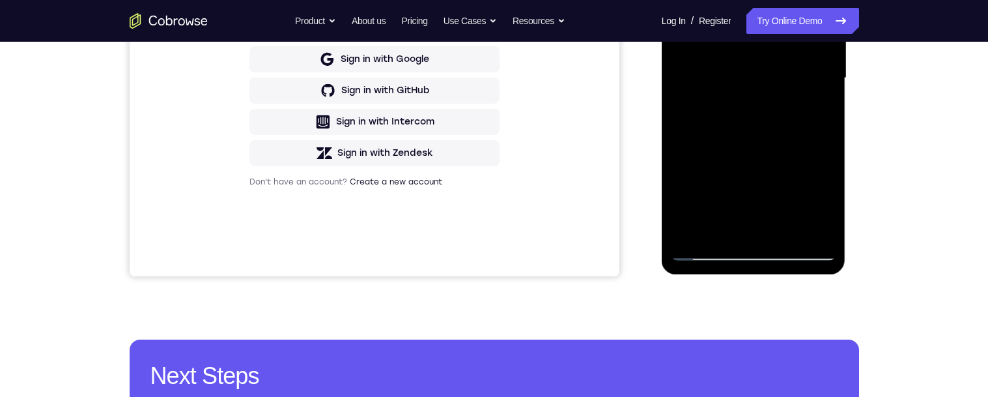
scroll to position [329, 0]
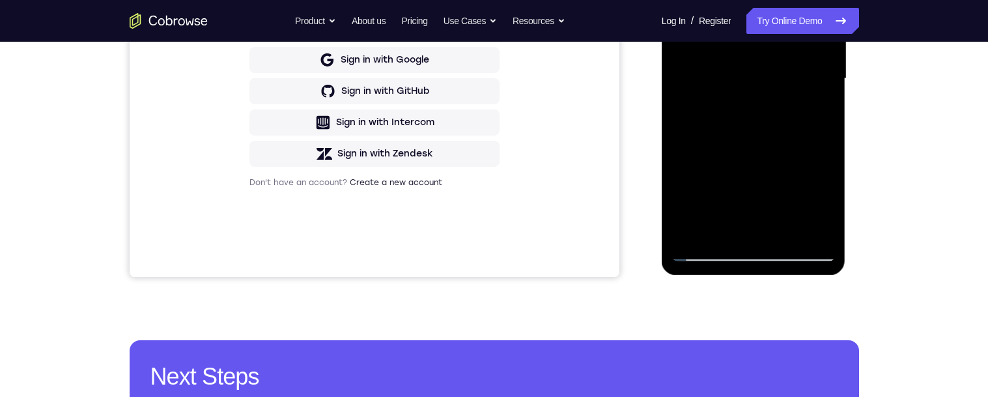
click at [815, 111] on div at bounding box center [753, 78] width 164 height 365
click at [815, 107] on div at bounding box center [753, 78] width 164 height 365
click at [680, 0] on div at bounding box center [753, 78] width 164 height 365
click at [692, 0] on div at bounding box center [753, 78] width 164 height 365
click at [702, 0] on div at bounding box center [753, 78] width 164 height 365
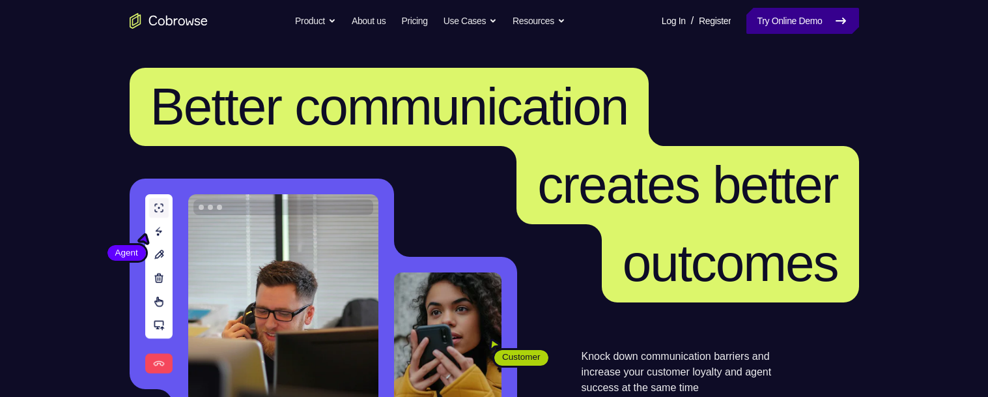
click at [780, 24] on link "Try Online Demo" at bounding box center [802, 21] width 112 height 26
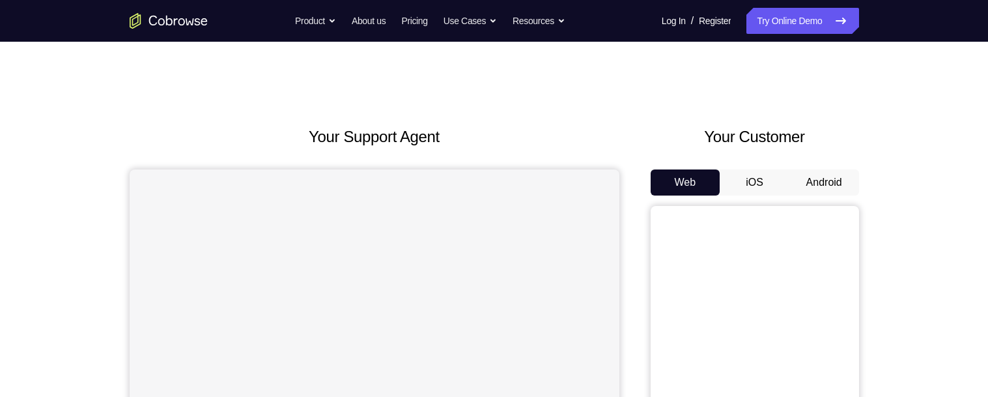
click at [829, 186] on button "Android" at bounding box center [824, 182] width 70 height 26
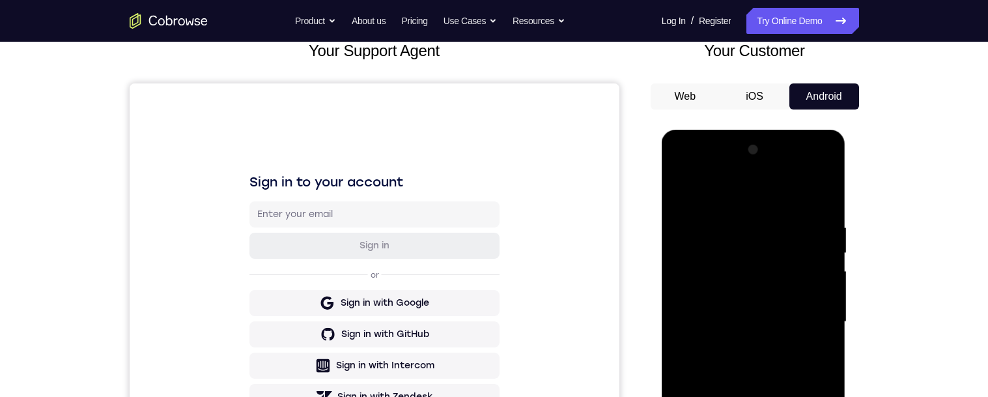
scroll to position [352, 0]
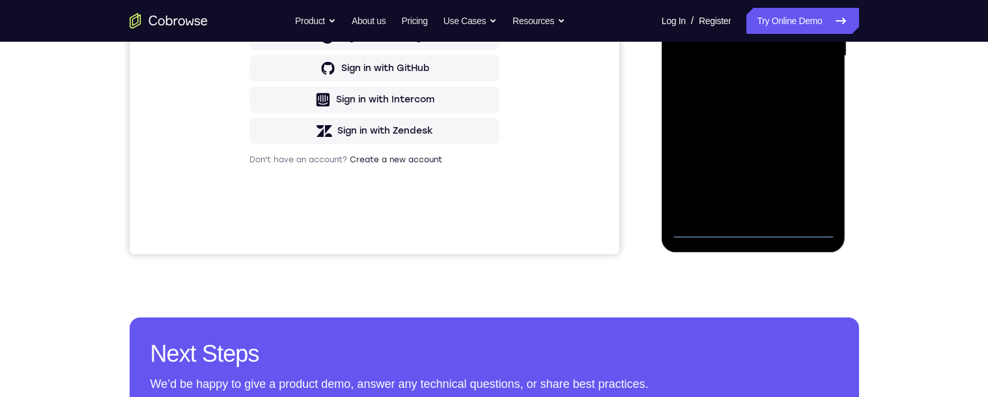
click at [756, 230] on div at bounding box center [753, 56] width 164 height 365
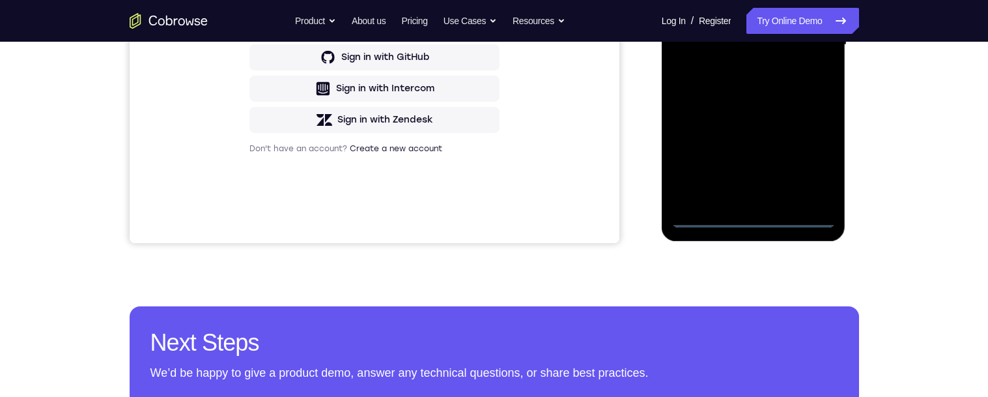
scroll to position [305, 0]
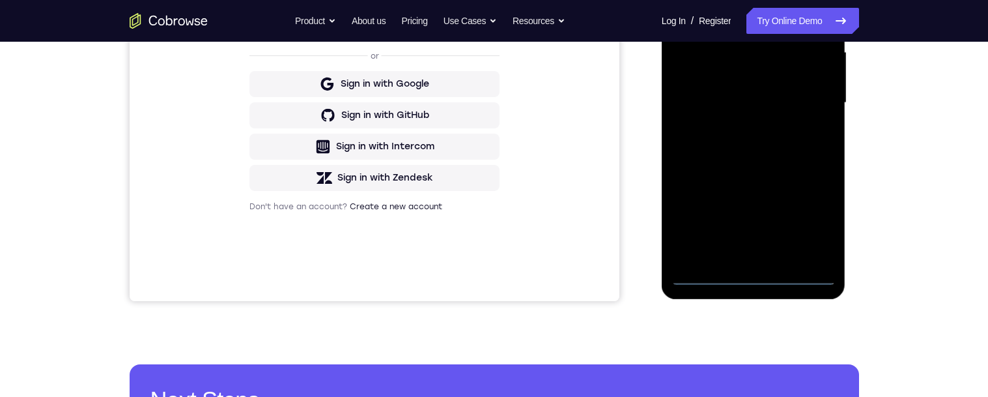
click at [808, 219] on div at bounding box center [753, 103] width 164 height 365
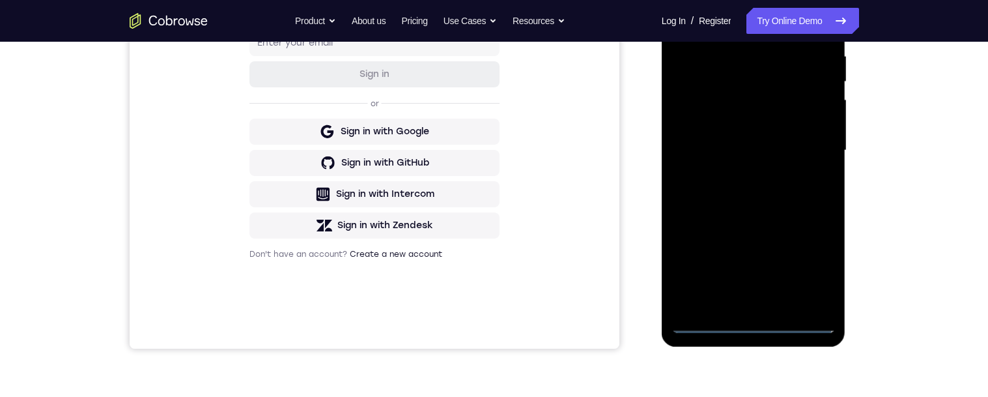
click at [761, 20] on div at bounding box center [753, 150] width 164 height 365
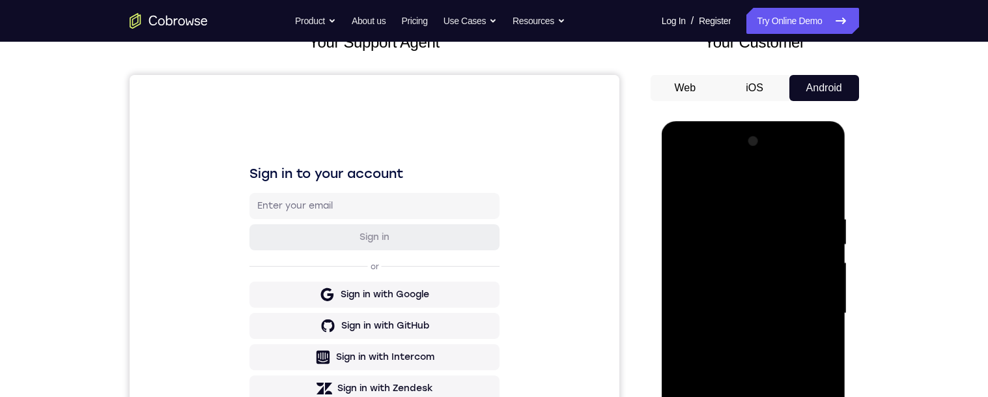
click at [804, 316] on div at bounding box center [753, 313] width 164 height 365
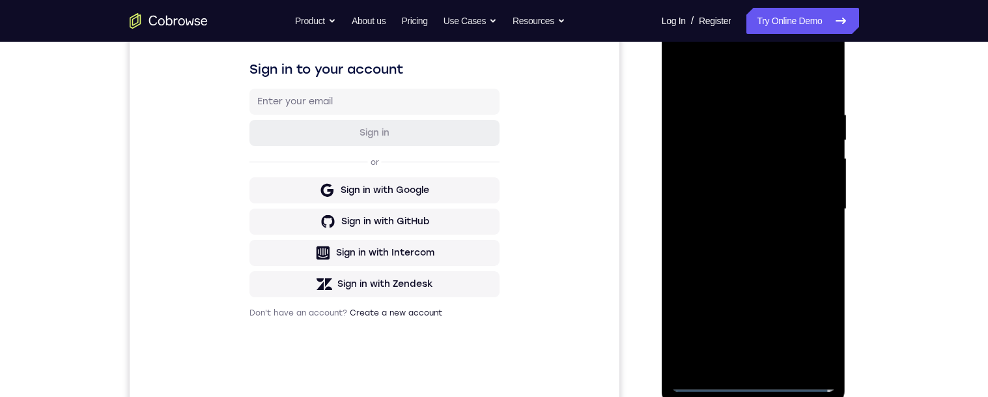
click at [740, 231] on div at bounding box center [753, 209] width 164 height 365
click at [803, 197] on div at bounding box center [753, 208] width 164 height 365
click at [757, 178] on div at bounding box center [753, 208] width 164 height 365
click at [802, 206] on div at bounding box center [753, 208] width 164 height 365
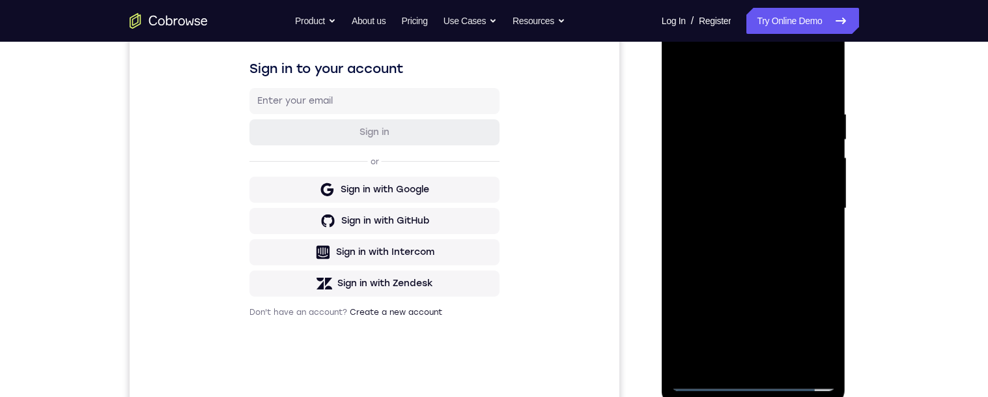
click at [804, 254] on div at bounding box center [753, 208] width 164 height 365
click at [781, 257] on div at bounding box center [753, 208] width 164 height 365
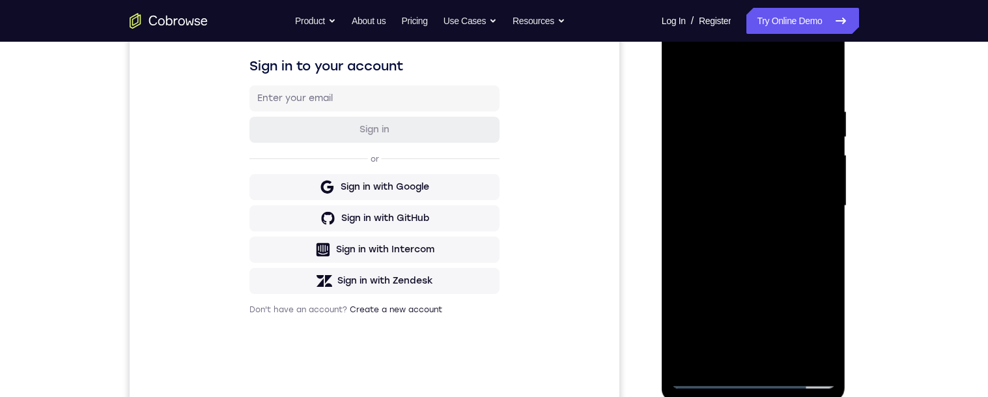
click at [825, 236] on div at bounding box center [753, 205] width 164 height 365
click at [828, 238] on div at bounding box center [753, 205] width 164 height 365
click at [736, 105] on div at bounding box center [753, 205] width 164 height 365
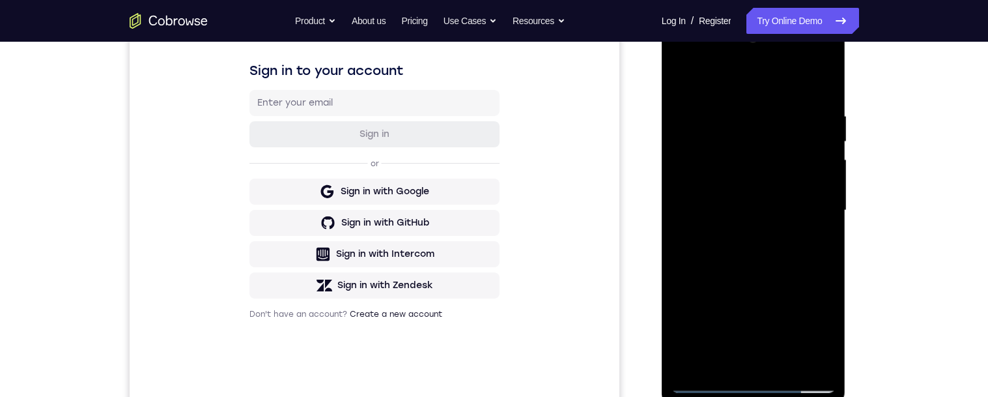
click at [810, 236] on div at bounding box center [753, 210] width 164 height 365
click at [805, 206] on div at bounding box center [753, 210] width 164 height 365
click at [817, 272] on div at bounding box center [753, 210] width 164 height 365
click at [818, 85] on div at bounding box center [753, 210] width 164 height 365
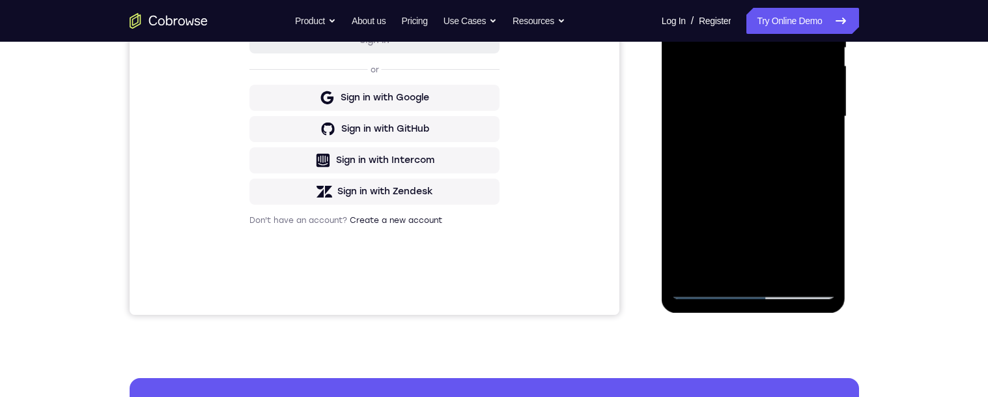
click at [787, 272] on div at bounding box center [753, 116] width 164 height 365
click at [764, 190] on div at bounding box center [753, 117] width 164 height 365
click at [758, 144] on div at bounding box center [753, 117] width 164 height 365
click at [818, 148] on div at bounding box center [753, 117] width 164 height 365
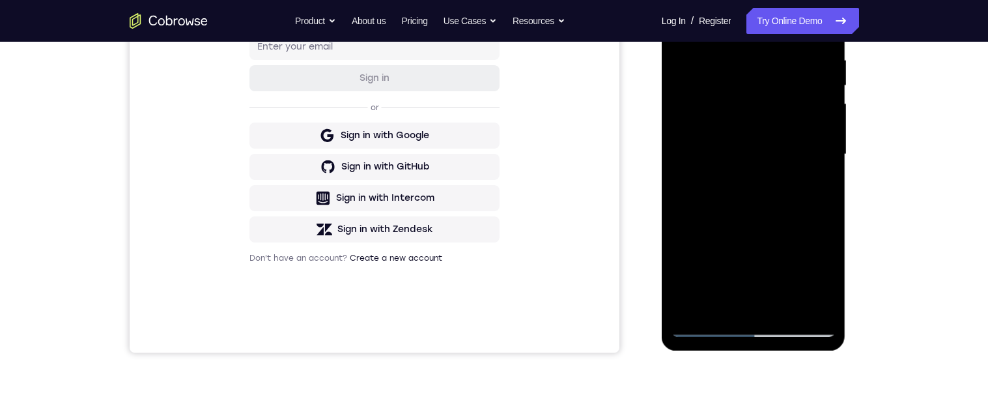
scroll to position [191, 0]
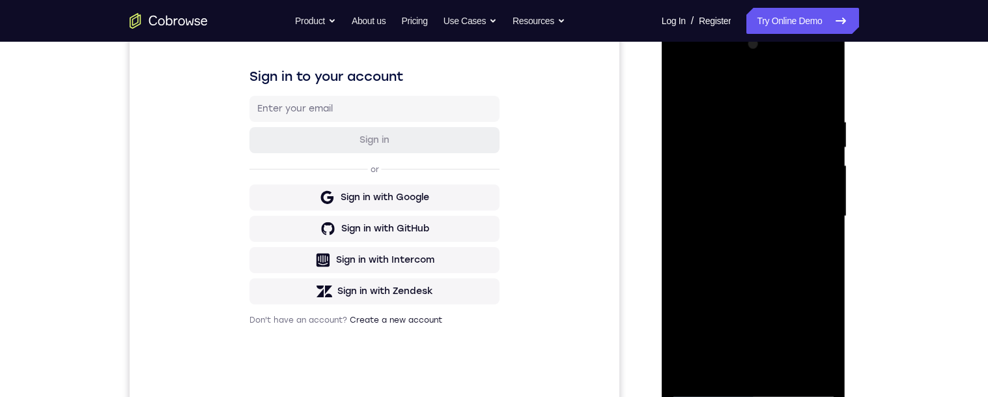
click at [682, 85] on div at bounding box center [753, 216] width 164 height 365
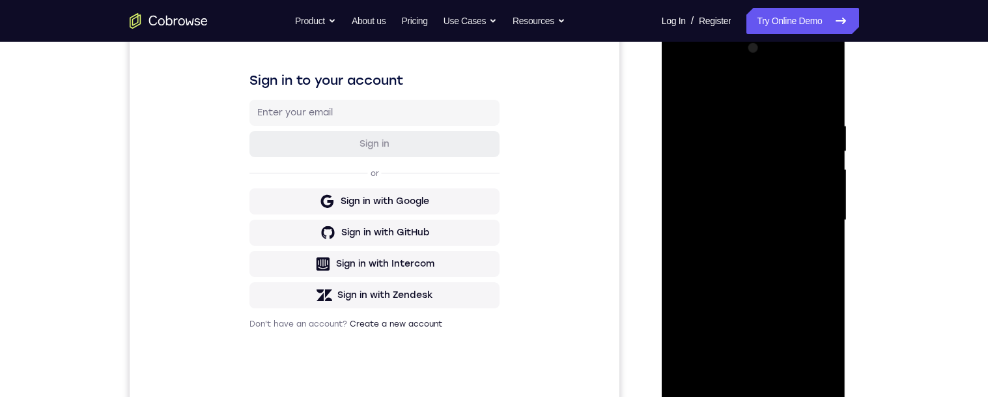
scroll to position [234, 0]
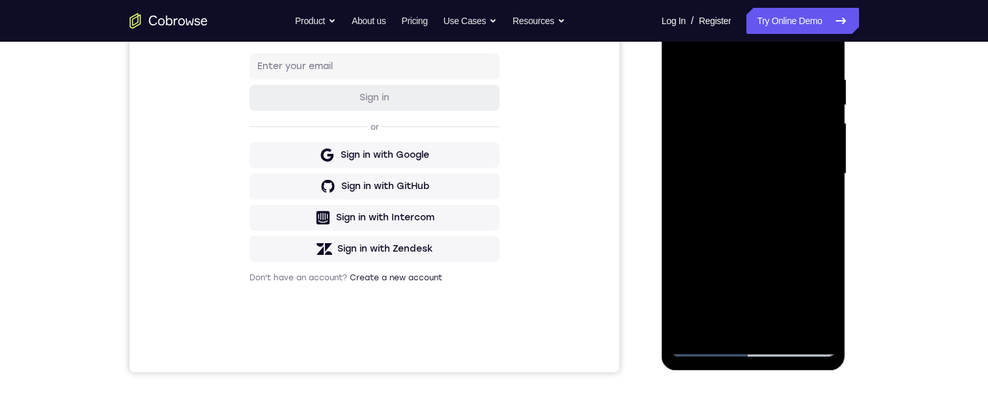
click at [736, 249] on div at bounding box center [753, 174] width 164 height 365
click at [820, 207] on div at bounding box center [753, 174] width 164 height 365
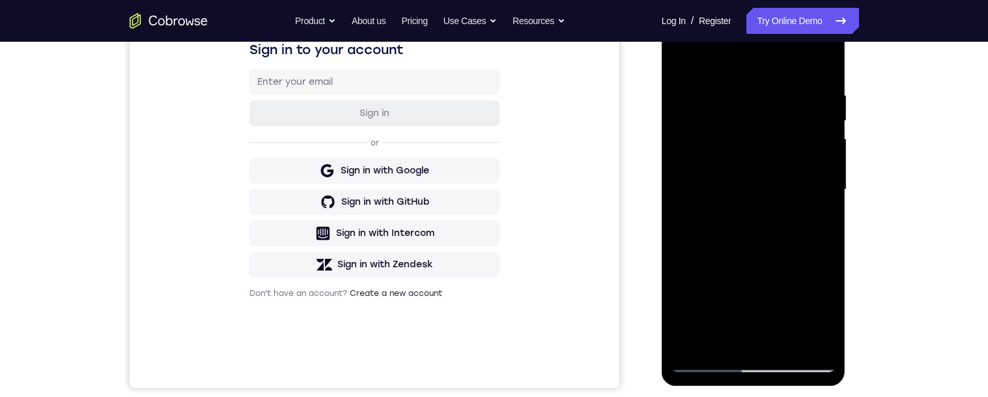
click at [682, 68] on div at bounding box center [753, 189] width 164 height 365
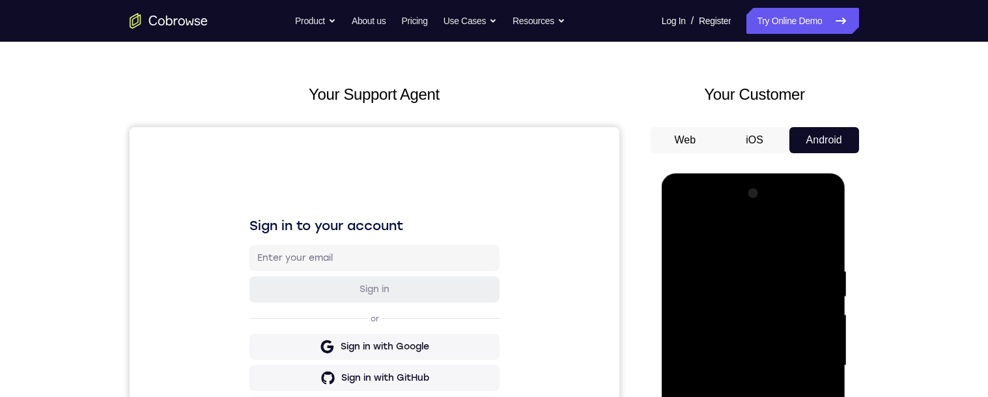
scroll to position [231, 0]
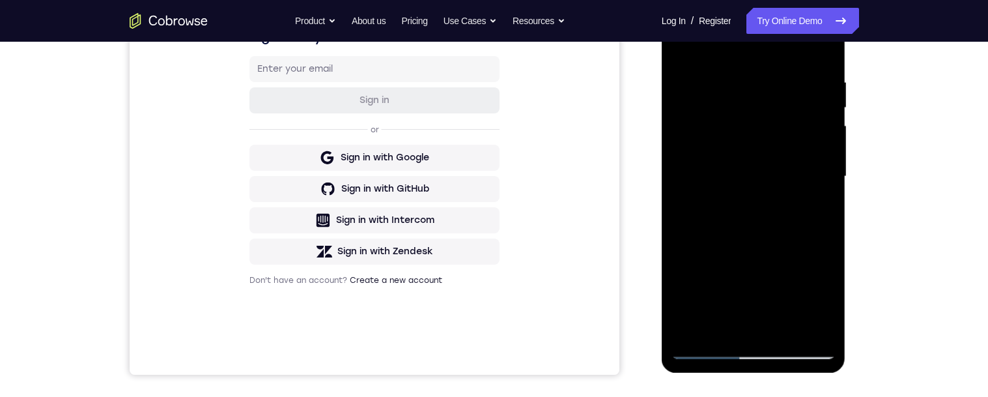
click at [758, 195] on div at bounding box center [753, 176] width 164 height 365
click at [814, 218] on div at bounding box center [753, 176] width 164 height 365
click at [811, 327] on div at bounding box center [753, 176] width 164 height 365
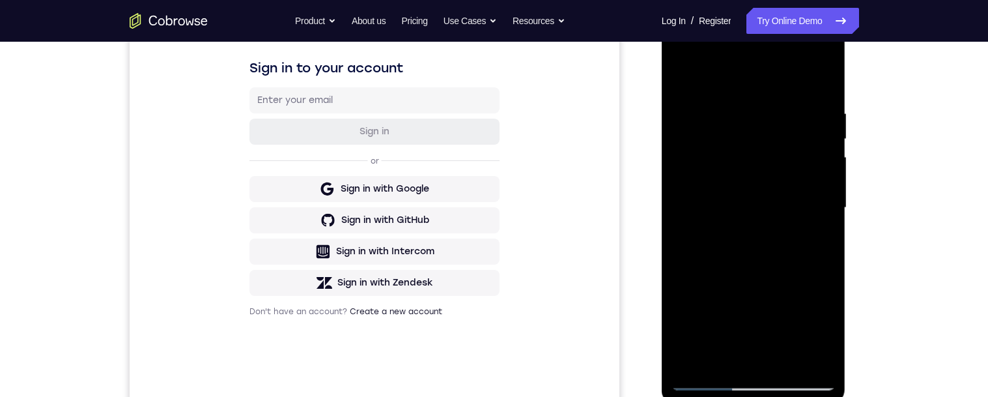
scroll to position [113, 0]
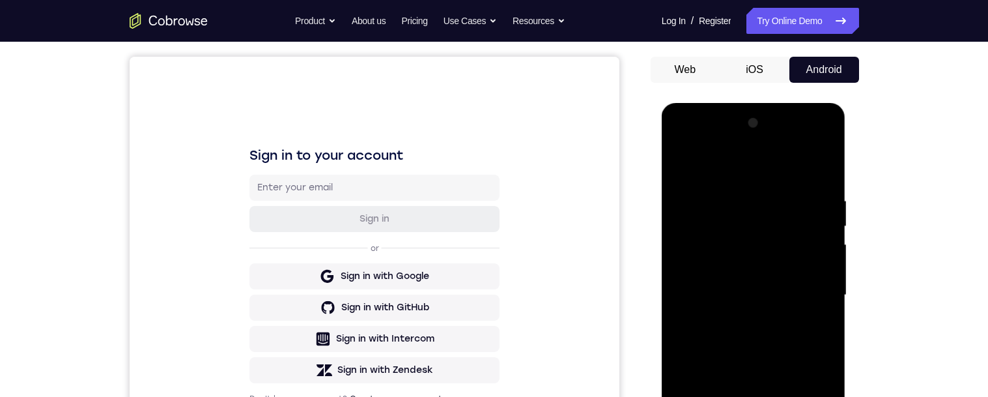
click at [680, 162] on div at bounding box center [753, 295] width 164 height 365
click at [683, 165] on div at bounding box center [753, 295] width 164 height 365
click at [732, 195] on div at bounding box center [753, 295] width 164 height 365
click at [811, 285] on div at bounding box center [753, 295] width 164 height 365
click at [807, 294] on div at bounding box center [753, 295] width 164 height 365
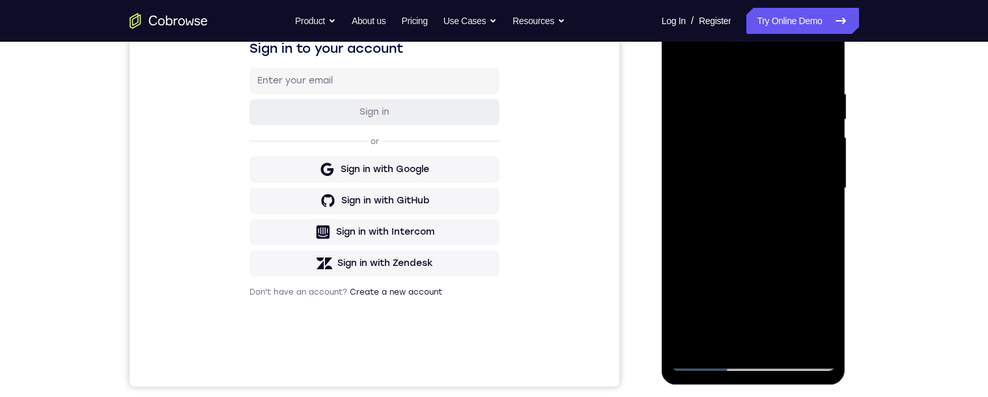
scroll to position [221, 0]
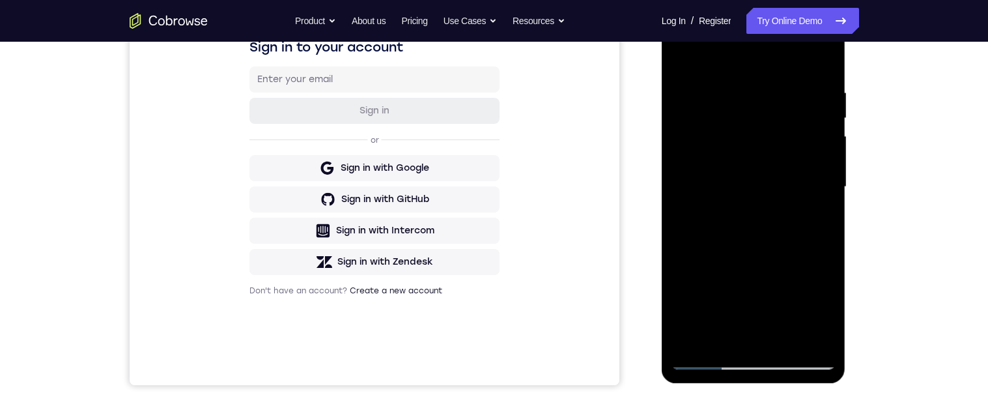
click at [813, 247] on div at bounding box center [753, 187] width 164 height 365
click at [809, 260] on div at bounding box center [753, 187] width 164 height 365
click at [816, 289] on div at bounding box center [753, 187] width 164 height 365
click at [813, 277] on div at bounding box center [753, 187] width 164 height 365
click at [813, 273] on div at bounding box center [753, 187] width 164 height 365
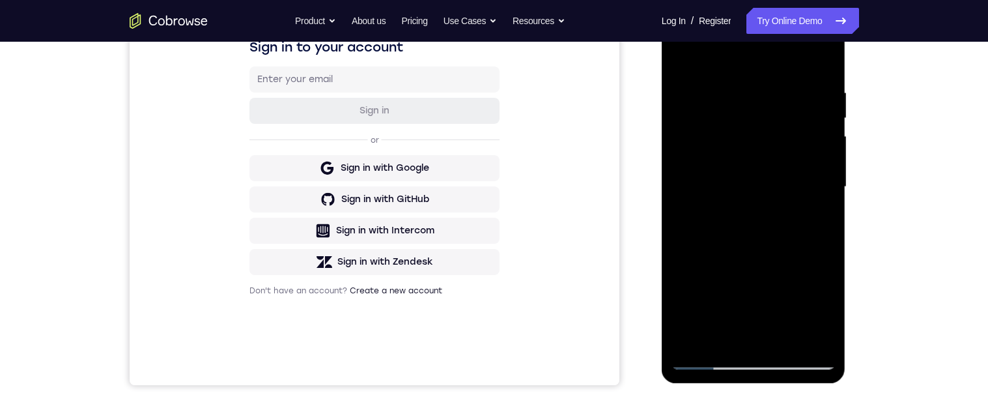
click at [814, 268] on div at bounding box center [753, 187] width 164 height 365
click at [816, 263] on div at bounding box center [753, 187] width 164 height 365
click at [822, 64] on div at bounding box center [753, 187] width 164 height 365
click at [826, 59] on div at bounding box center [753, 187] width 164 height 365
click at [688, 340] on div at bounding box center [753, 187] width 164 height 365
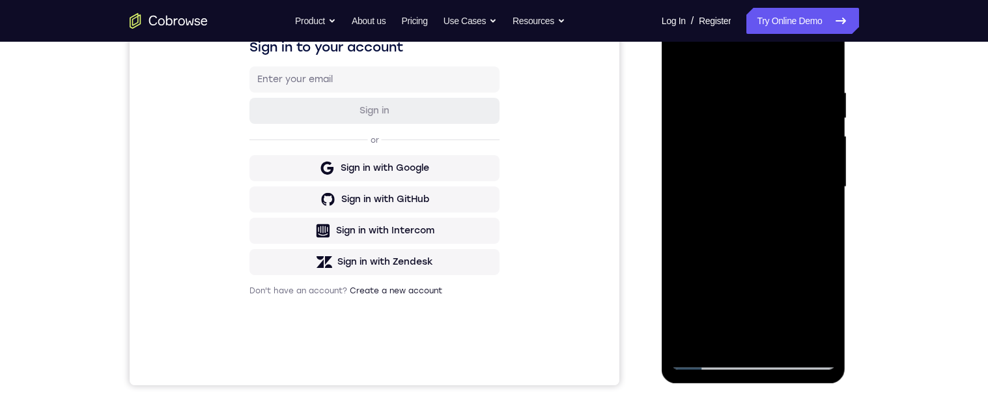
click at [764, 86] on div at bounding box center [753, 187] width 164 height 365
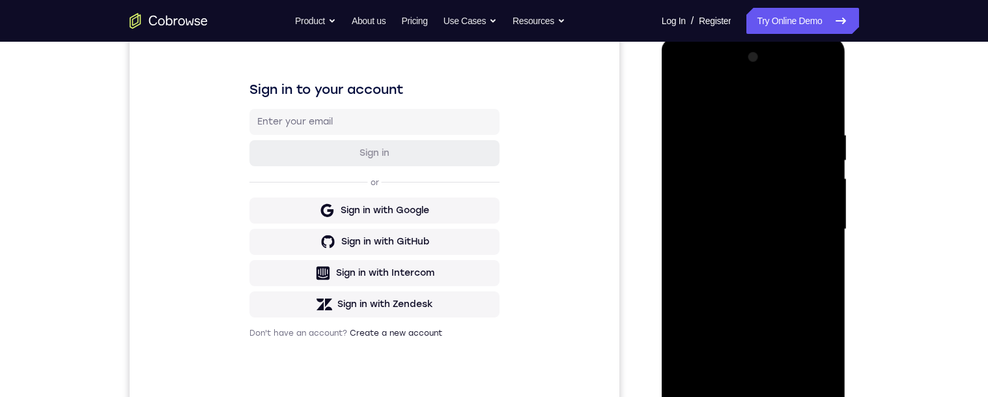
scroll to position [176, 0]
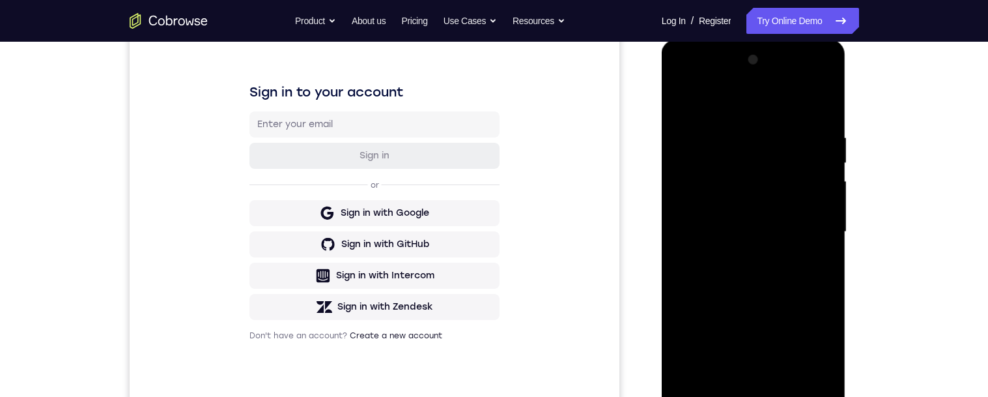
click at [820, 296] on div at bounding box center [753, 231] width 164 height 365
click at [816, 285] on div at bounding box center [753, 231] width 164 height 365
click at [678, 259] on div at bounding box center [753, 231] width 164 height 365
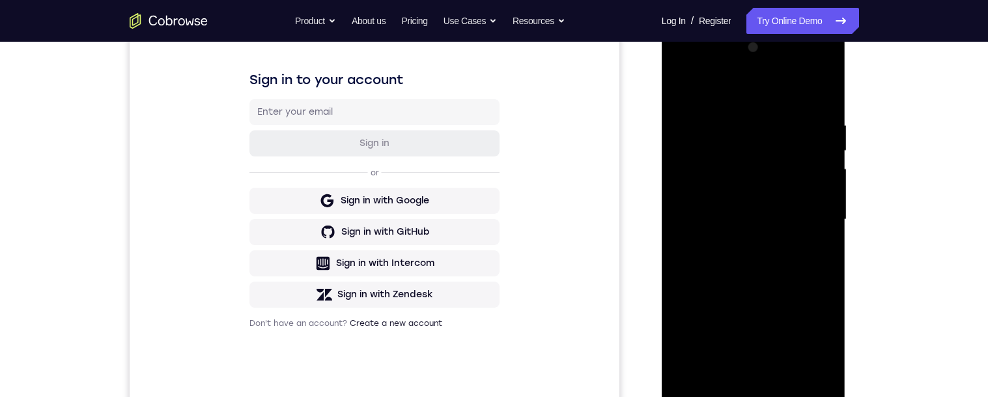
scroll to position [206, 0]
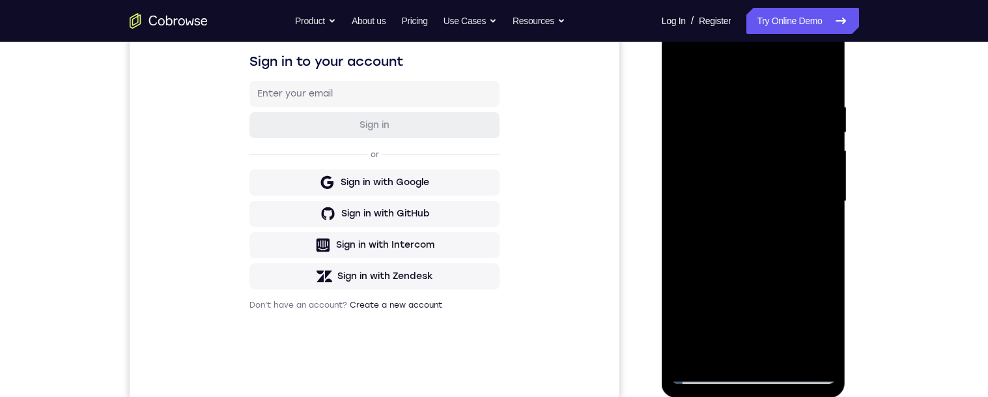
click at [749, 351] on div at bounding box center [753, 201] width 164 height 365
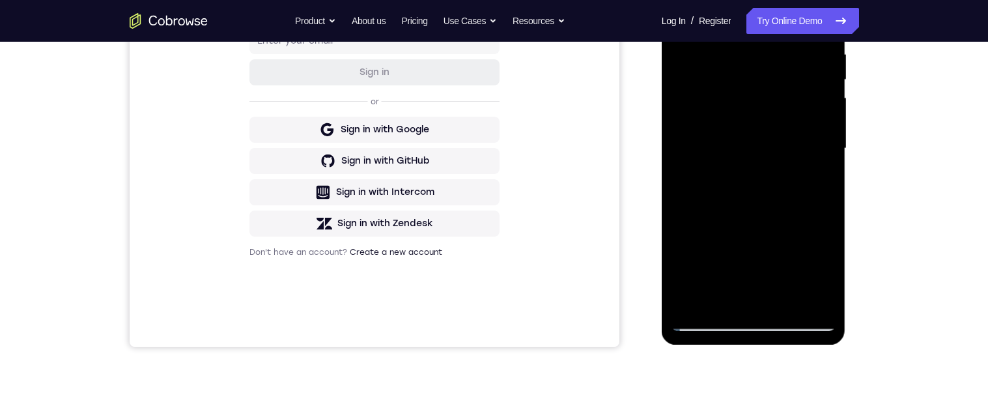
click at [801, 175] on div at bounding box center [753, 148] width 164 height 365
click at [777, 298] on div at bounding box center [753, 148] width 164 height 365
